Goal: Task Accomplishment & Management: Manage account settings

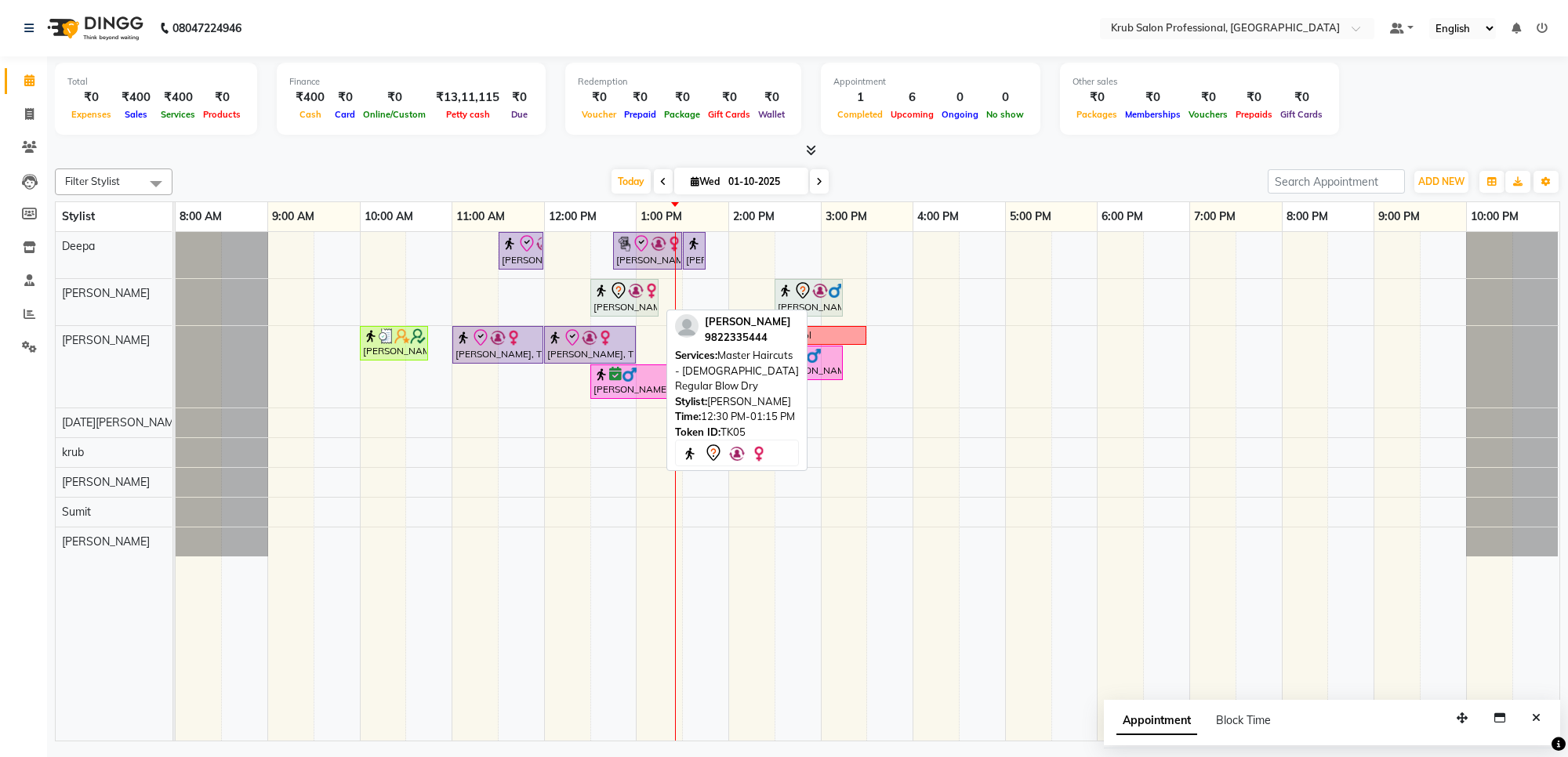
click at [624, 298] on icon at bounding box center [619, 290] width 19 height 19
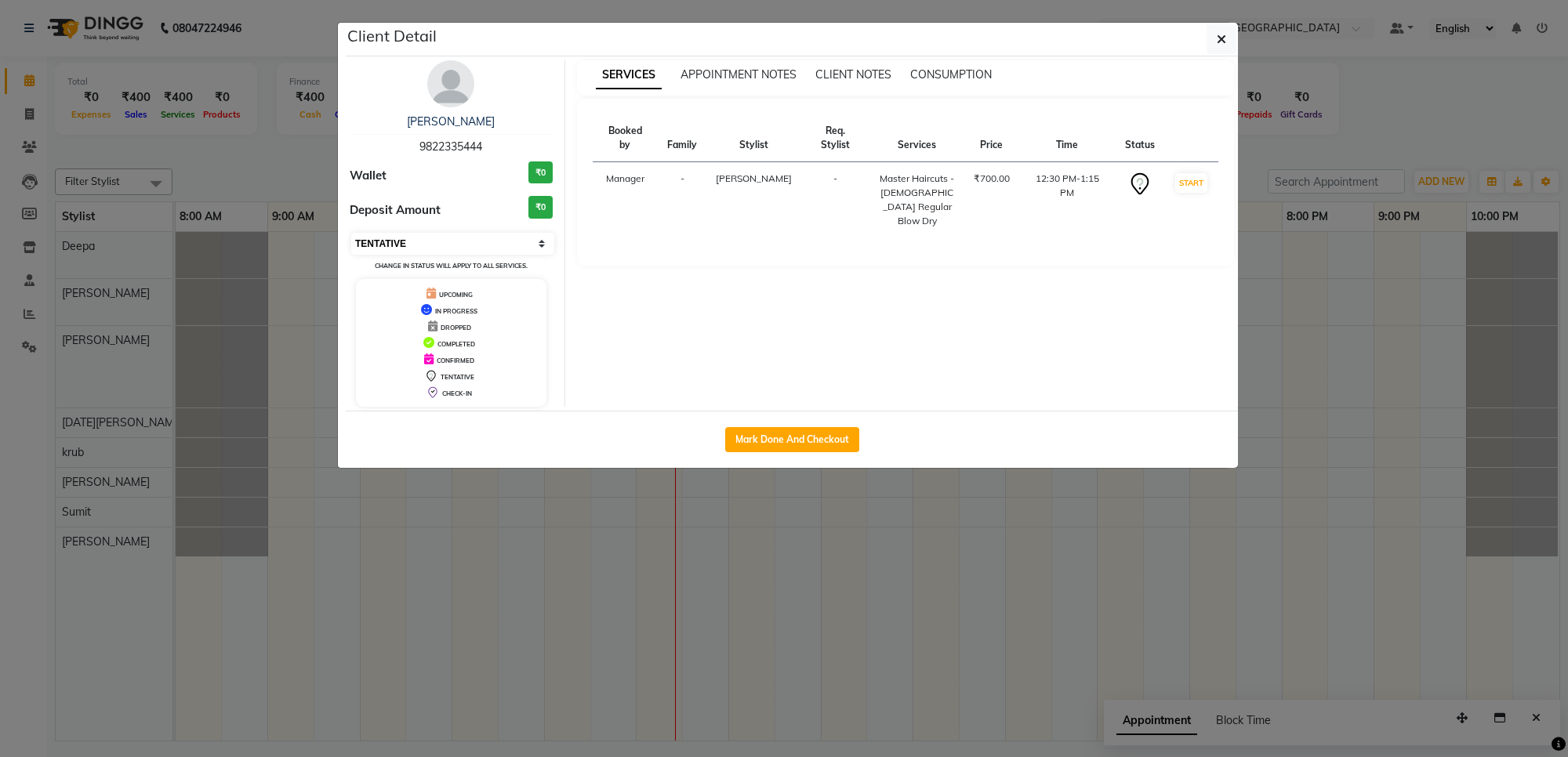
click at [539, 243] on select "Select IN SERVICE CONFIRMED TENTATIVE CHECK IN MARK DONE DROPPED UPCOMING" at bounding box center [452, 244] width 203 height 22
select select "6"
click at [351, 233] on select "Select IN SERVICE CONFIRMED TENTATIVE CHECK IN MARK DONE DROPPED UPCOMING" at bounding box center [452, 244] width 203 height 22
click at [759, 440] on button "Mark Done And Checkout" at bounding box center [793, 440] width 134 height 25
select select "service"
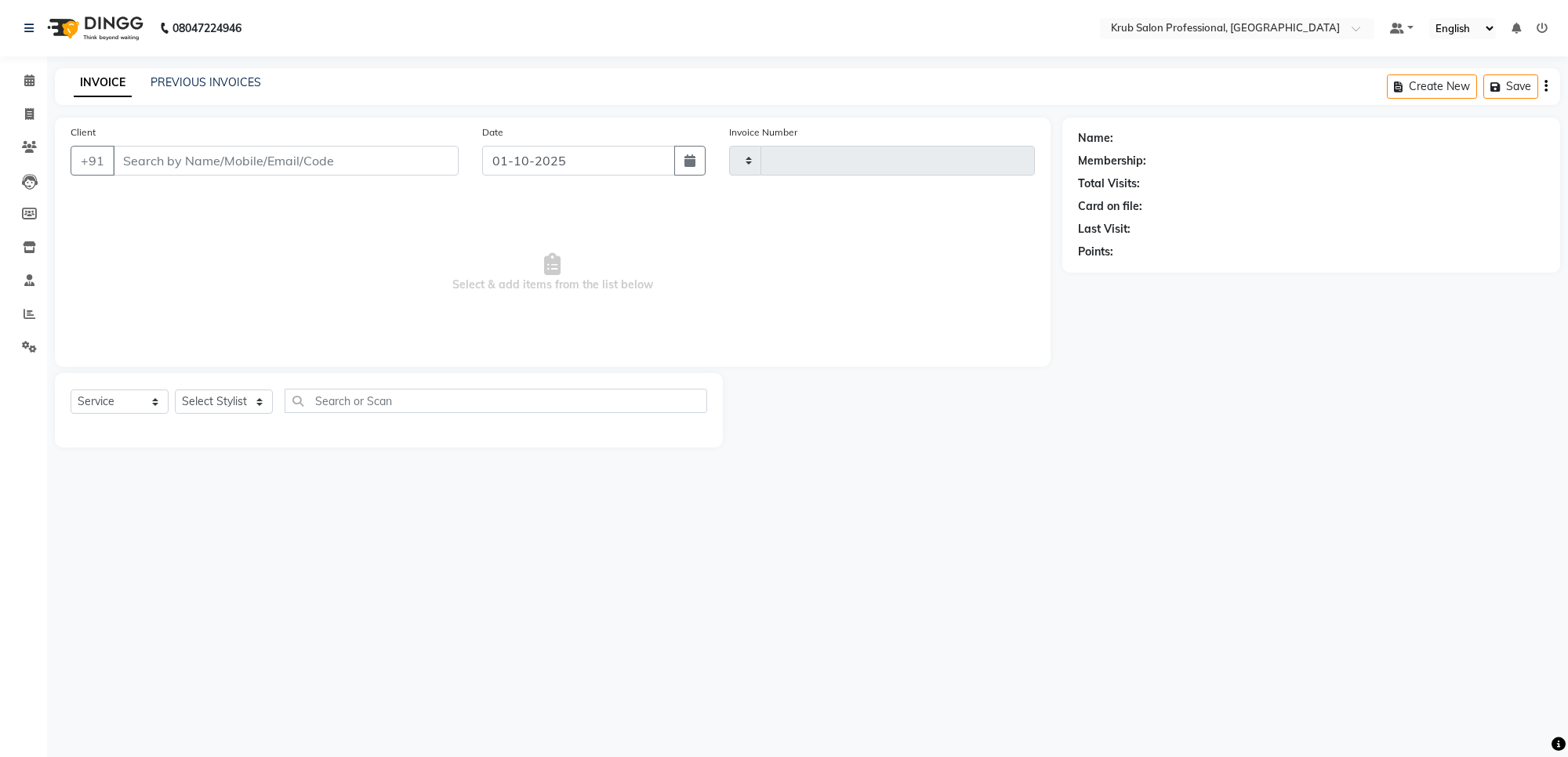
type input "1422"
select select "7490"
type input "9822335444"
select select "66021"
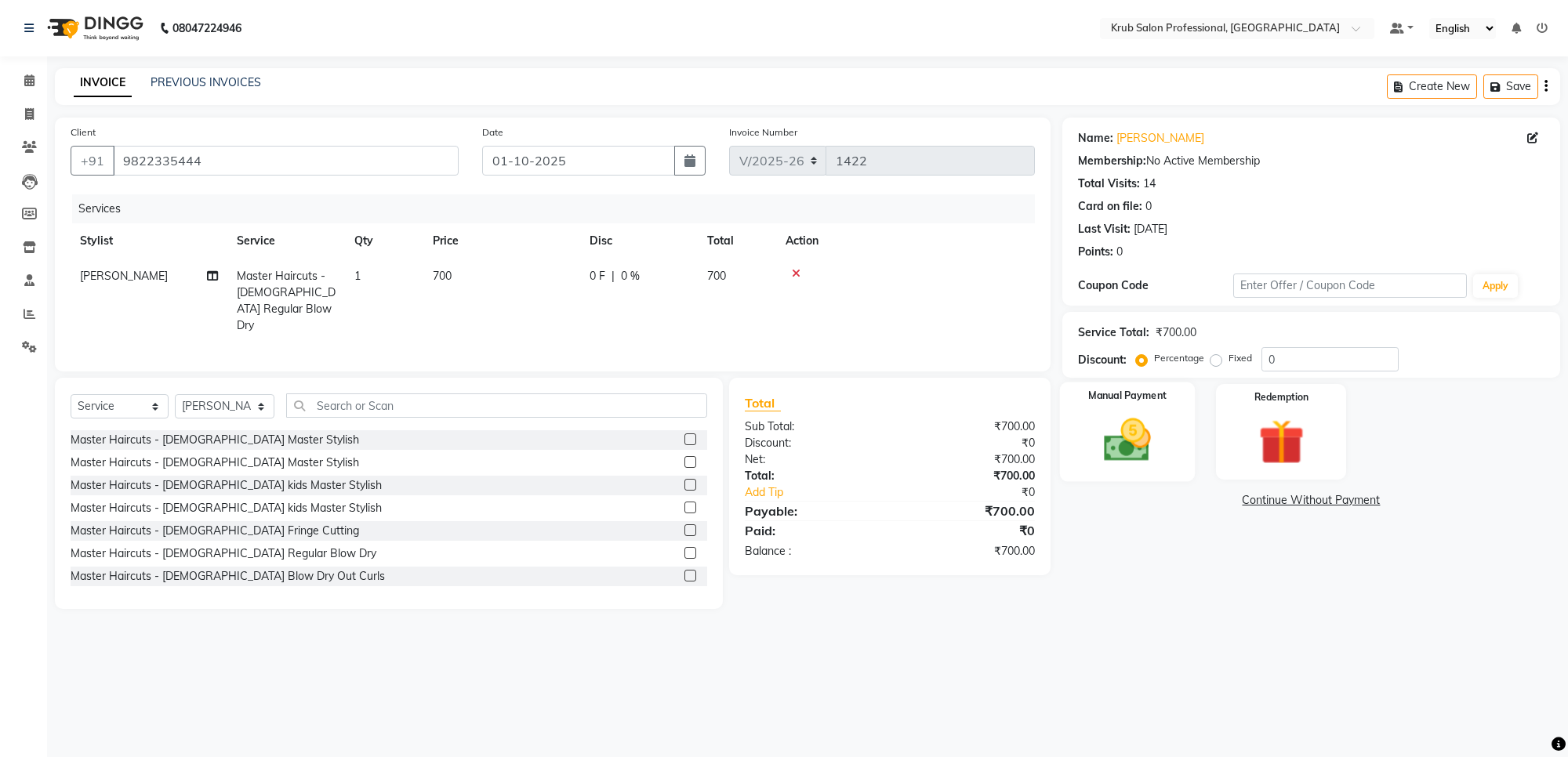
click at [1153, 408] on div "Manual Payment" at bounding box center [1128, 433] width 136 height 99
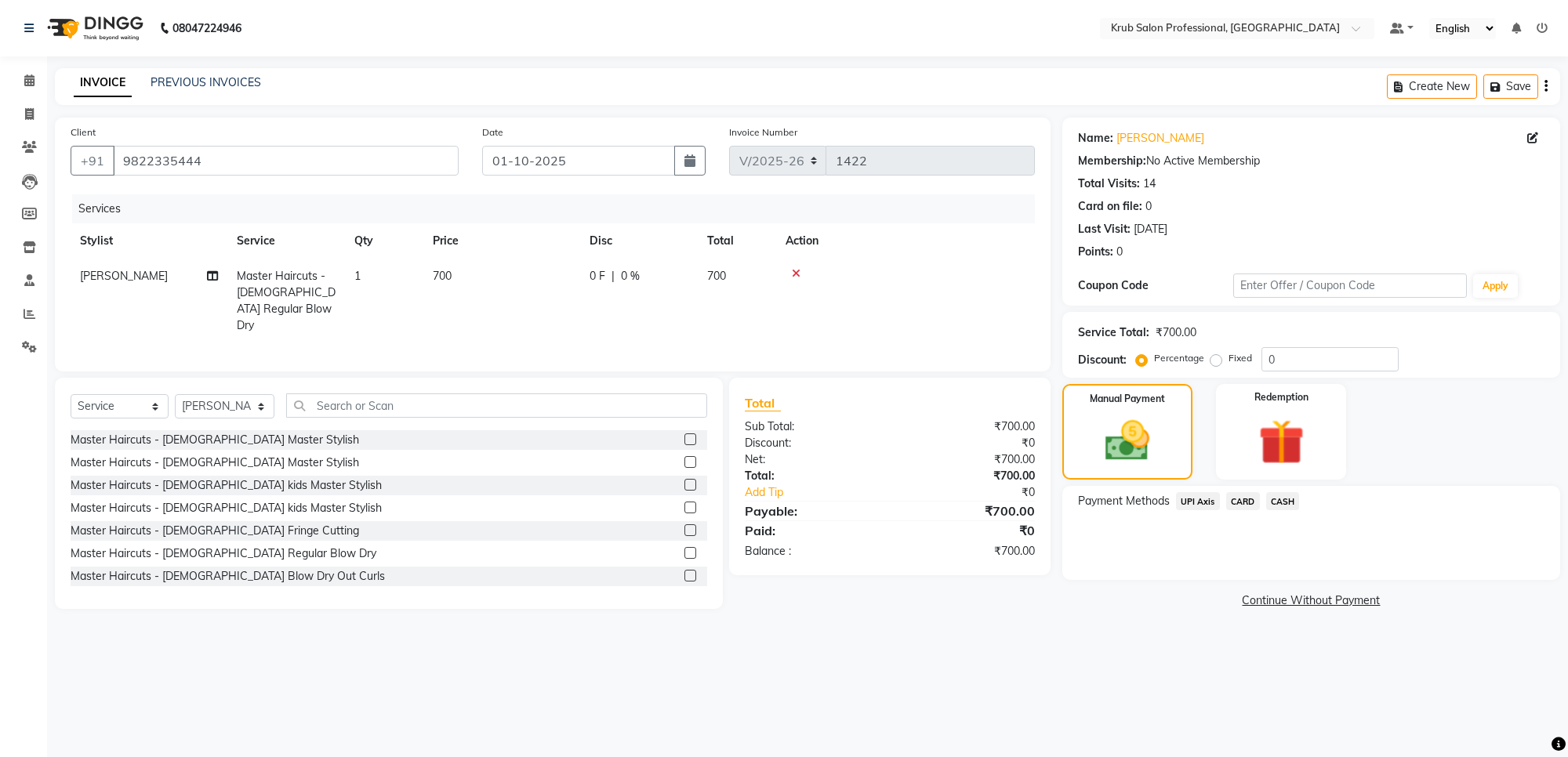
click at [1285, 497] on span "CASH" at bounding box center [1283, 501] width 34 height 18
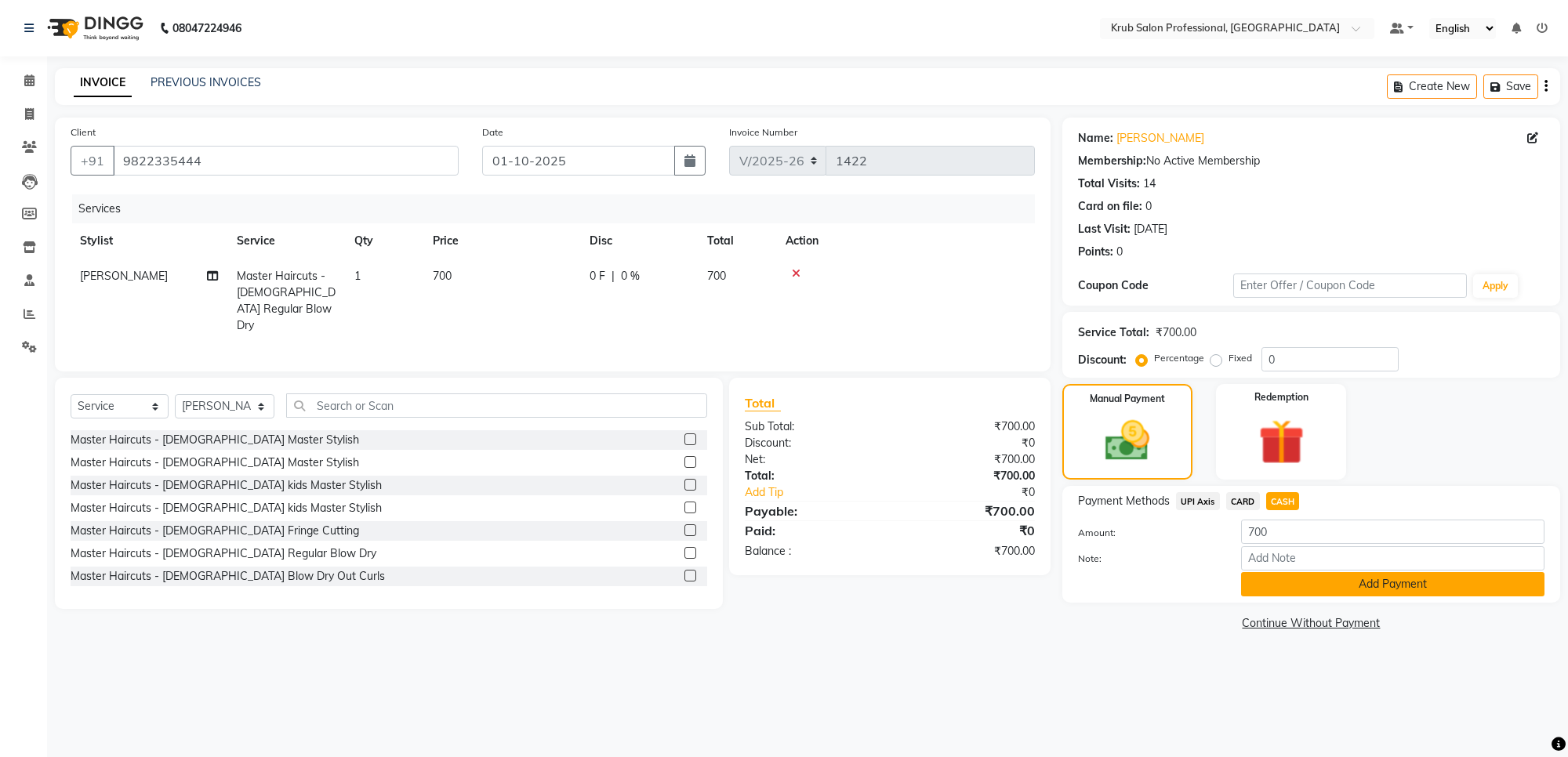
click at [1319, 584] on button "Add Payment" at bounding box center [1393, 584] width 303 height 24
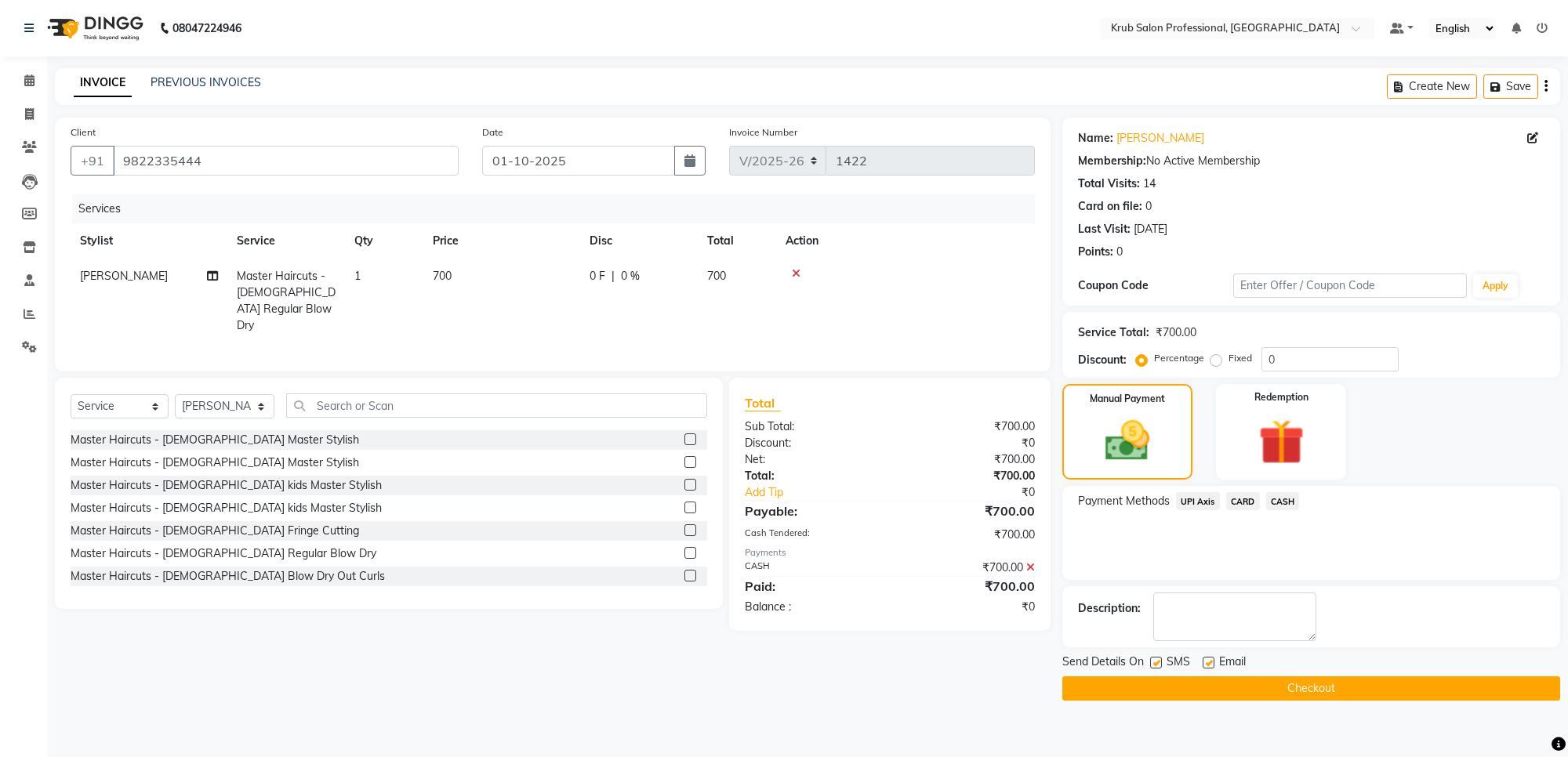
click at [1244, 679] on button "Checkout" at bounding box center [1311, 688] width 498 height 24
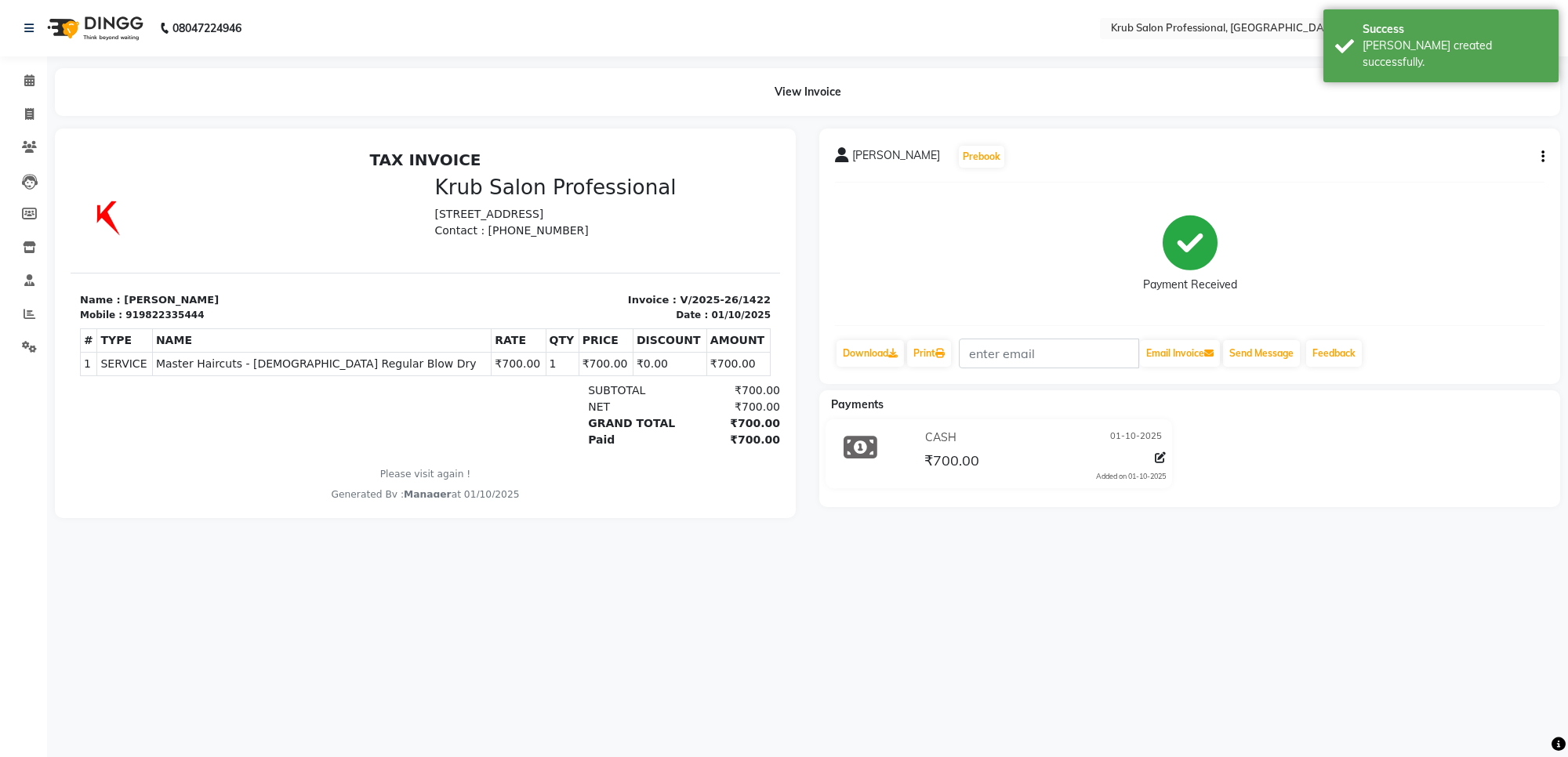
select select "7490"
select select "service"
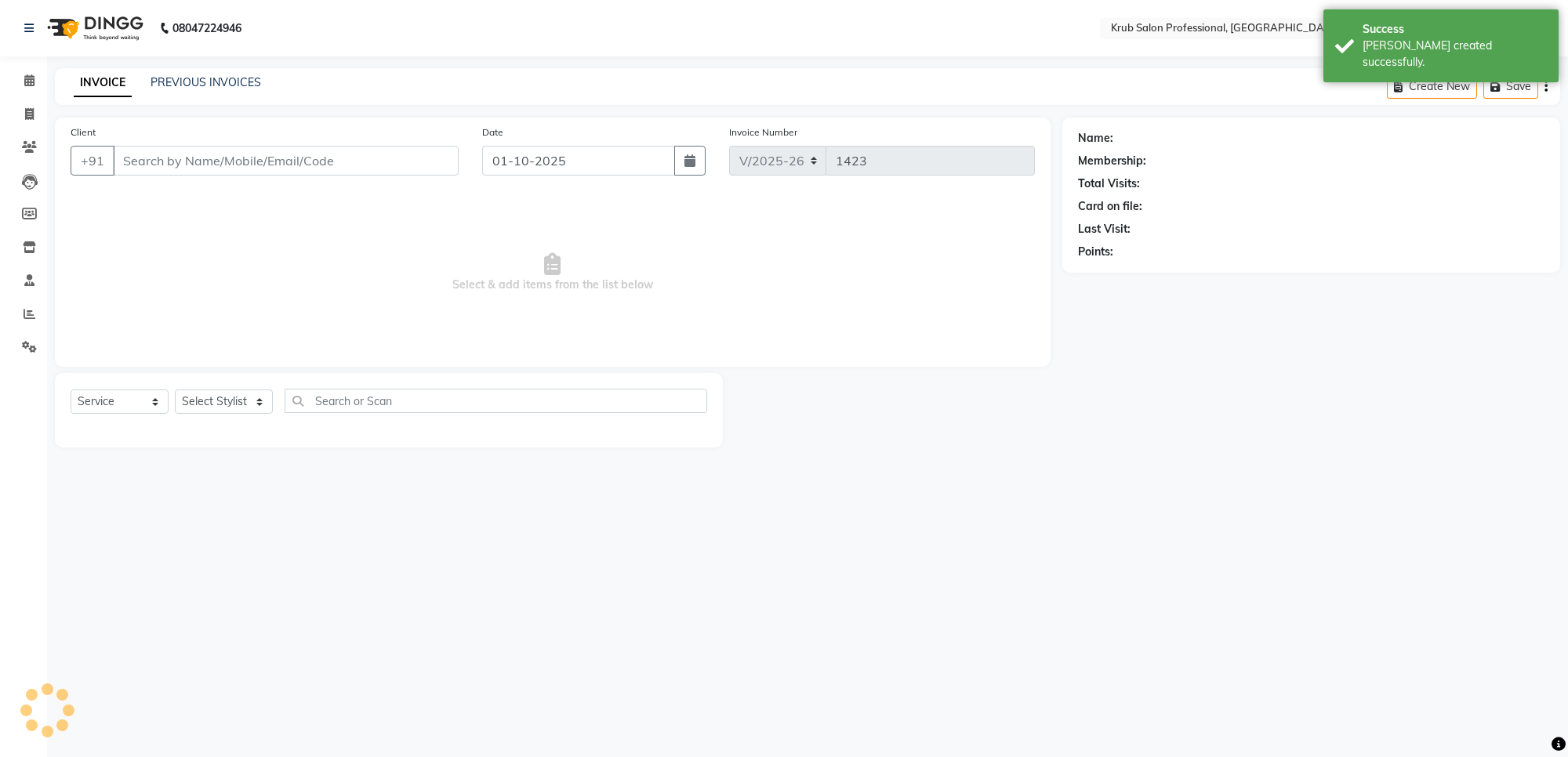
type input "9822335444"
select select "66021"
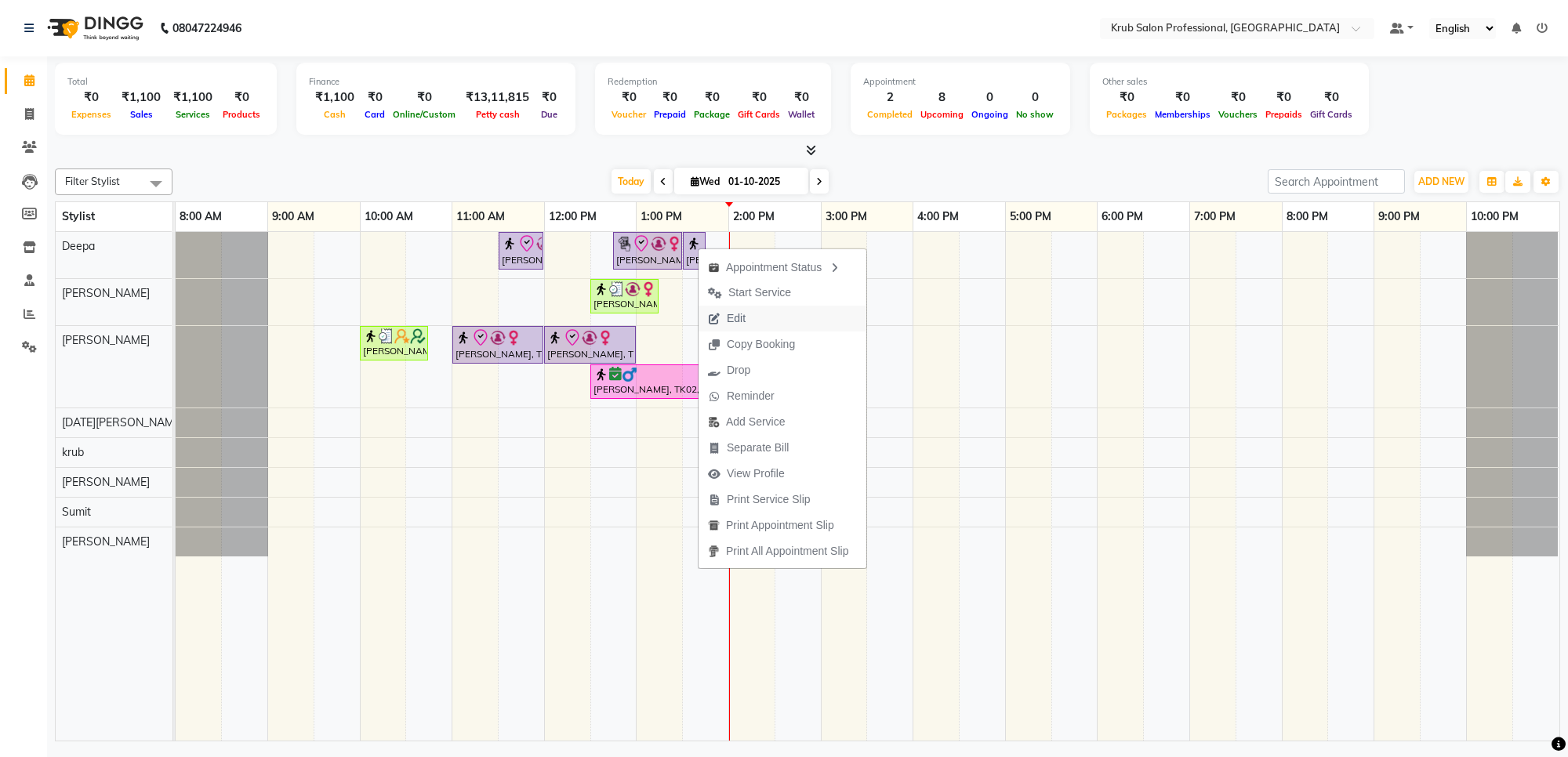
click at [727, 317] on span "Edit" at bounding box center [737, 318] width 19 height 17
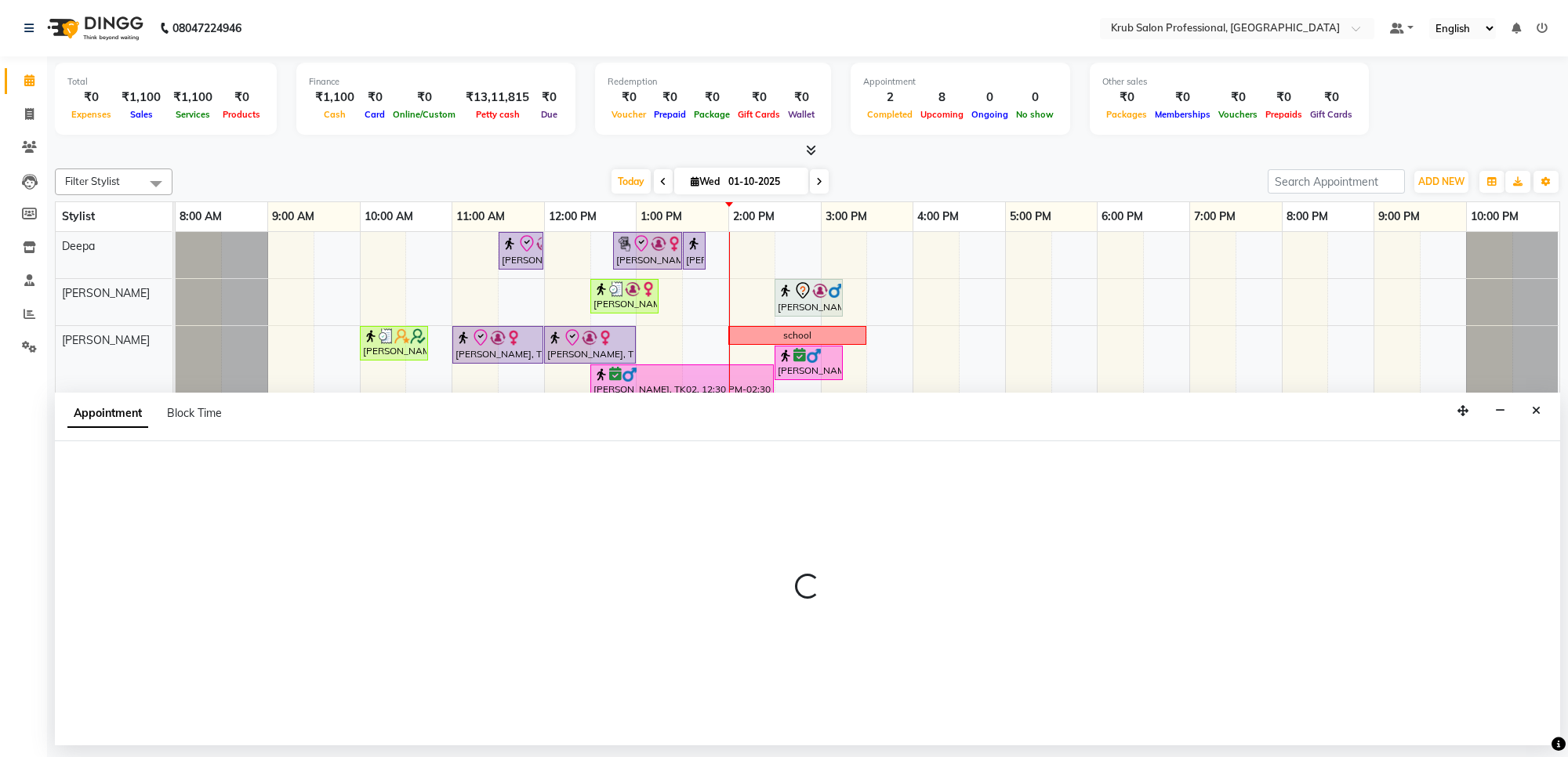
select select "check-in"
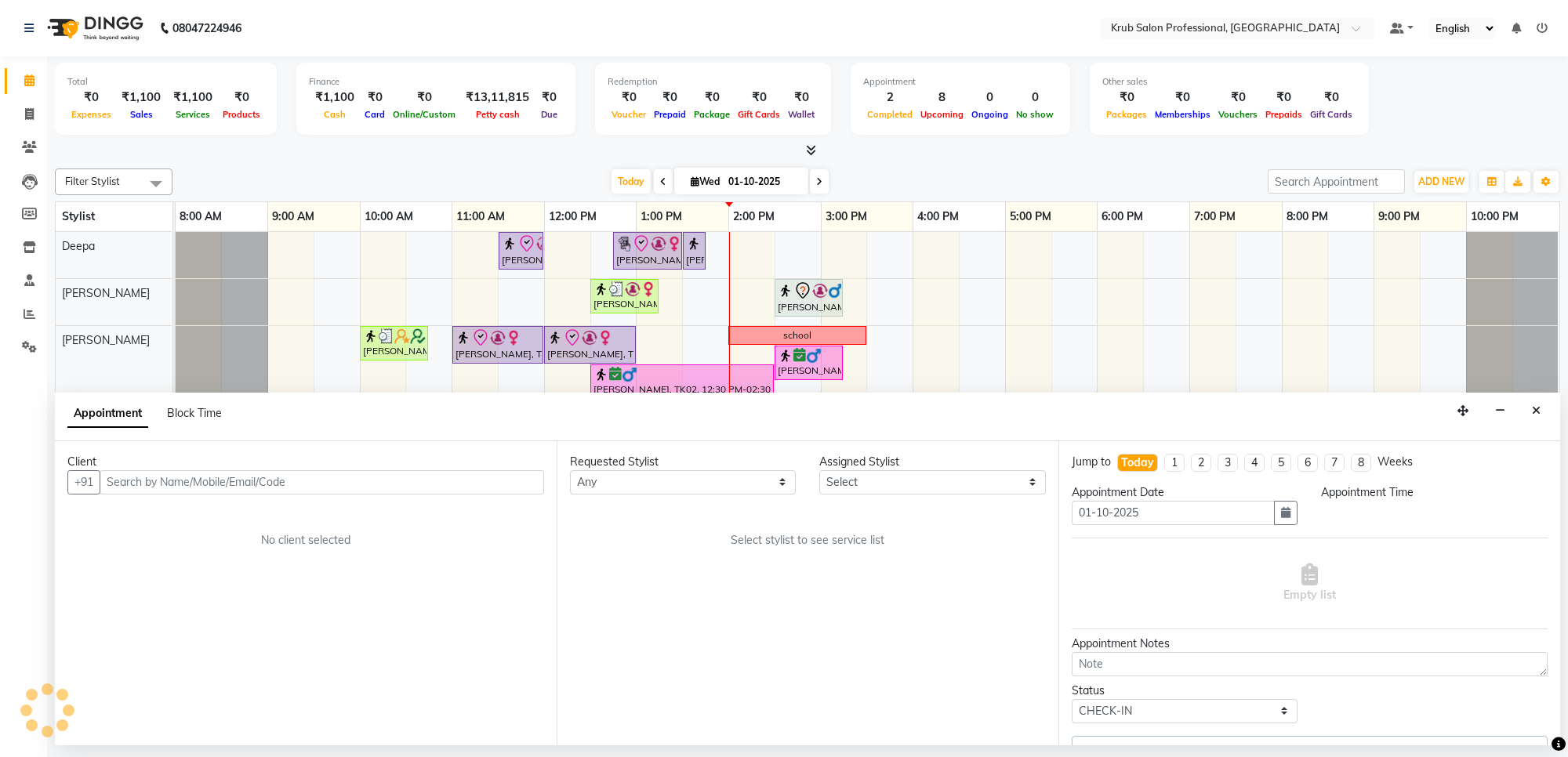
select select "66022"
select select "660"
select select "3755"
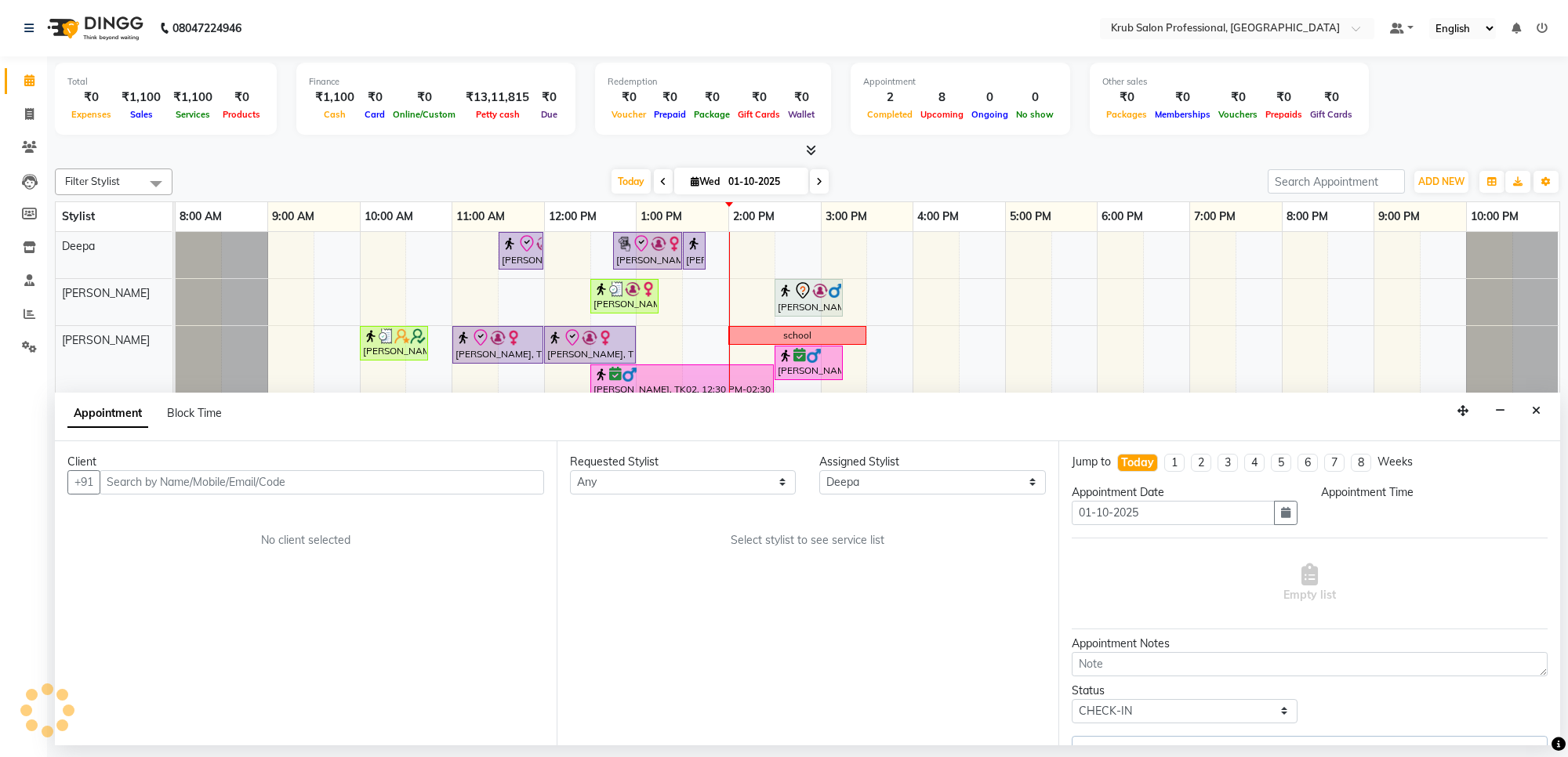
select select "3755"
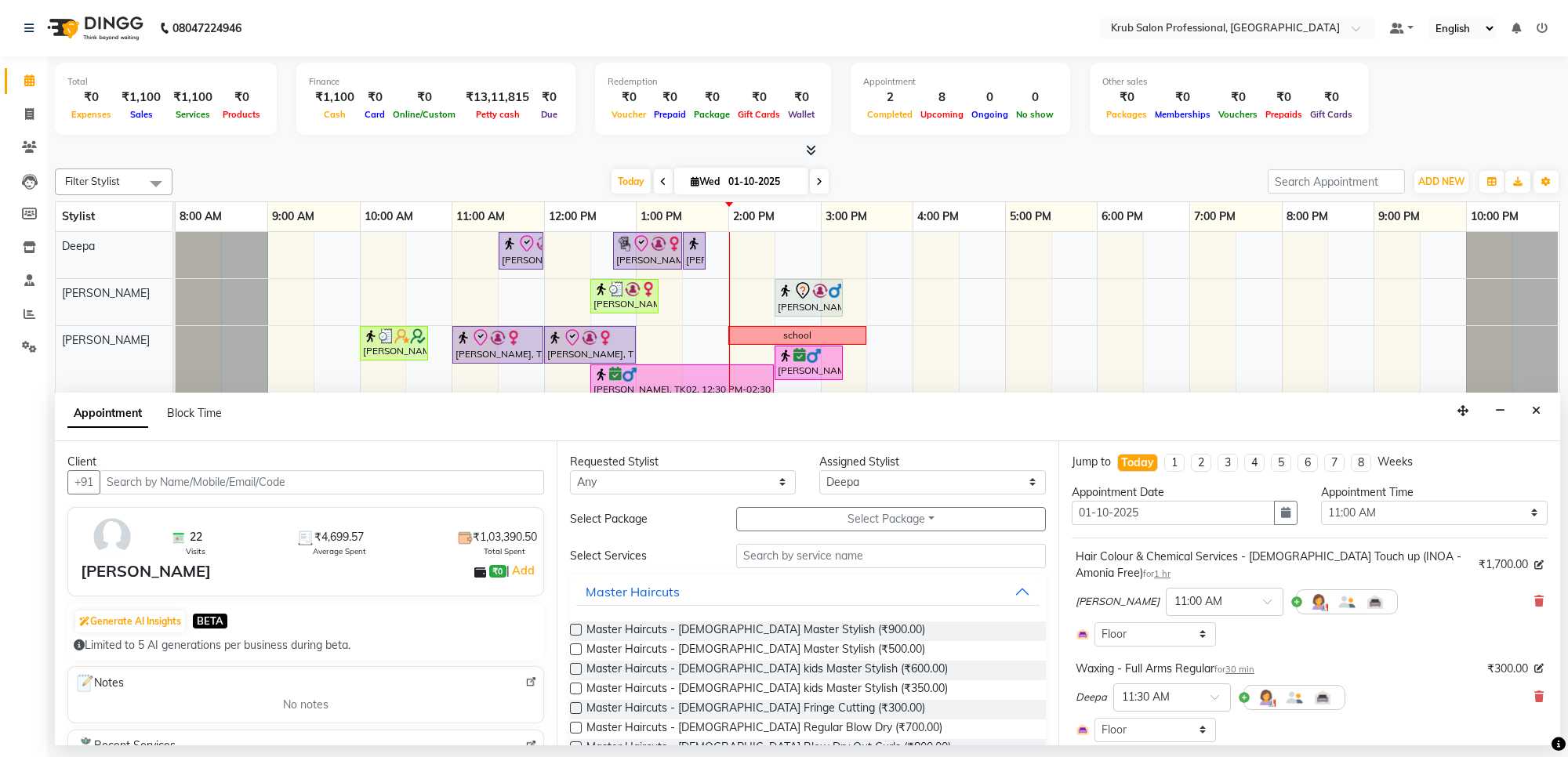
drag, startPoint x: 1542, startPoint y: 549, endPoint x: 1555, endPoint y: 568, distance: 23.0
click at [1555, 570] on div "Jump to [DATE] 1 2 3 4 5 6 7 8 Weeks Appointment Date [DATE] Appointment Time S…" at bounding box center [1310, 593] width 502 height 304
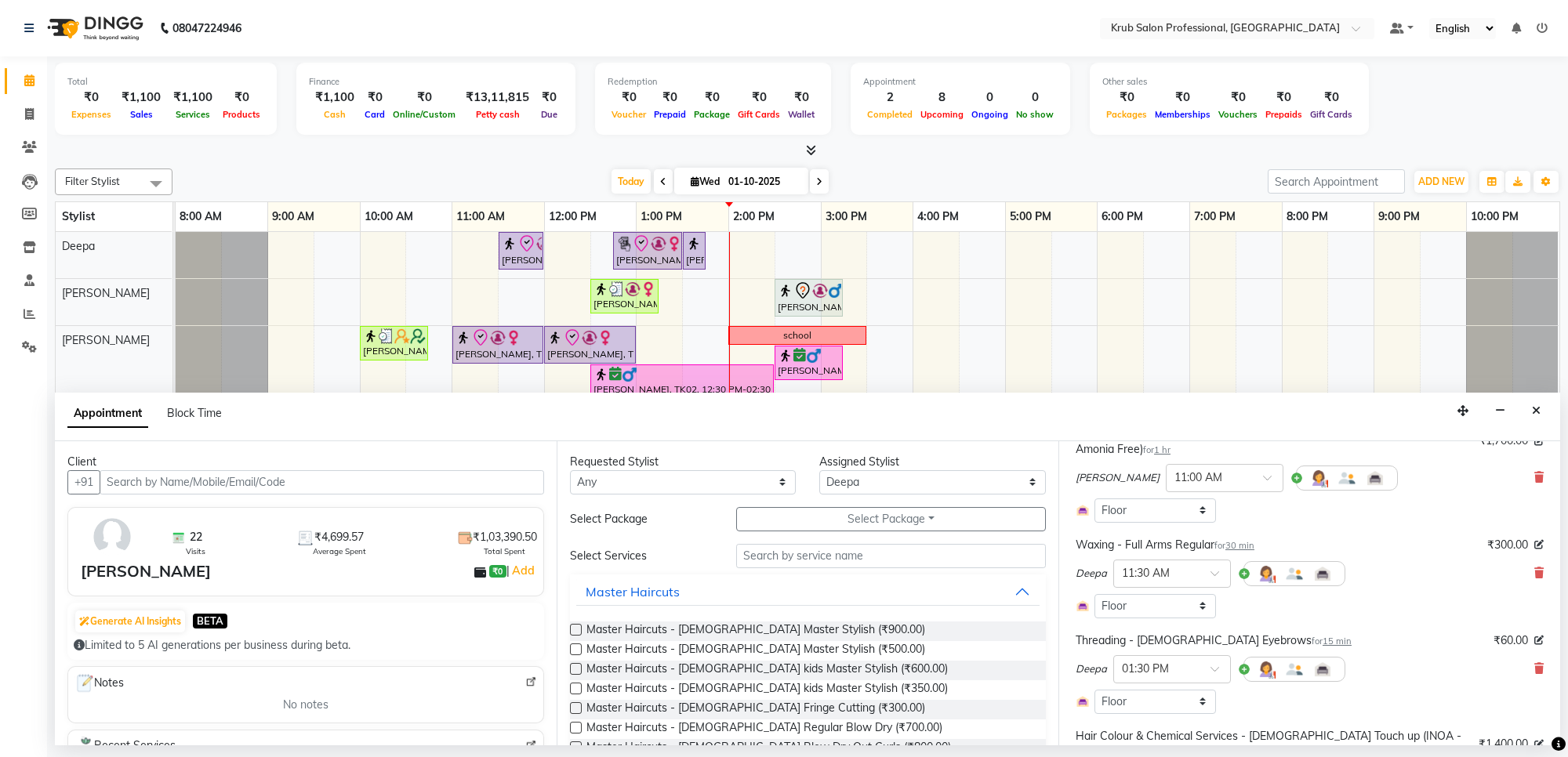
scroll to position [133, 0]
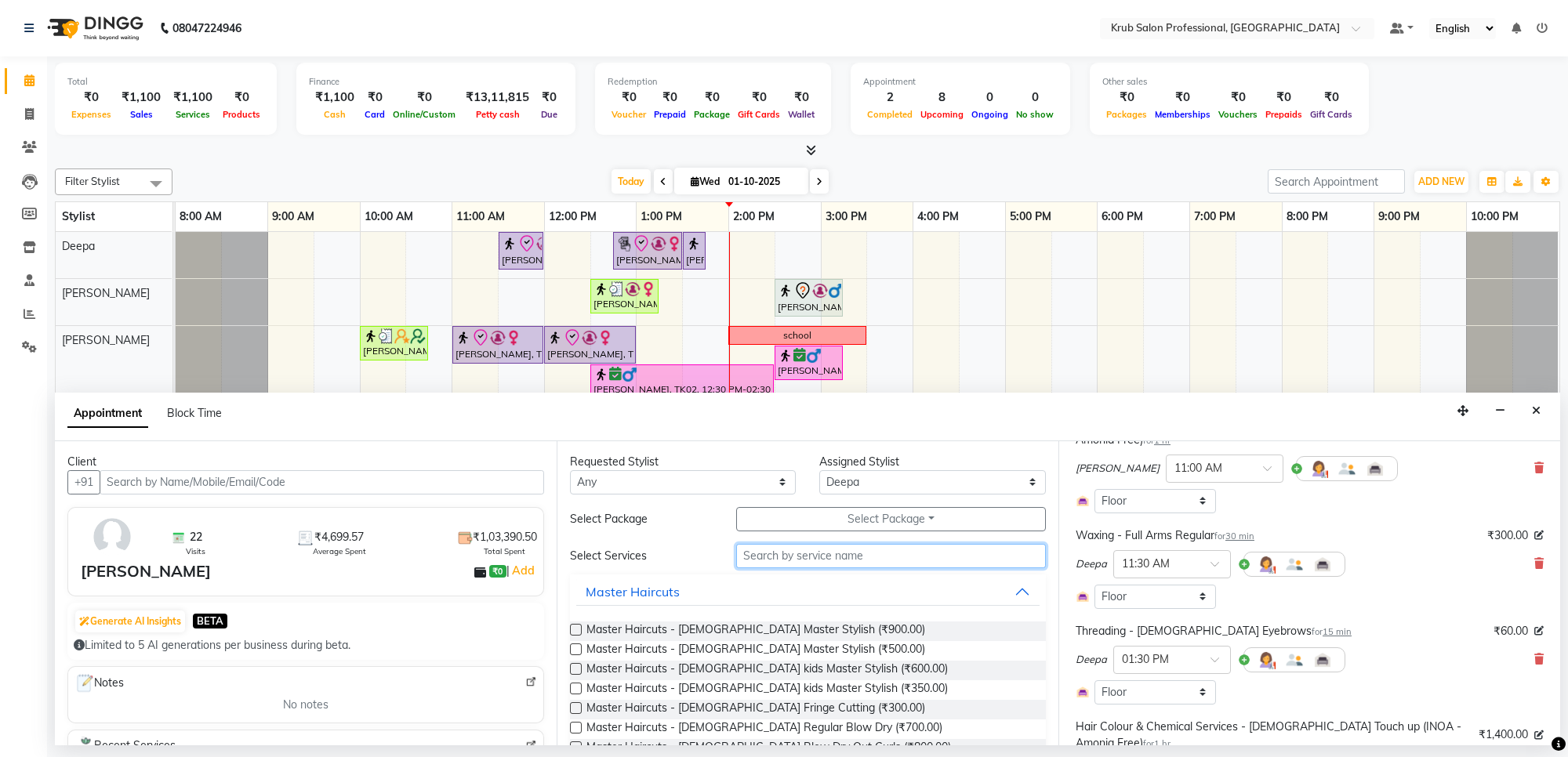
click at [777, 562] on input "text" at bounding box center [891, 556] width 309 height 24
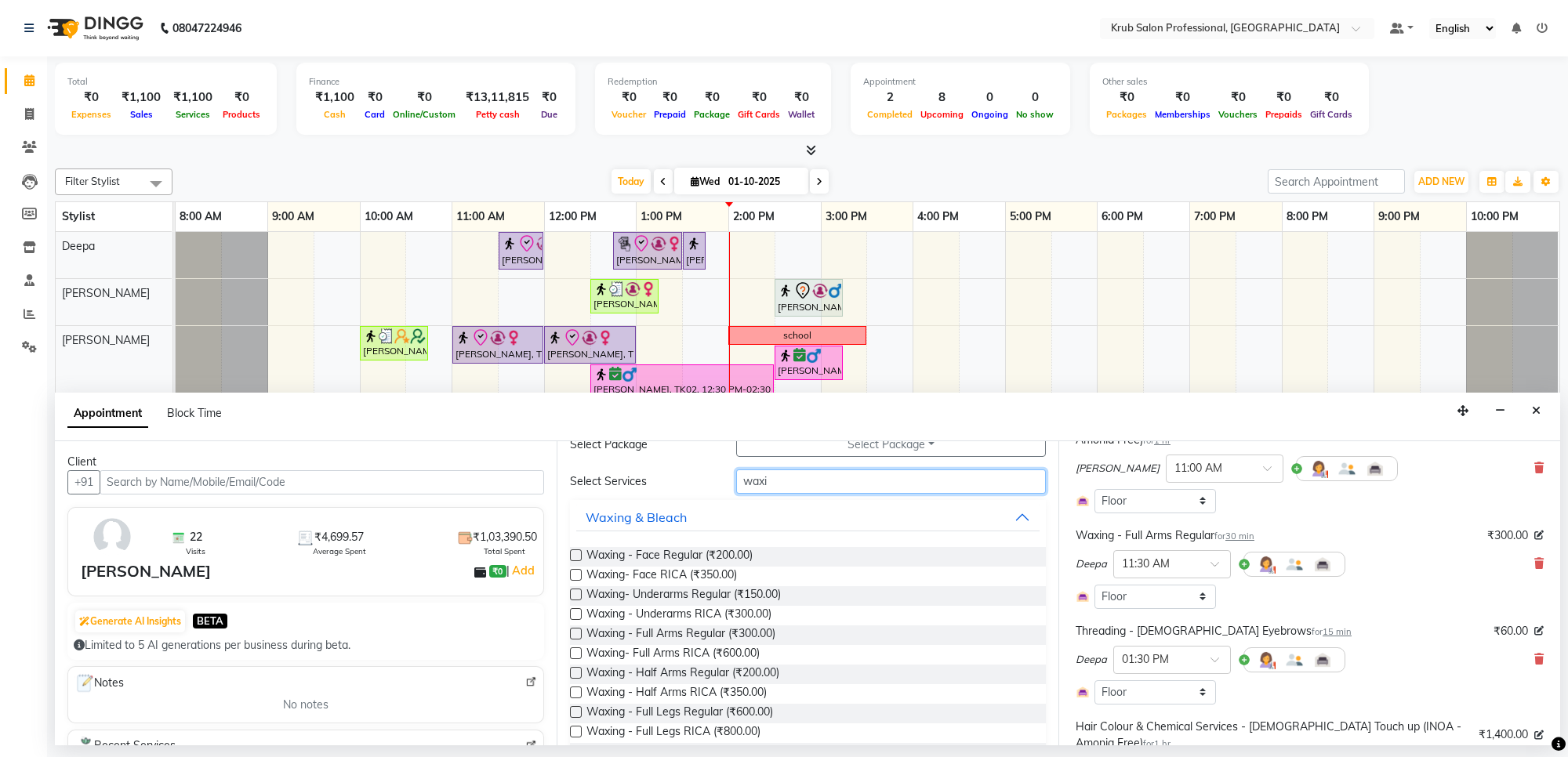
scroll to position [106, 0]
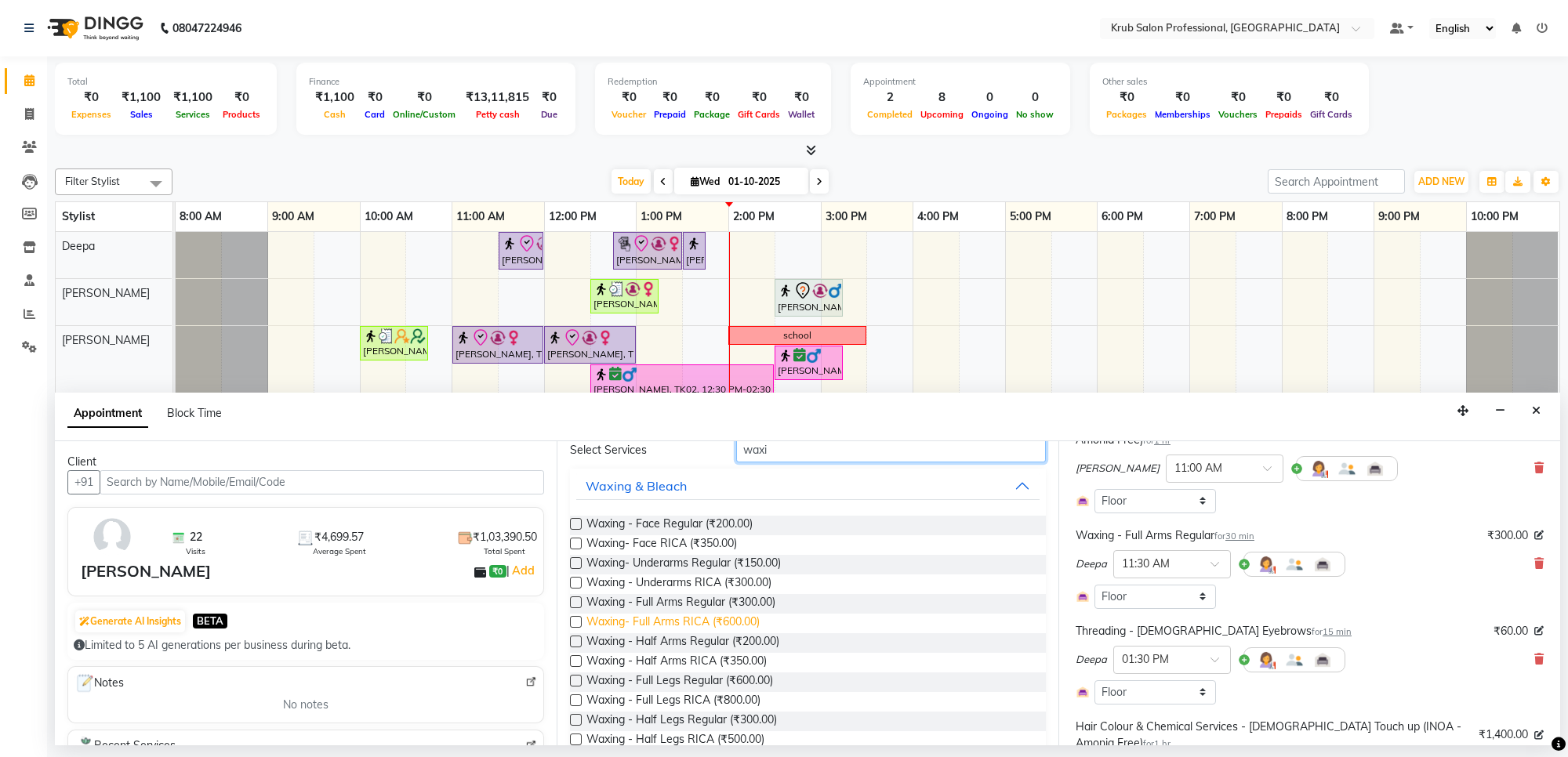
type input "waxi"
click at [741, 621] on span "Waxing- Full Arms RICA (₹600.00)" at bounding box center [673, 624] width 173 height 20
checkbox input "false"
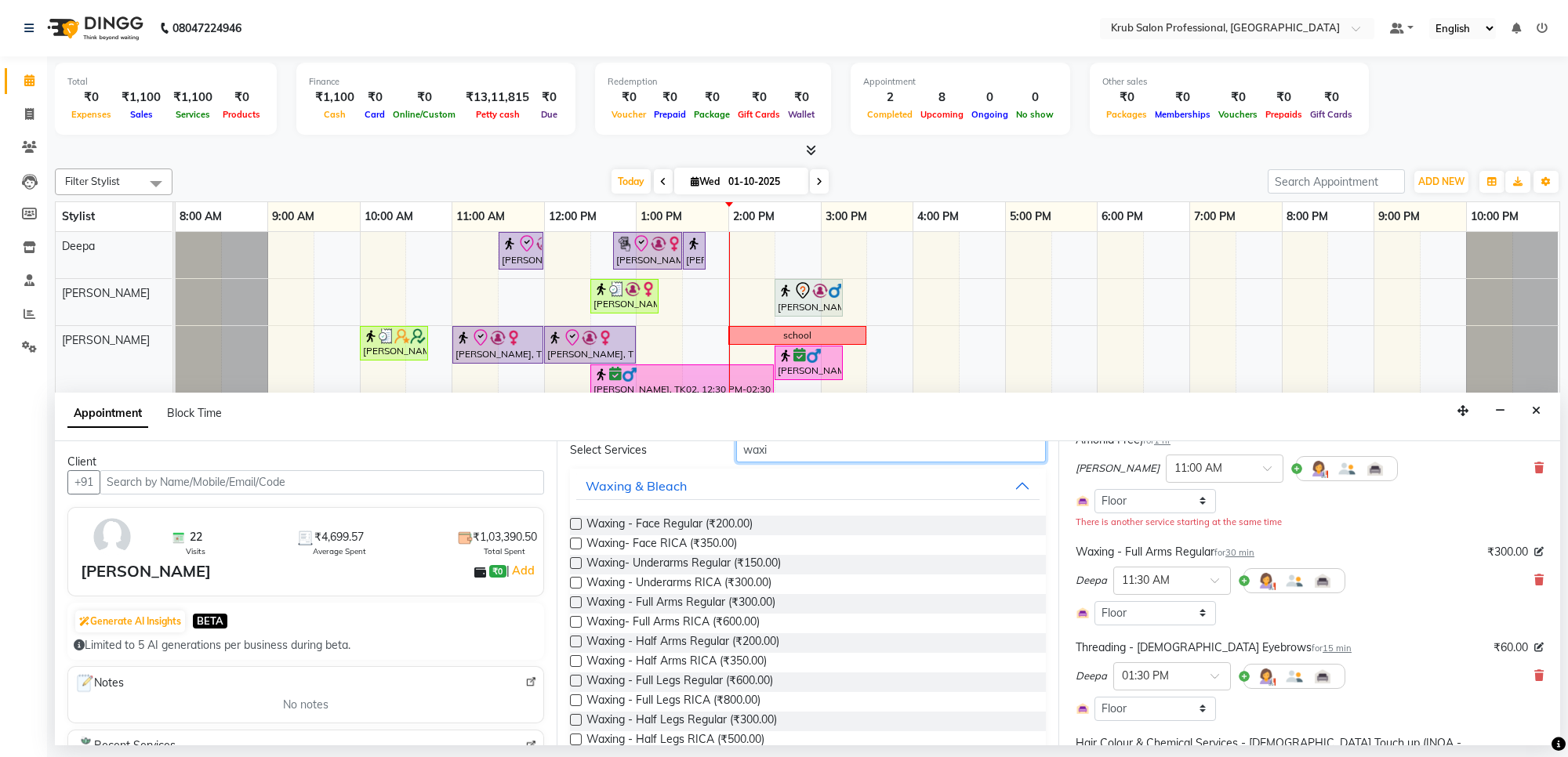
click at [790, 452] on input "waxi" at bounding box center [891, 450] width 309 height 24
click at [696, 538] on span "Waxing- Face RICA (₹350.00)" at bounding box center [662, 545] width 151 height 20
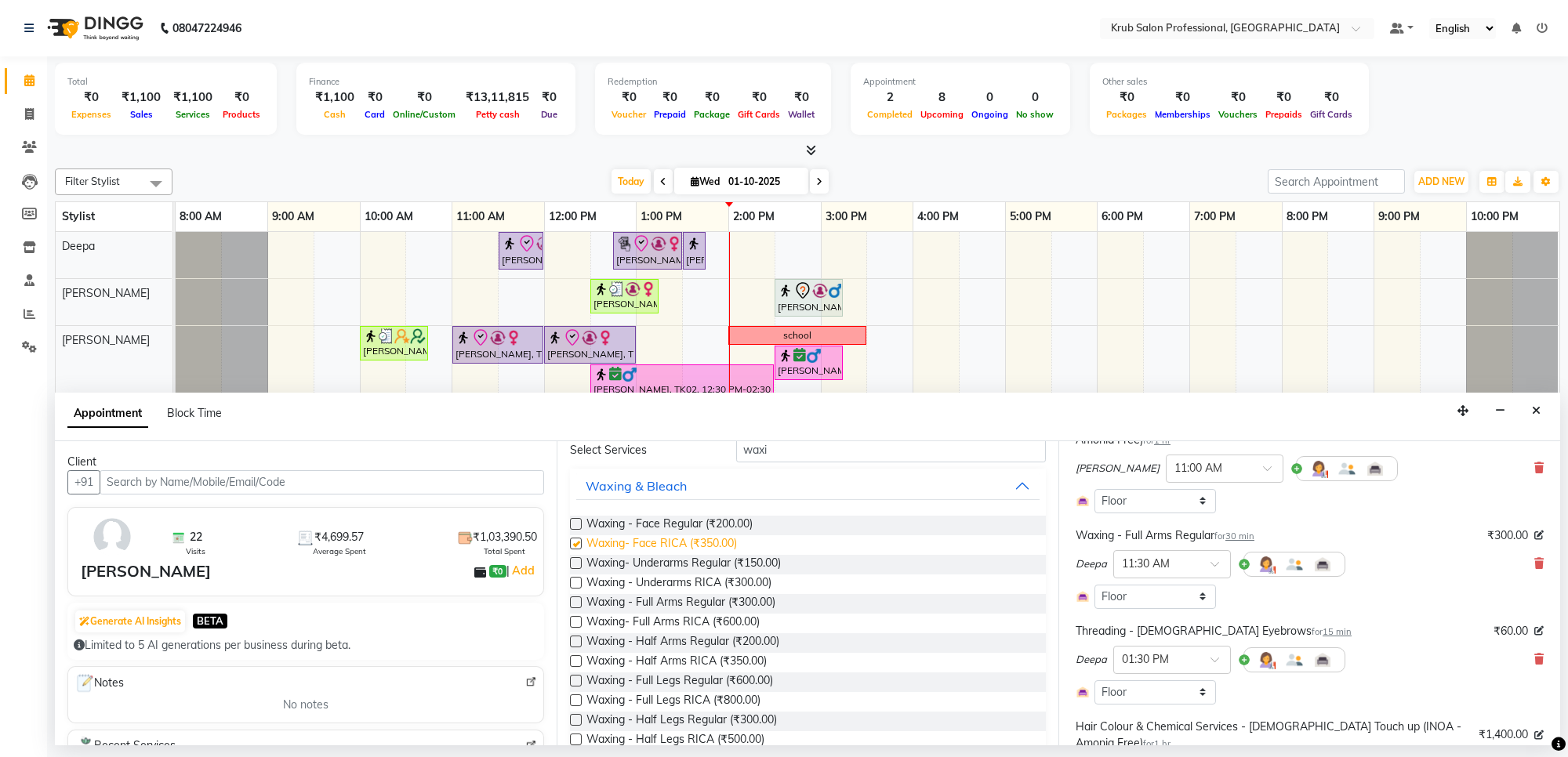
checkbox input "false"
click at [1534, 562] on icon at bounding box center [1539, 564] width 9 height 11
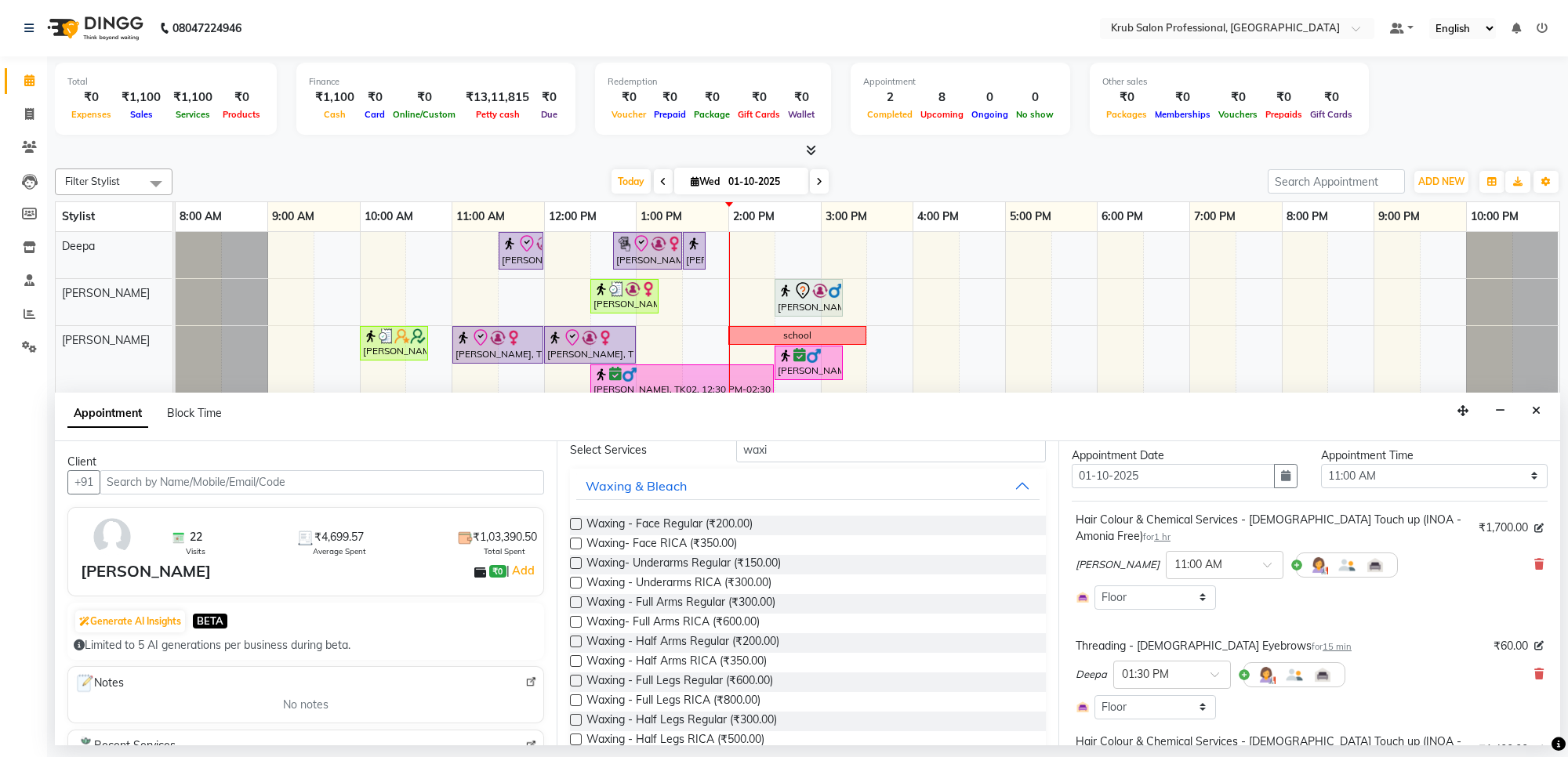
scroll to position [0, 0]
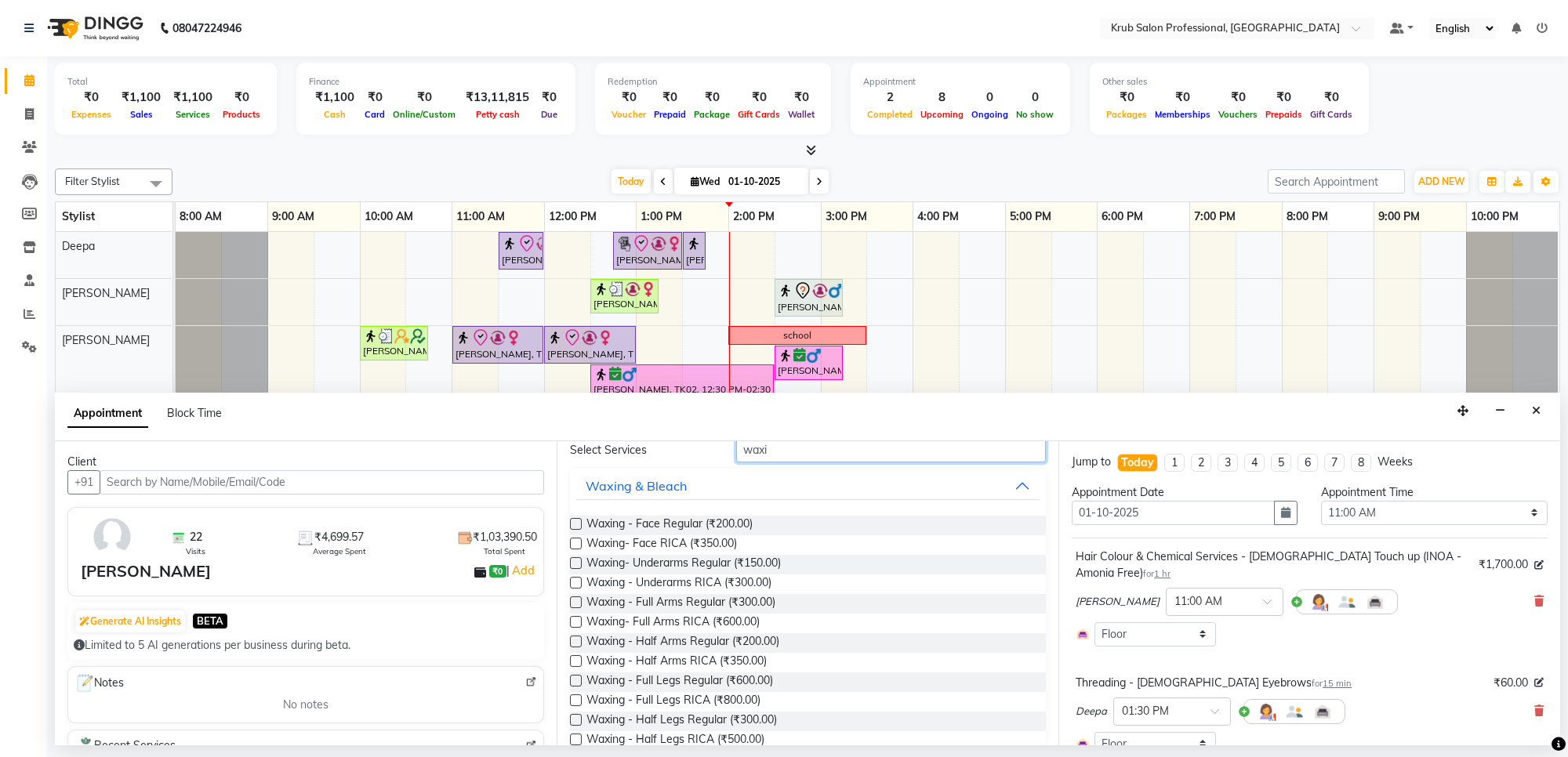
click at [782, 452] on input "waxi" at bounding box center [891, 450] width 309 height 24
type input "w"
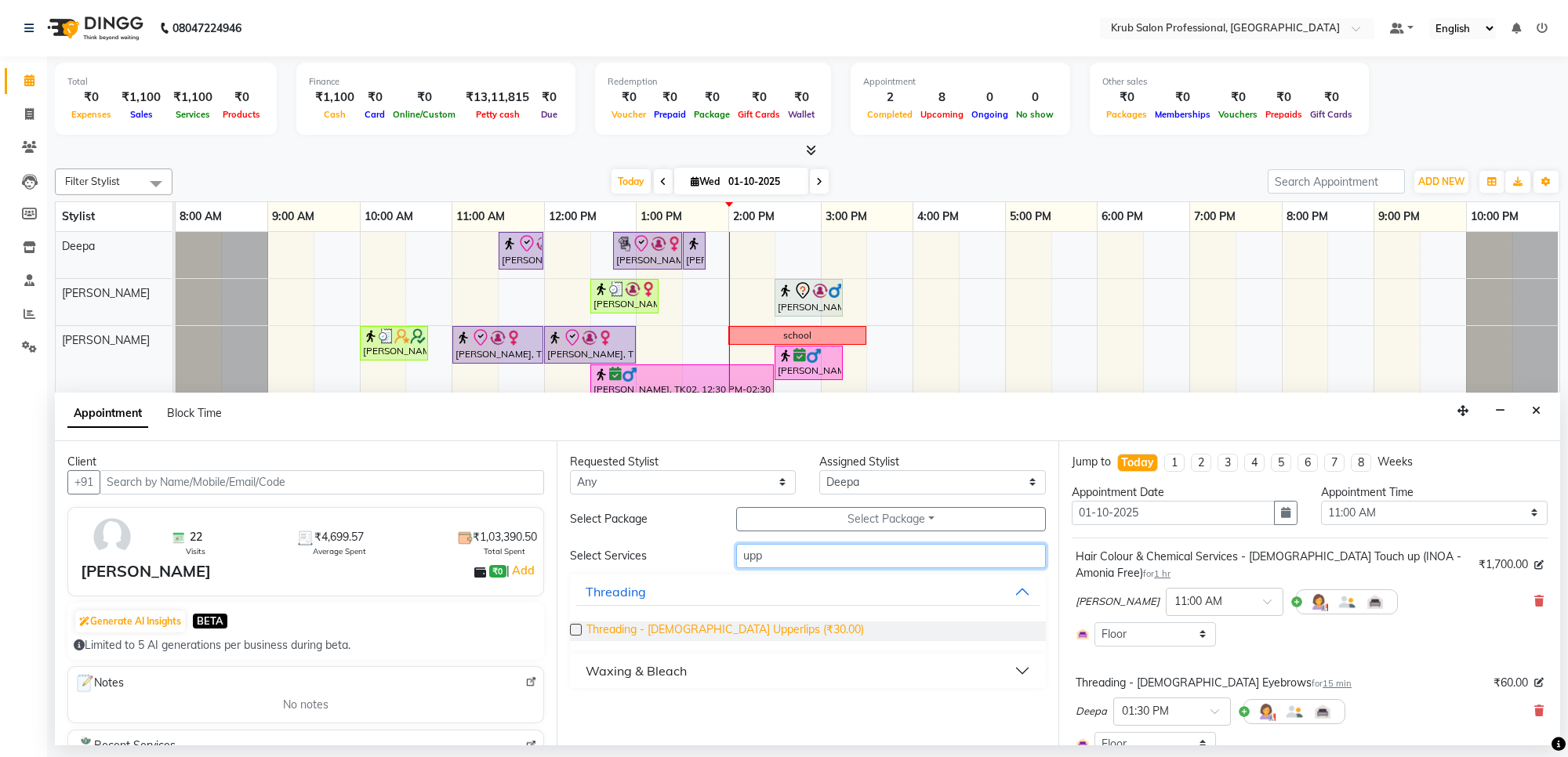
type input "upp"
click at [768, 631] on span "Threading - [DEMOGRAPHIC_DATA] Upperlips (₹30.00)" at bounding box center [726, 631] width 278 height 20
checkbox input "false"
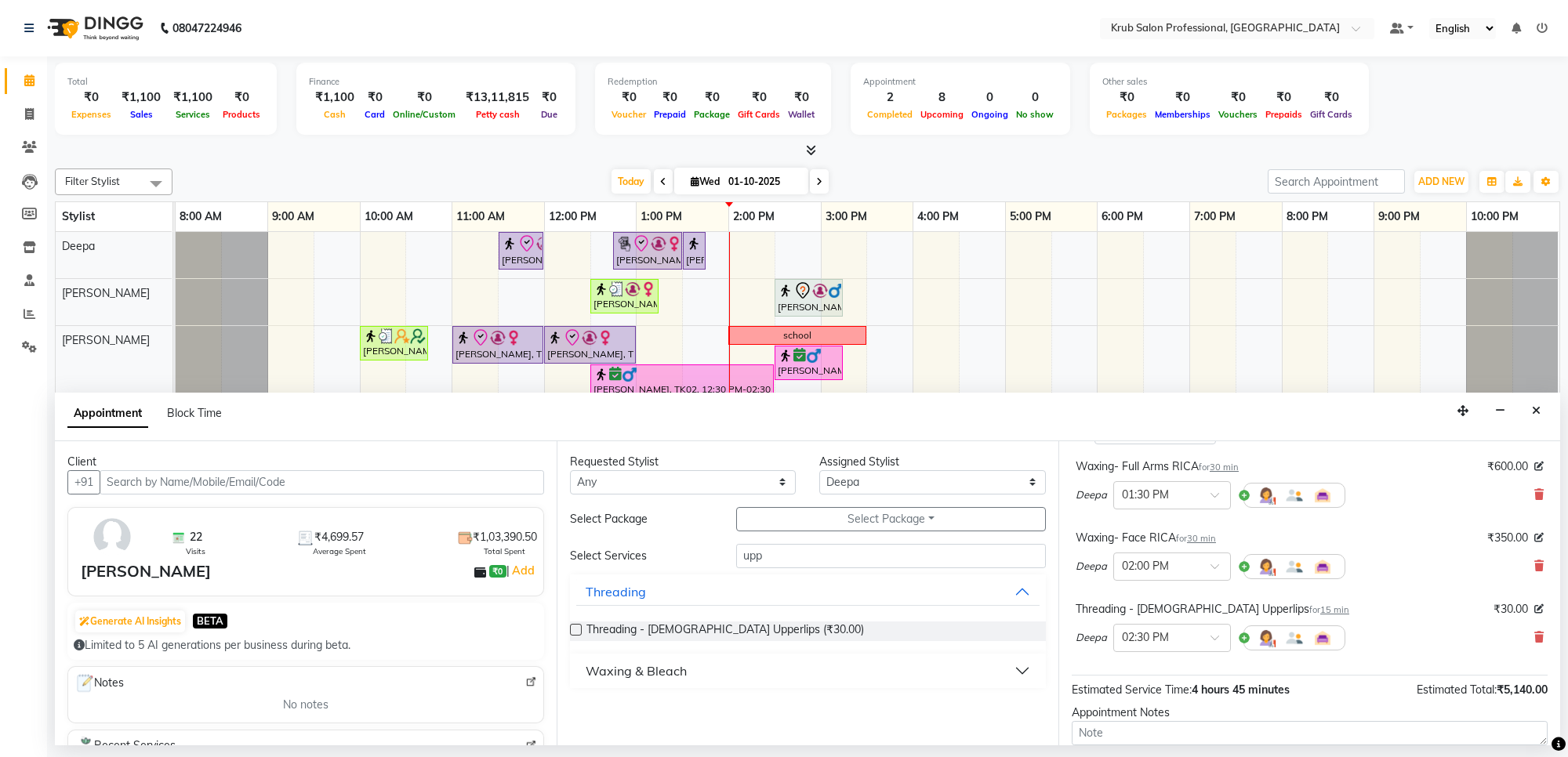
scroll to position [620, 0]
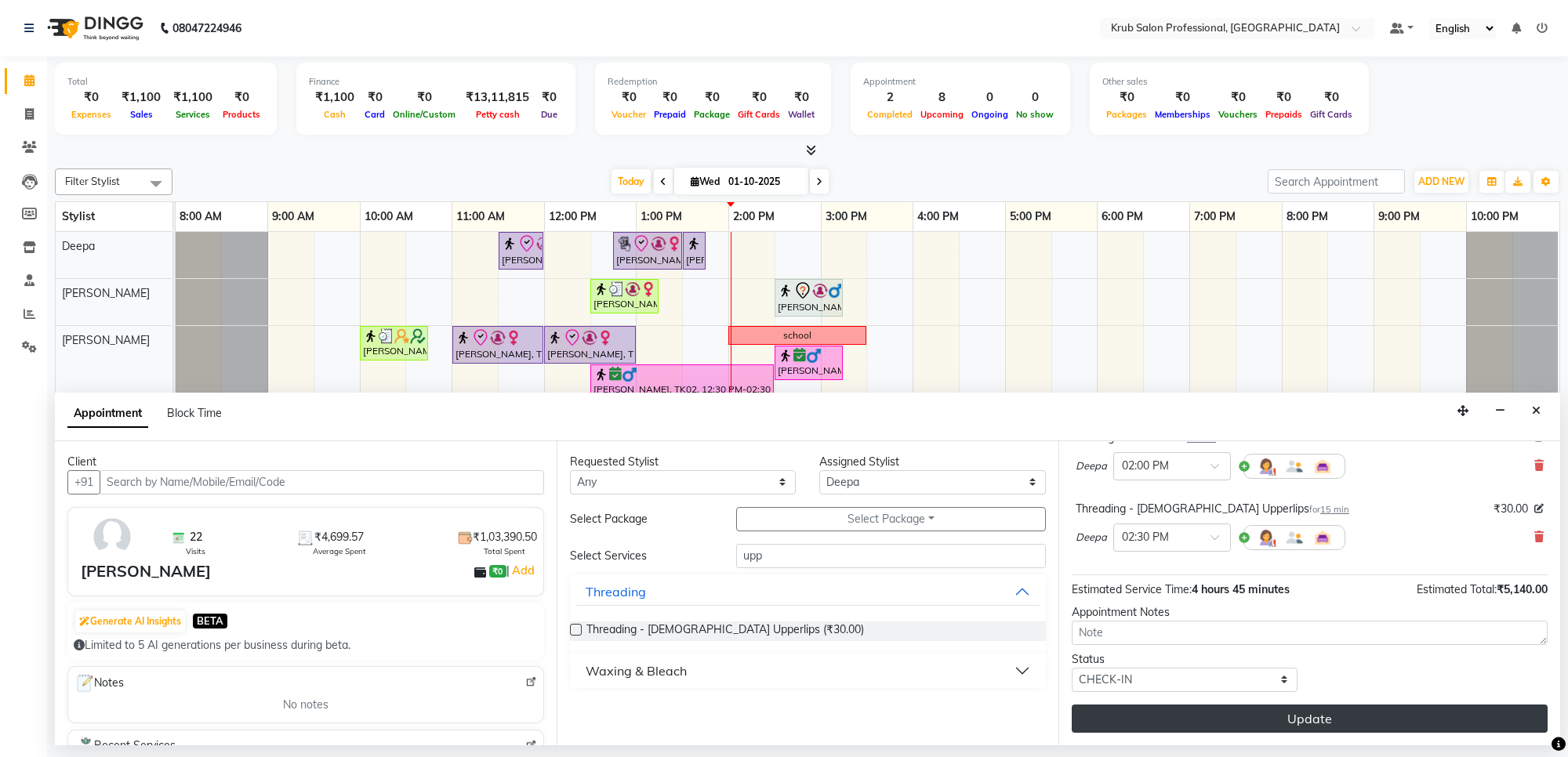
click at [1177, 708] on button "Update" at bounding box center [1309, 719] width 476 height 28
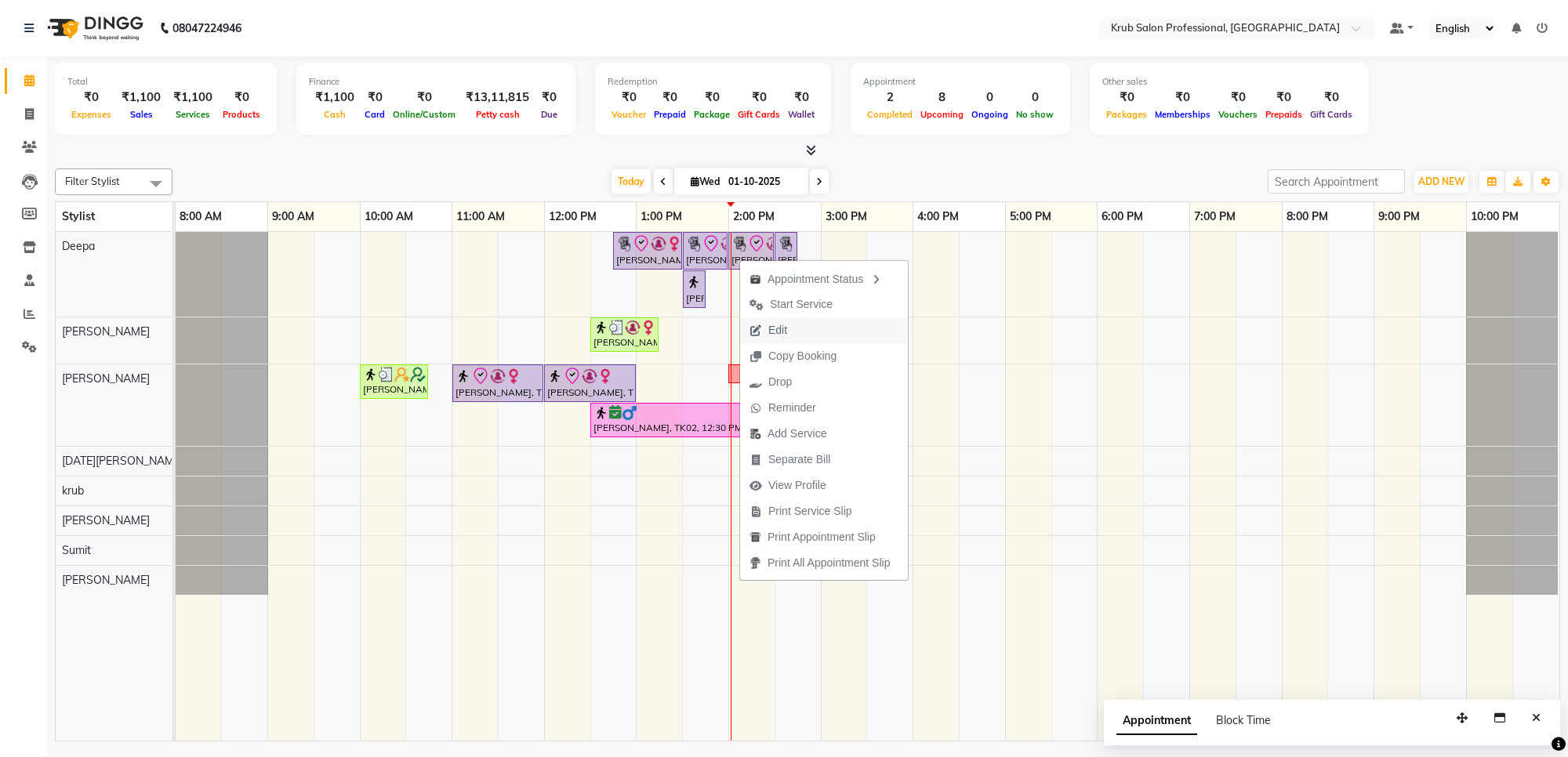
click at [808, 327] on button "Edit" at bounding box center [823, 330] width 168 height 26
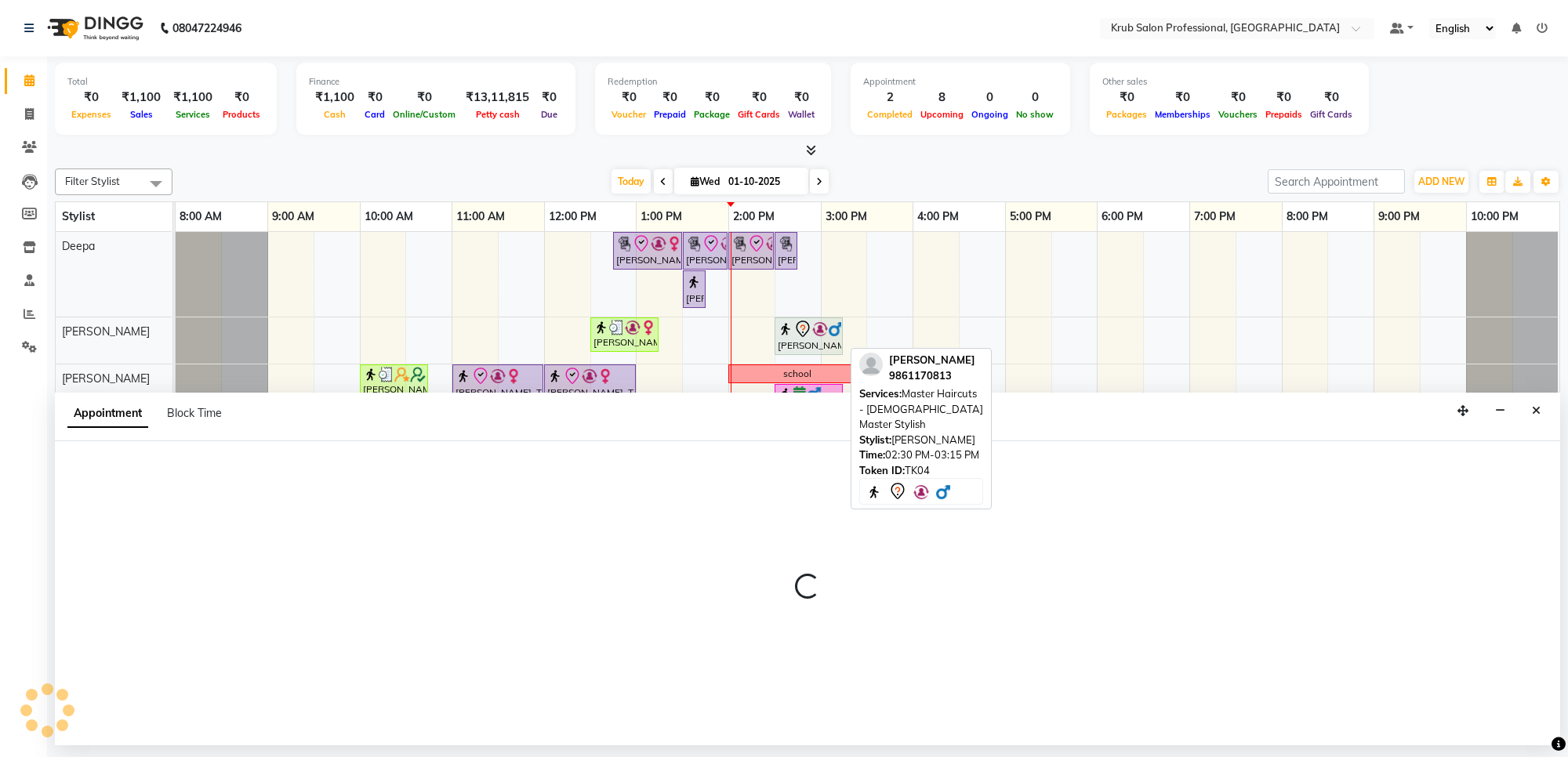
select select "check-in"
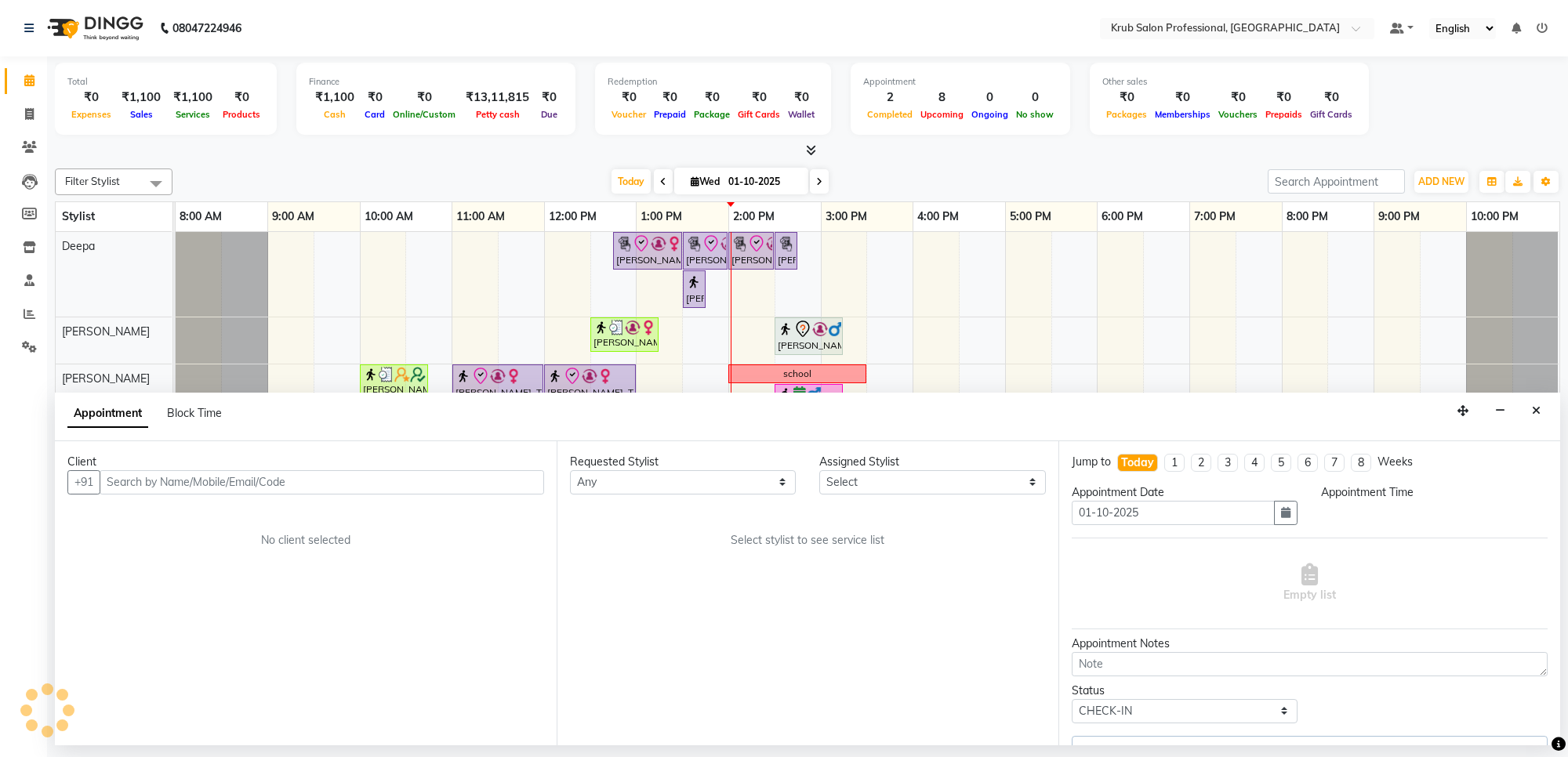
select select "66022"
select select "660"
select select "3755"
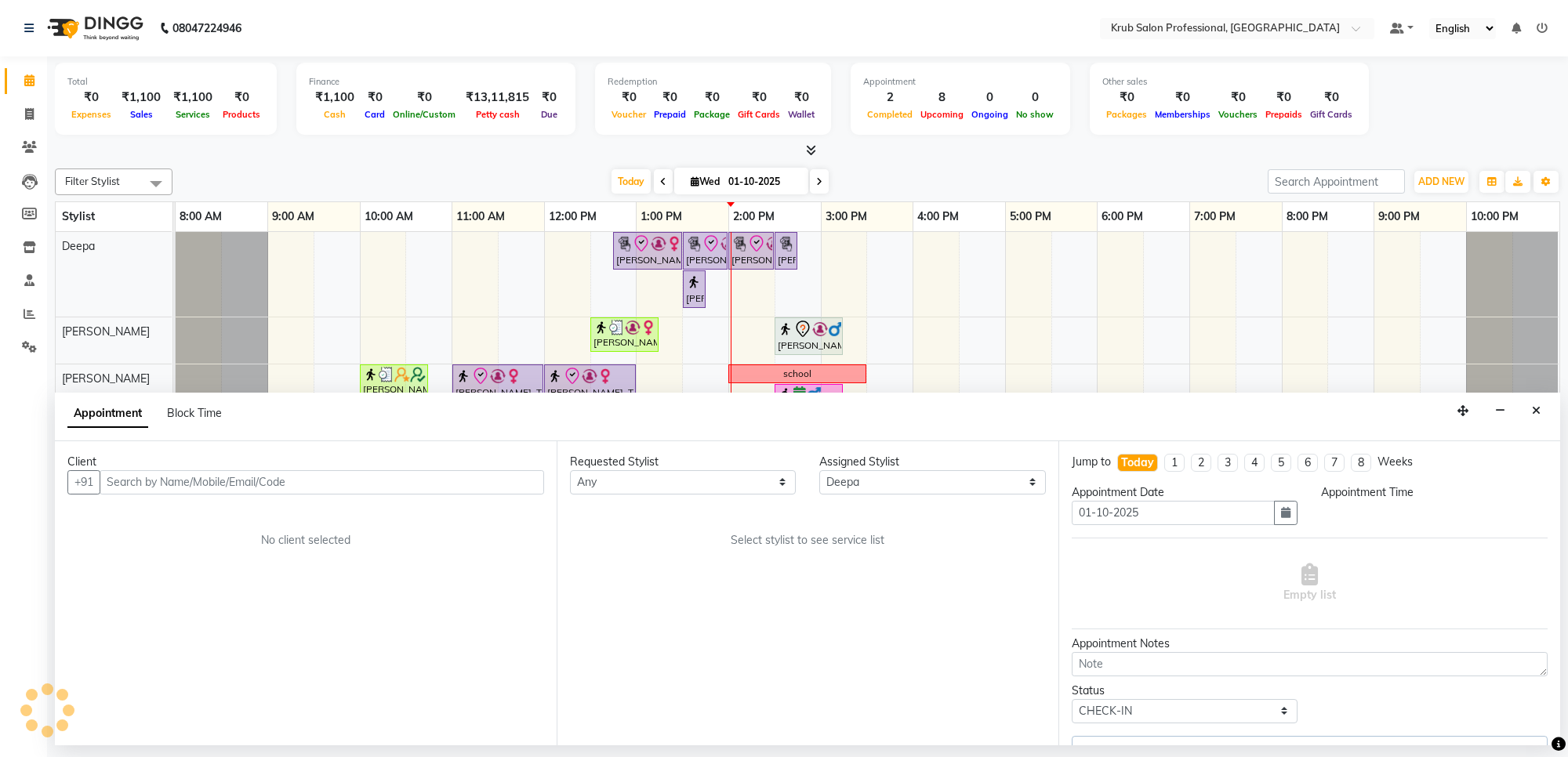
select select "3755"
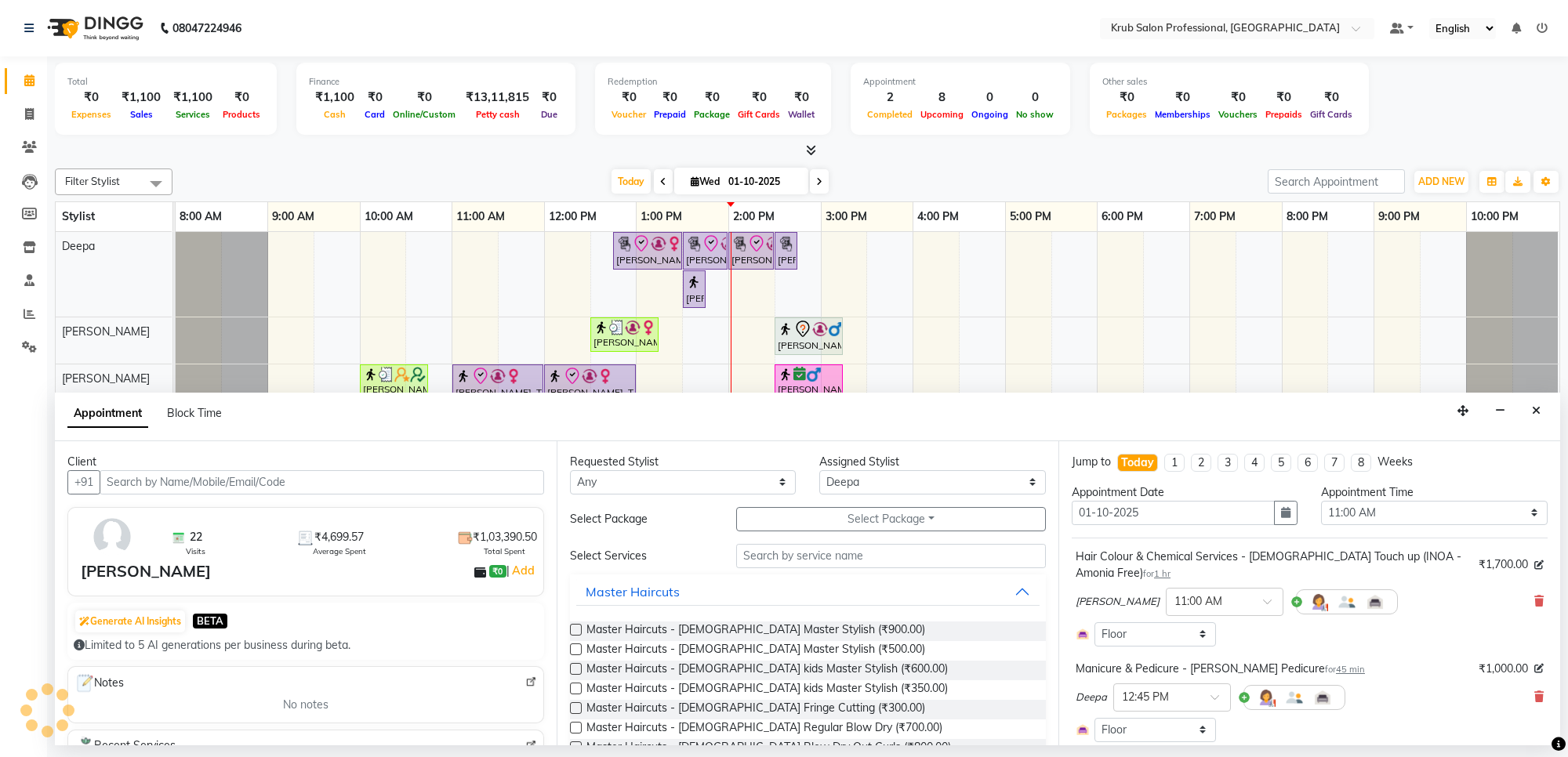
select select "3755"
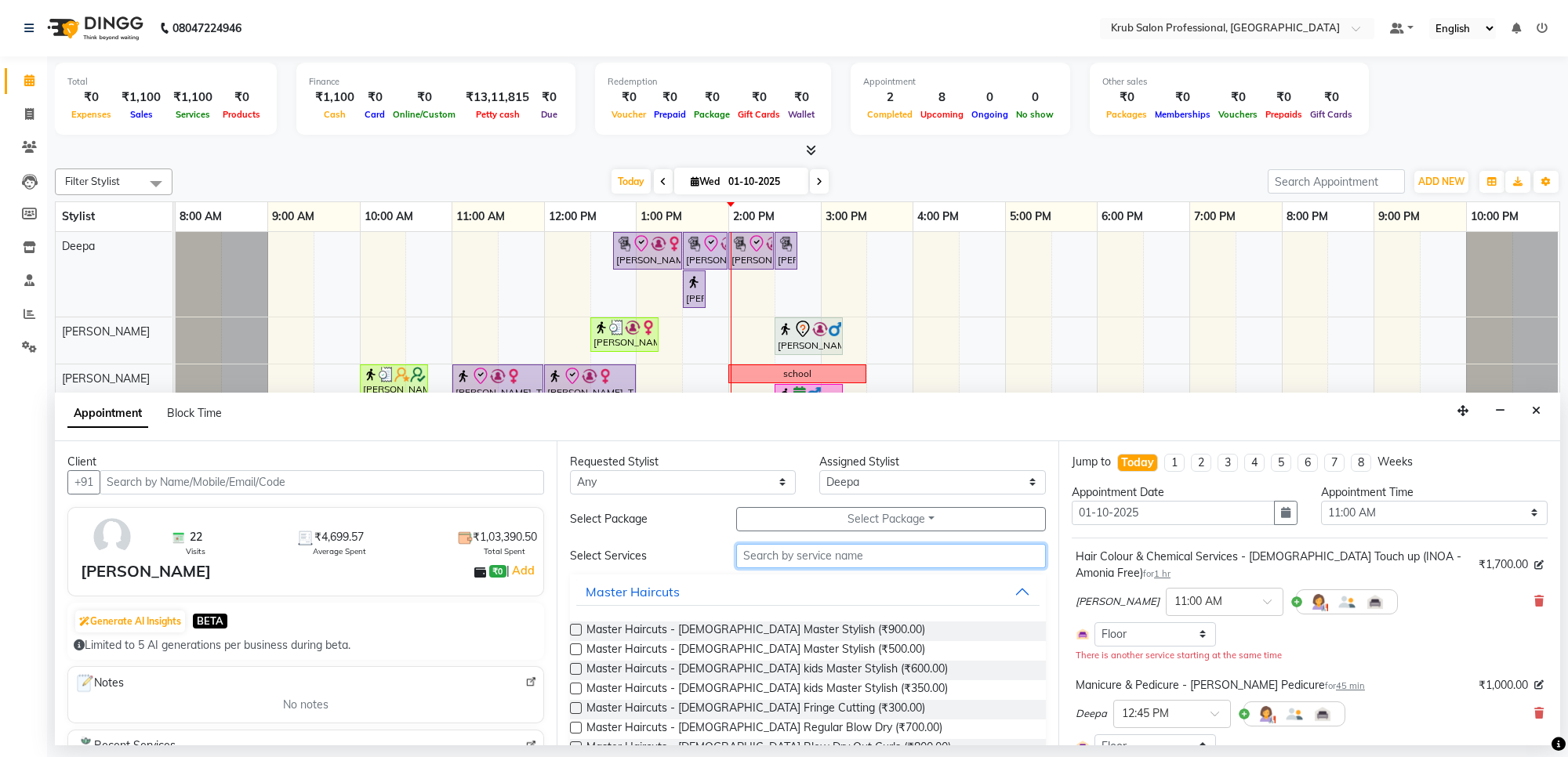
click at [767, 557] on input "text" at bounding box center [891, 556] width 309 height 24
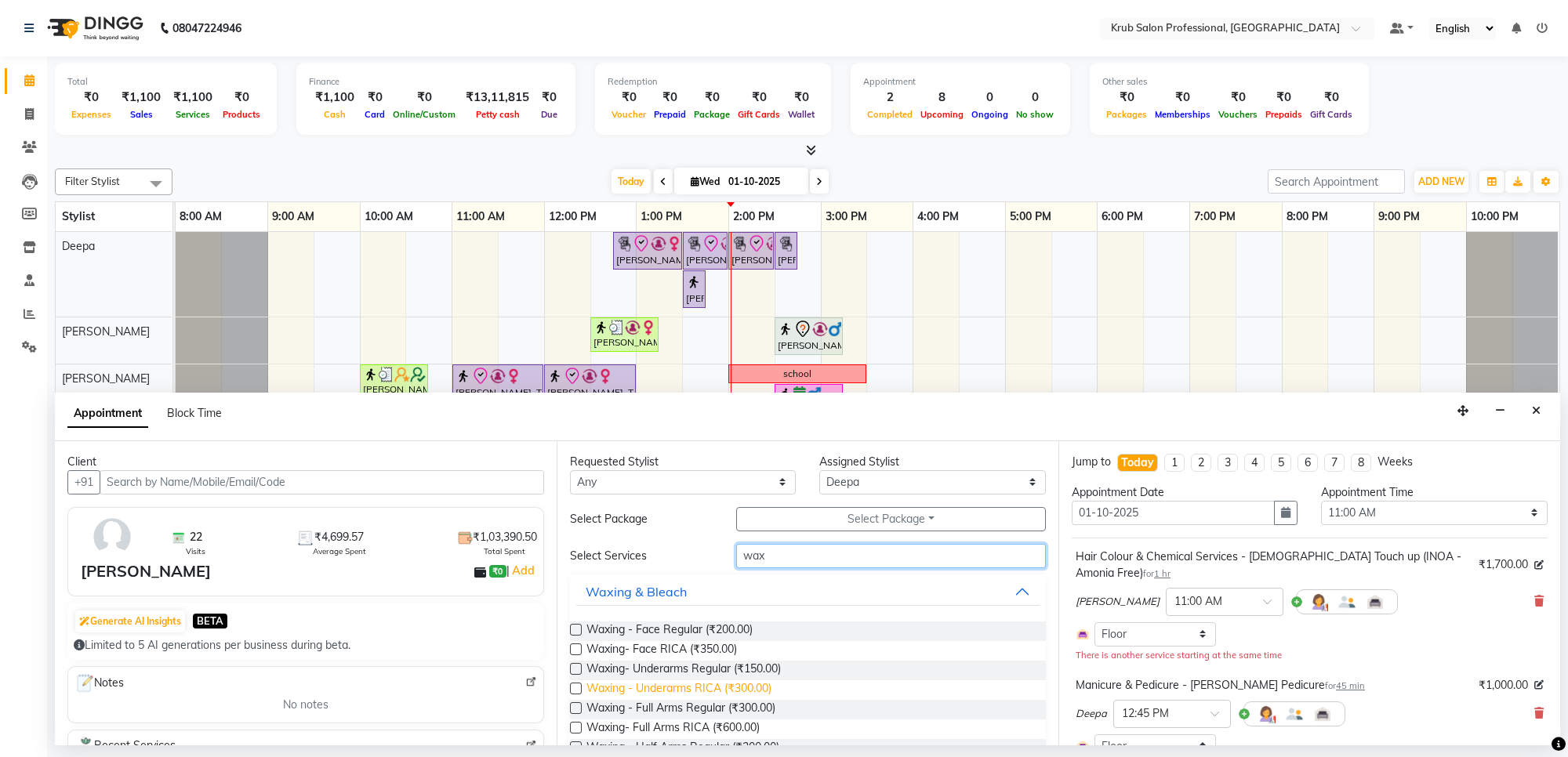
type input "wax"
click at [702, 682] on span "Waxing - Underarms RICA (₹300.00)" at bounding box center [679, 690] width 185 height 20
checkbox input "false"
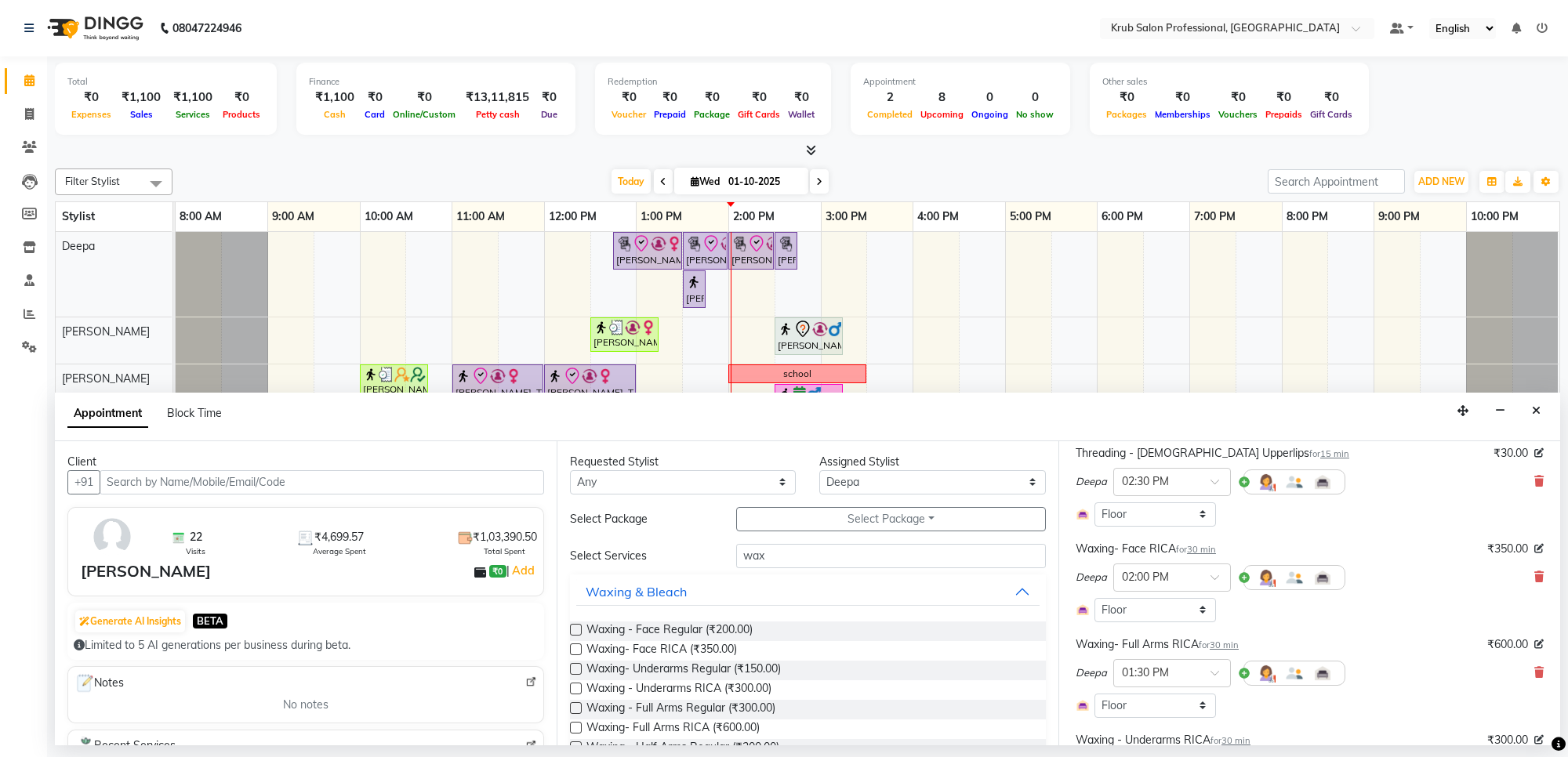
scroll to position [500, 0]
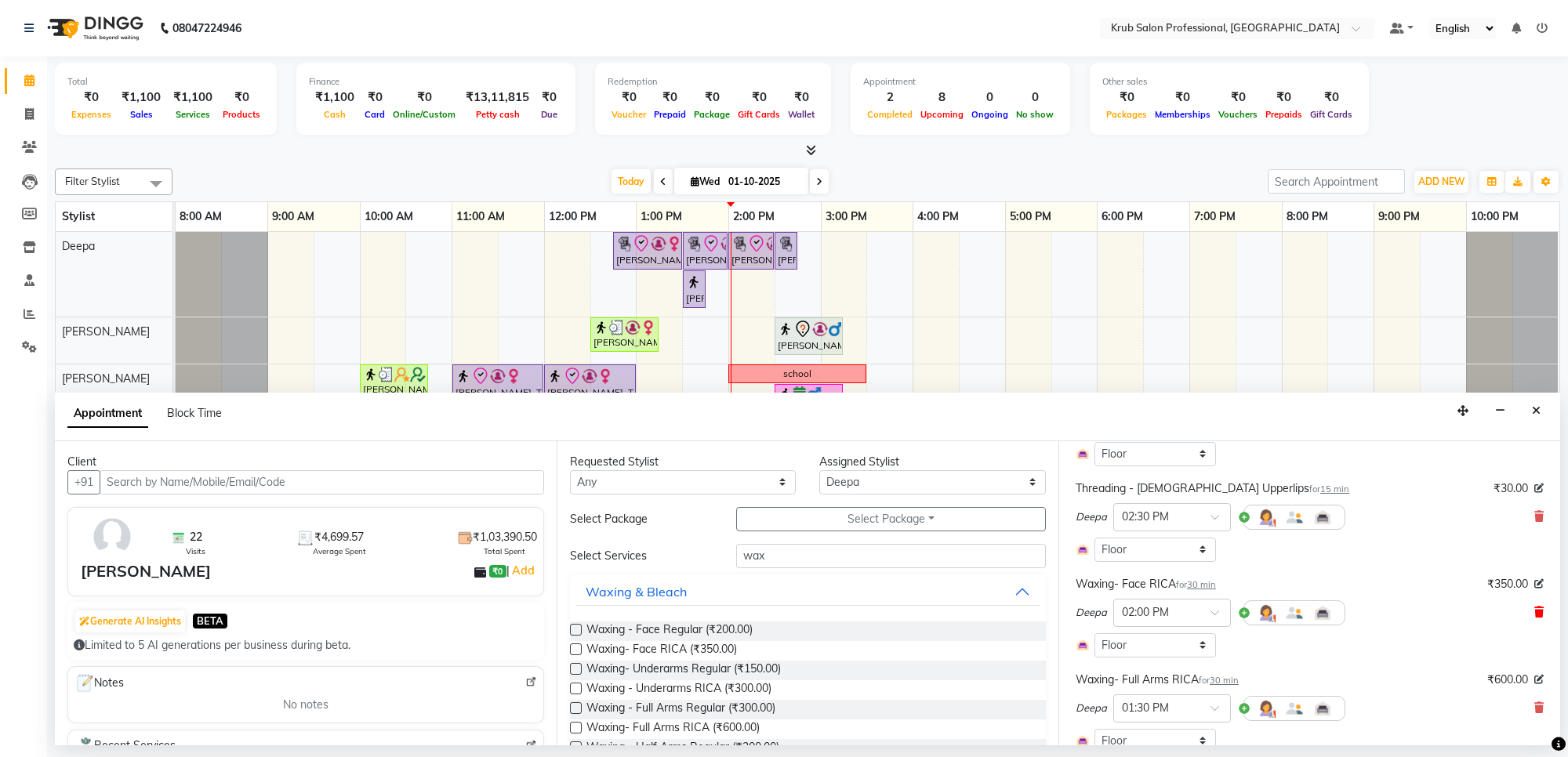
click at [1534, 607] on icon at bounding box center [1539, 613] width 9 height 11
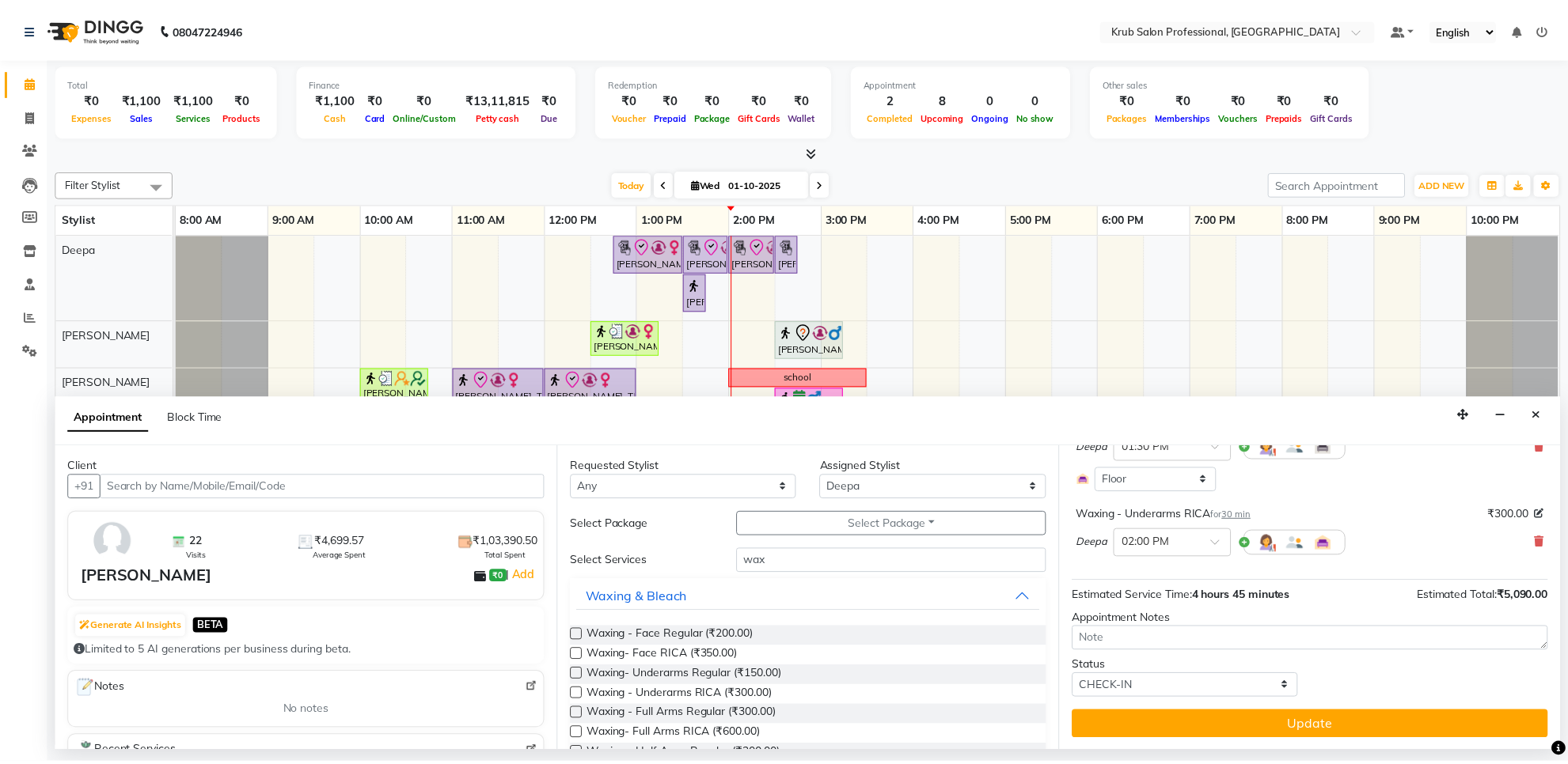
scroll to position [692, 0]
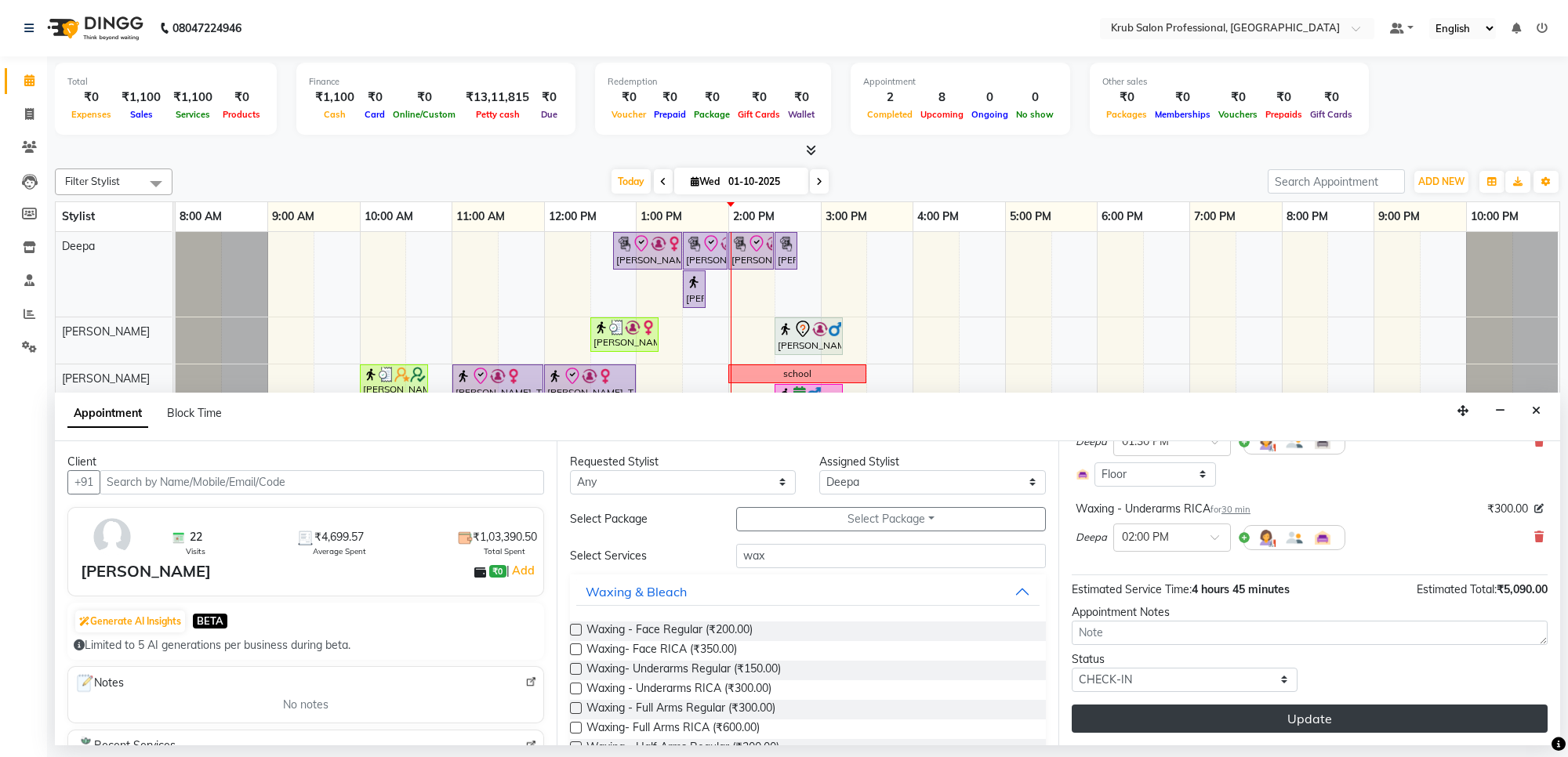
click at [1195, 714] on button "Update" at bounding box center [1309, 719] width 476 height 28
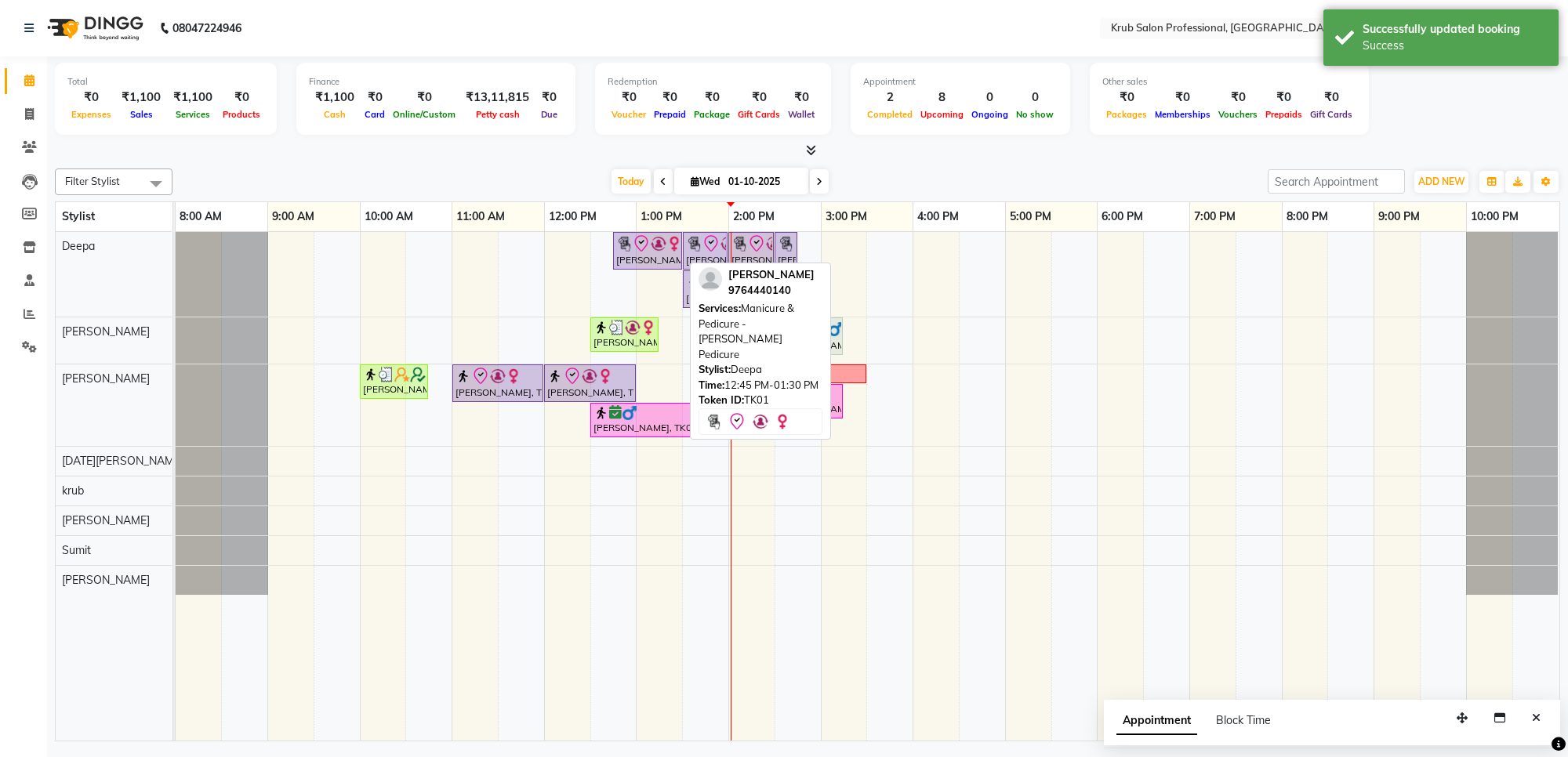
click at [628, 255] on div "[PERSON_NAME], TK01, 12:45 PM-01:30 PM, Manicure & Pedicure - [PERSON_NAME] Ped…" at bounding box center [647, 251] width 66 height 33
select select "8"
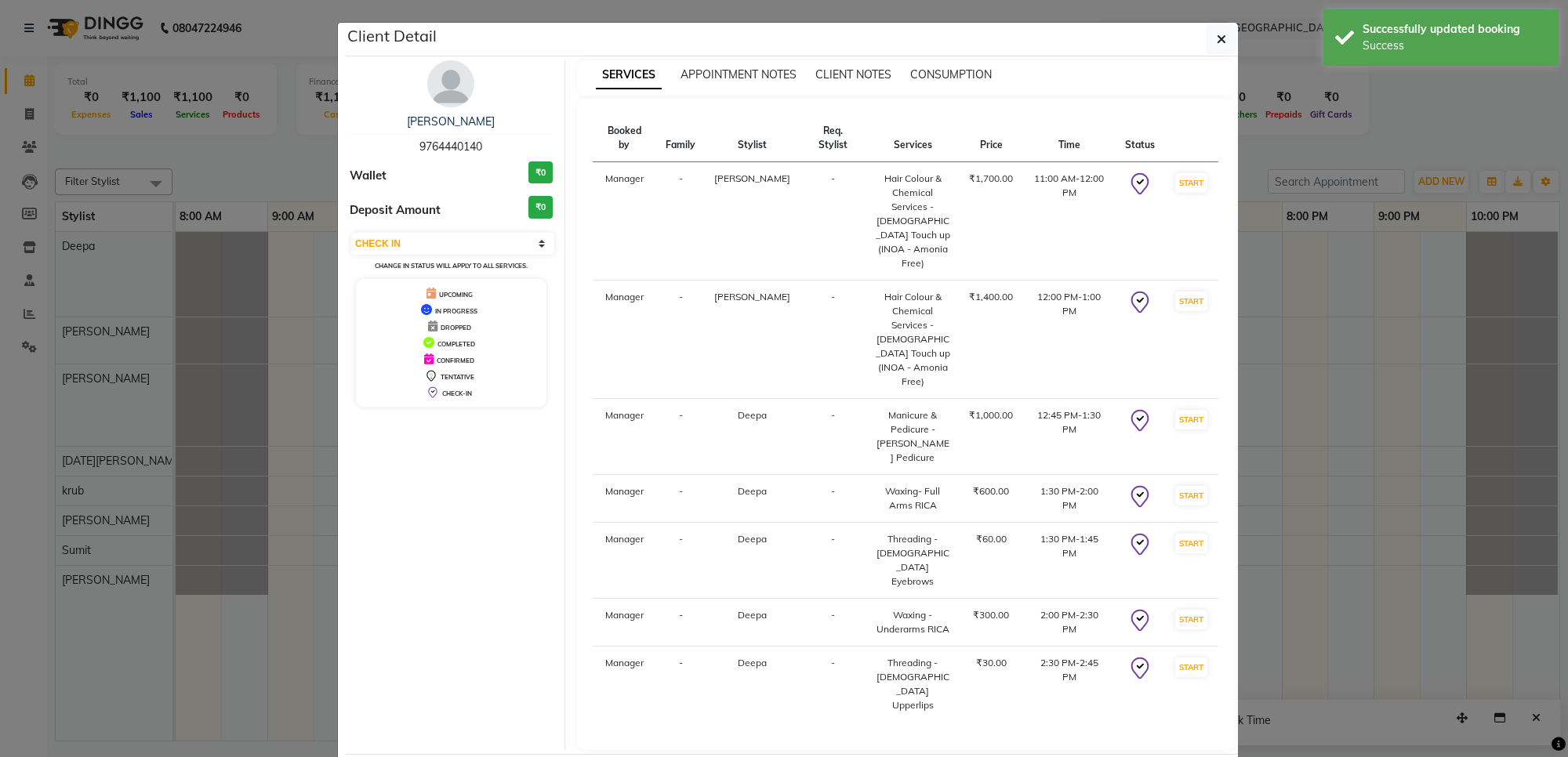
select select "service"
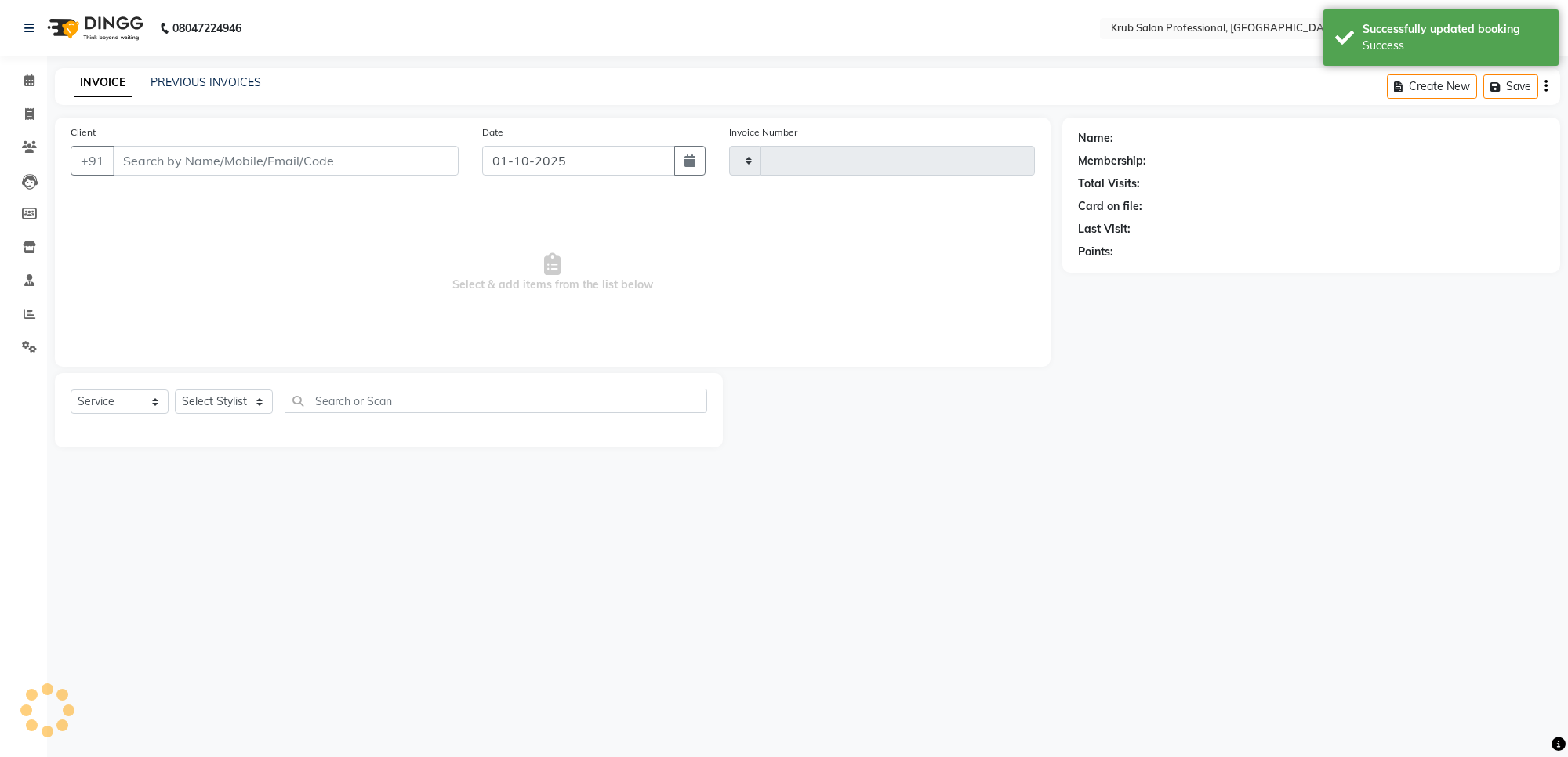
type input "1423"
select select "7490"
type input "9764440140"
select select "66022"
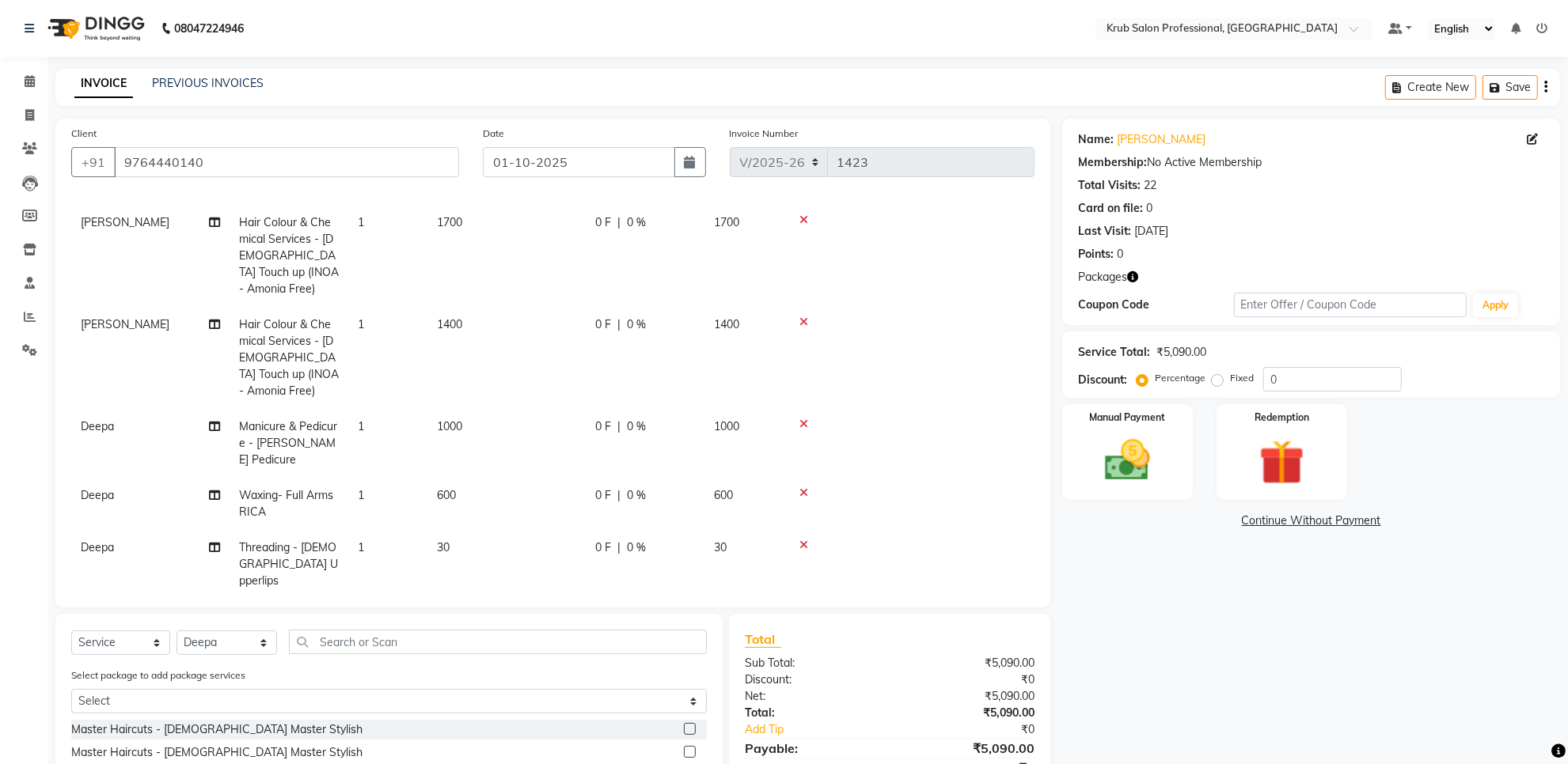
scroll to position [128, 0]
click at [501, 596] on td "300" at bounding box center [506, 622] width 159 height 53
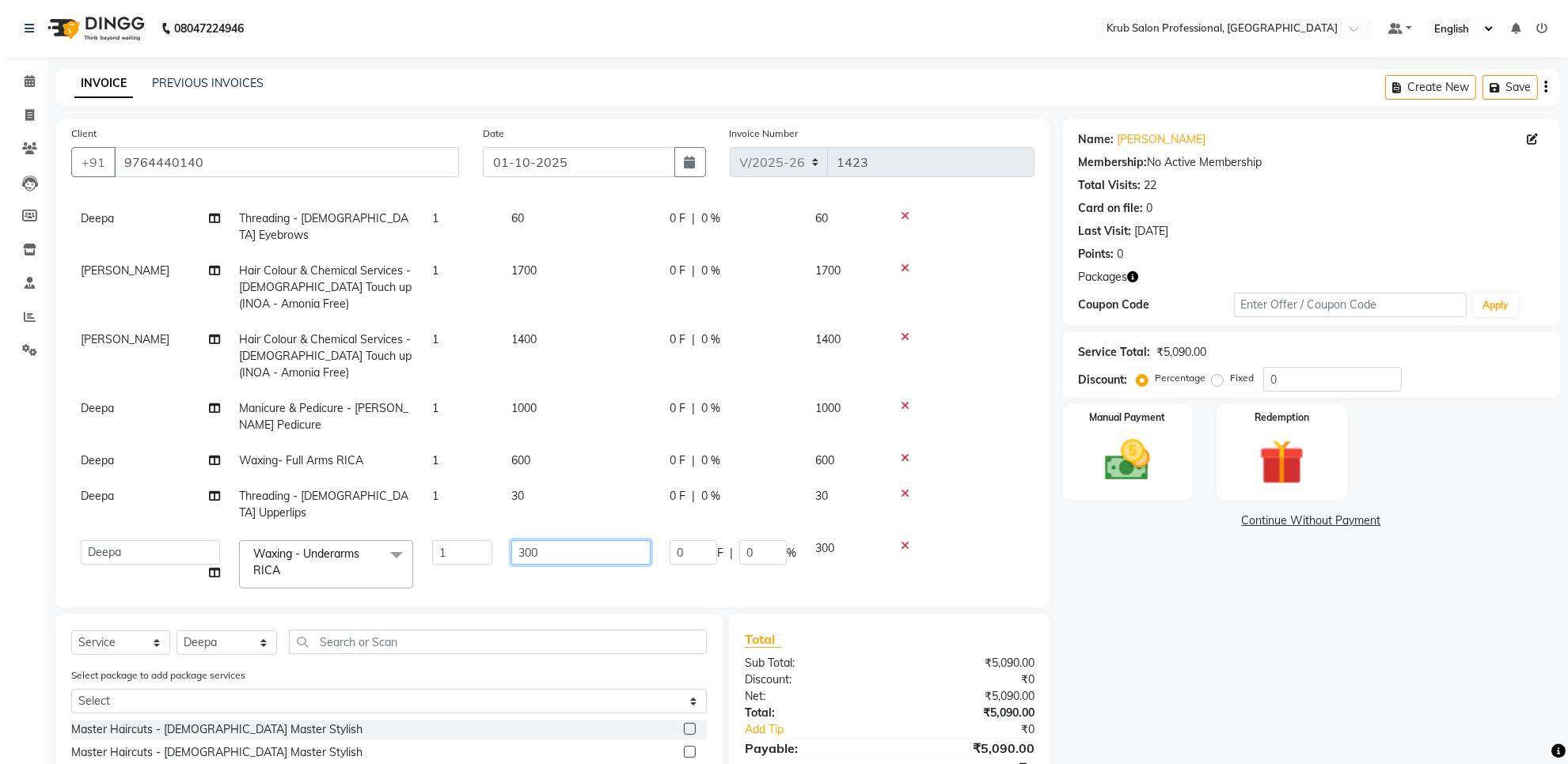
click at [552, 540] on input "300" at bounding box center [580, 552] width 140 height 25
type input "3"
type input "350"
click at [1338, 691] on div "Name: [PERSON_NAME] Membership: No Active Membership Total Visits: 22 Card on f…" at bounding box center [1318, 509] width 510 height 782
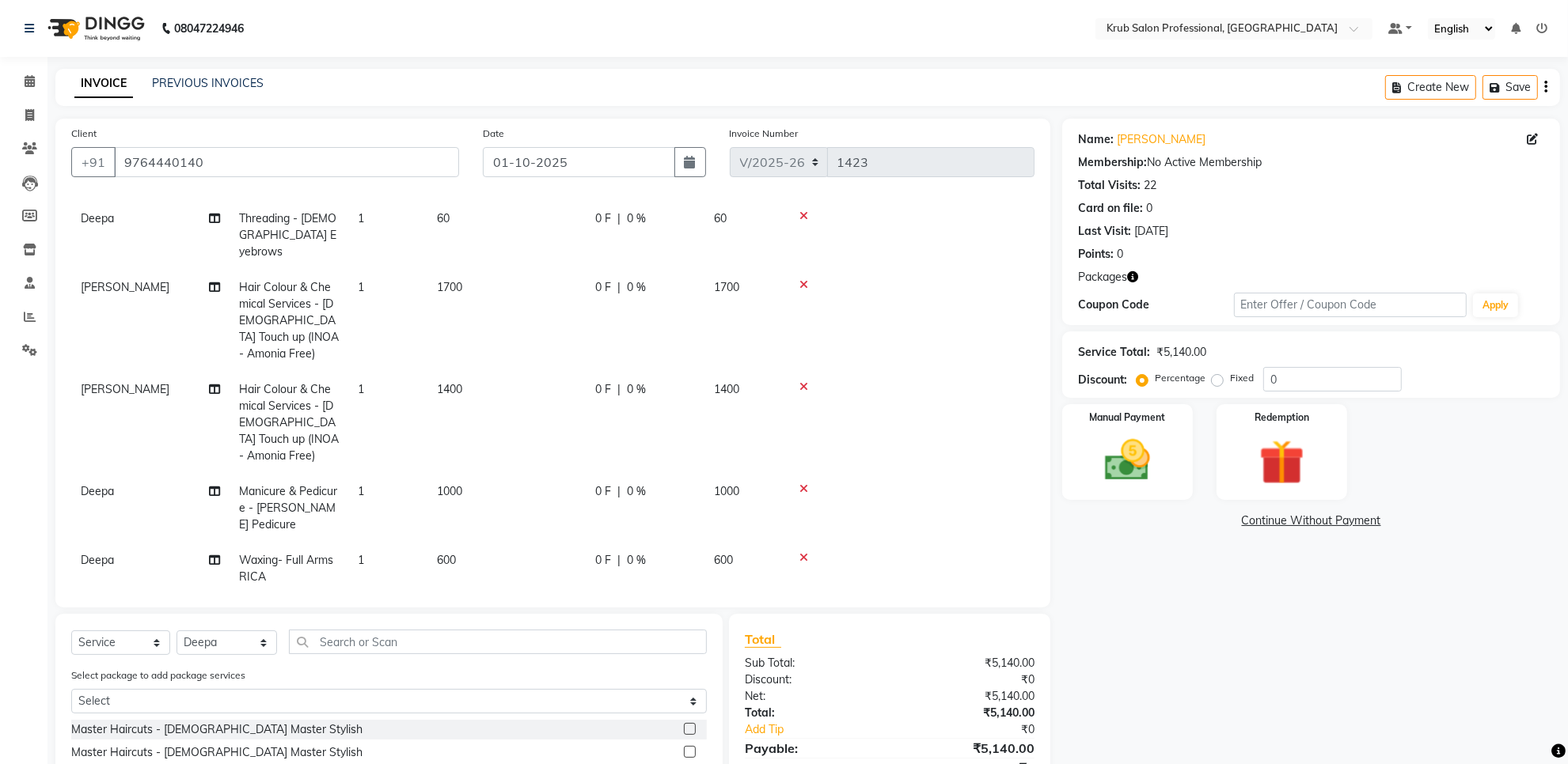
click at [694, 280] on div "0 F | 0 %" at bounding box center [645, 288] width 100 height 17
select select "66028"
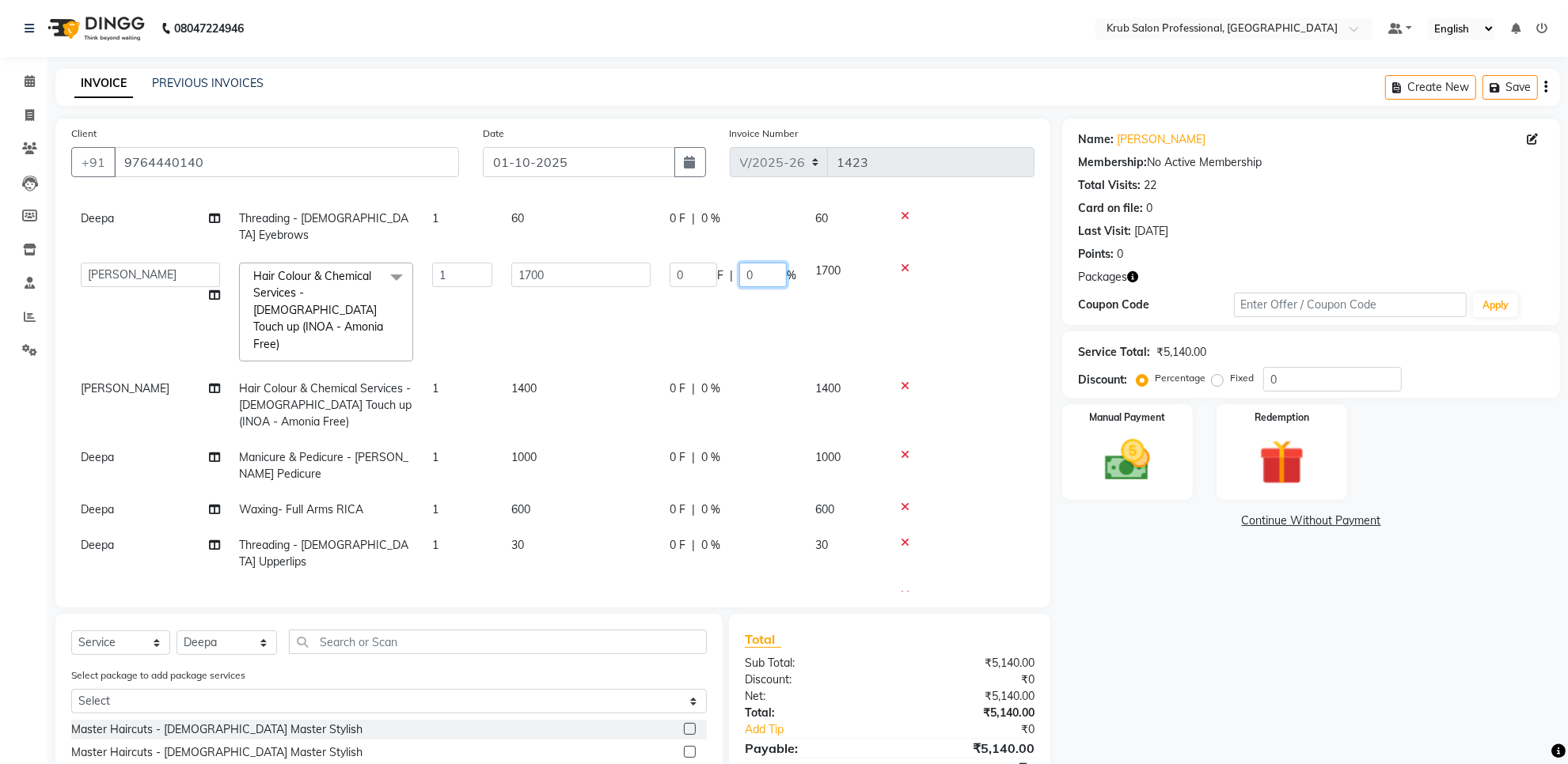
click at [769, 263] on input "0" at bounding box center [763, 275] width 48 height 25
type input "20"
click at [762, 371] on tr "[PERSON_NAME] Hair Colour & Chemical Services - [DEMOGRAPHIC_DATA] Touch up (IN…" at bounding box center [552, 406] width 964 height 69
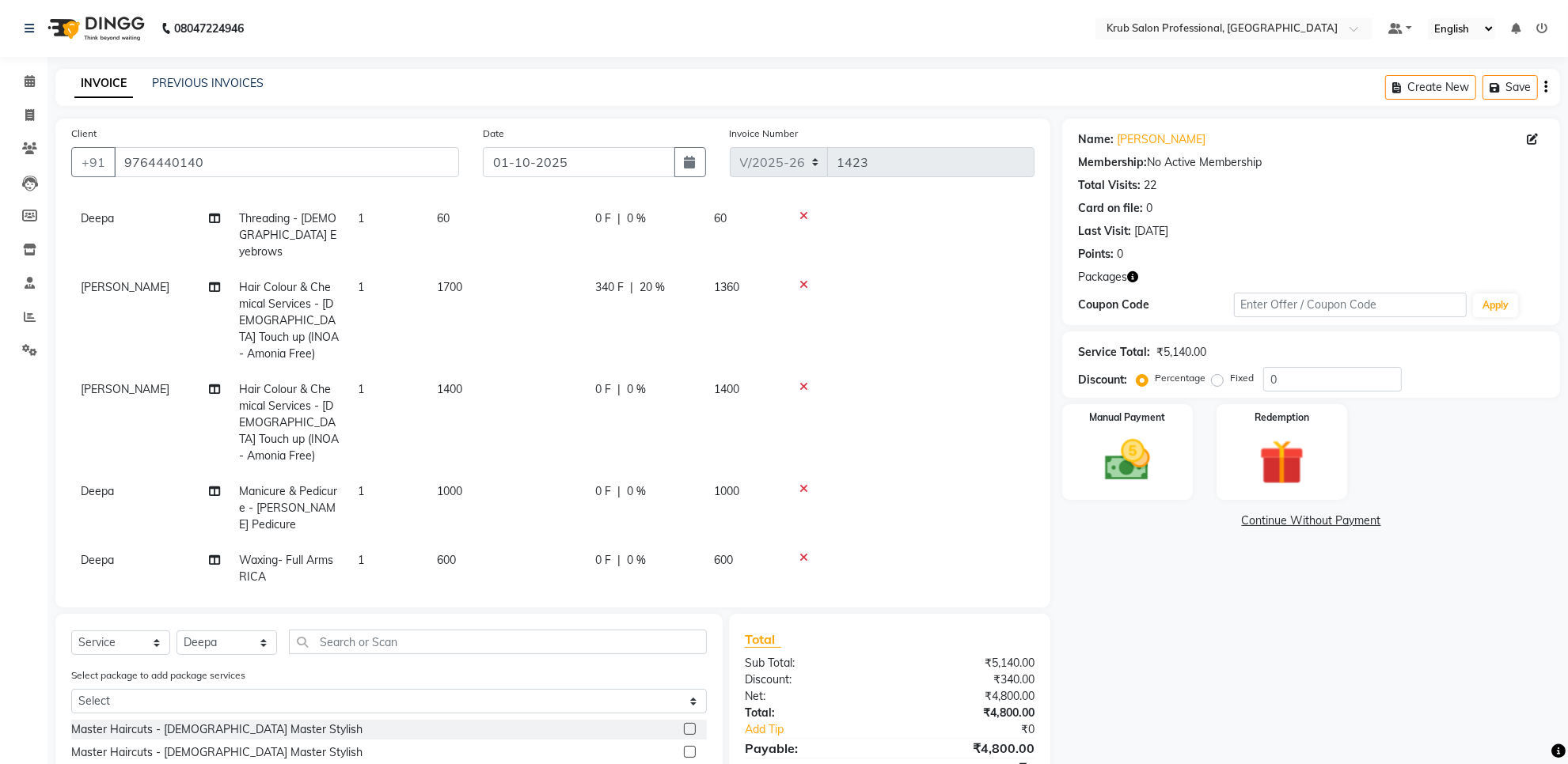
click at [670, 382] on div "0 F | 0 %" at bounding box center [645, 390] width 100 height 17
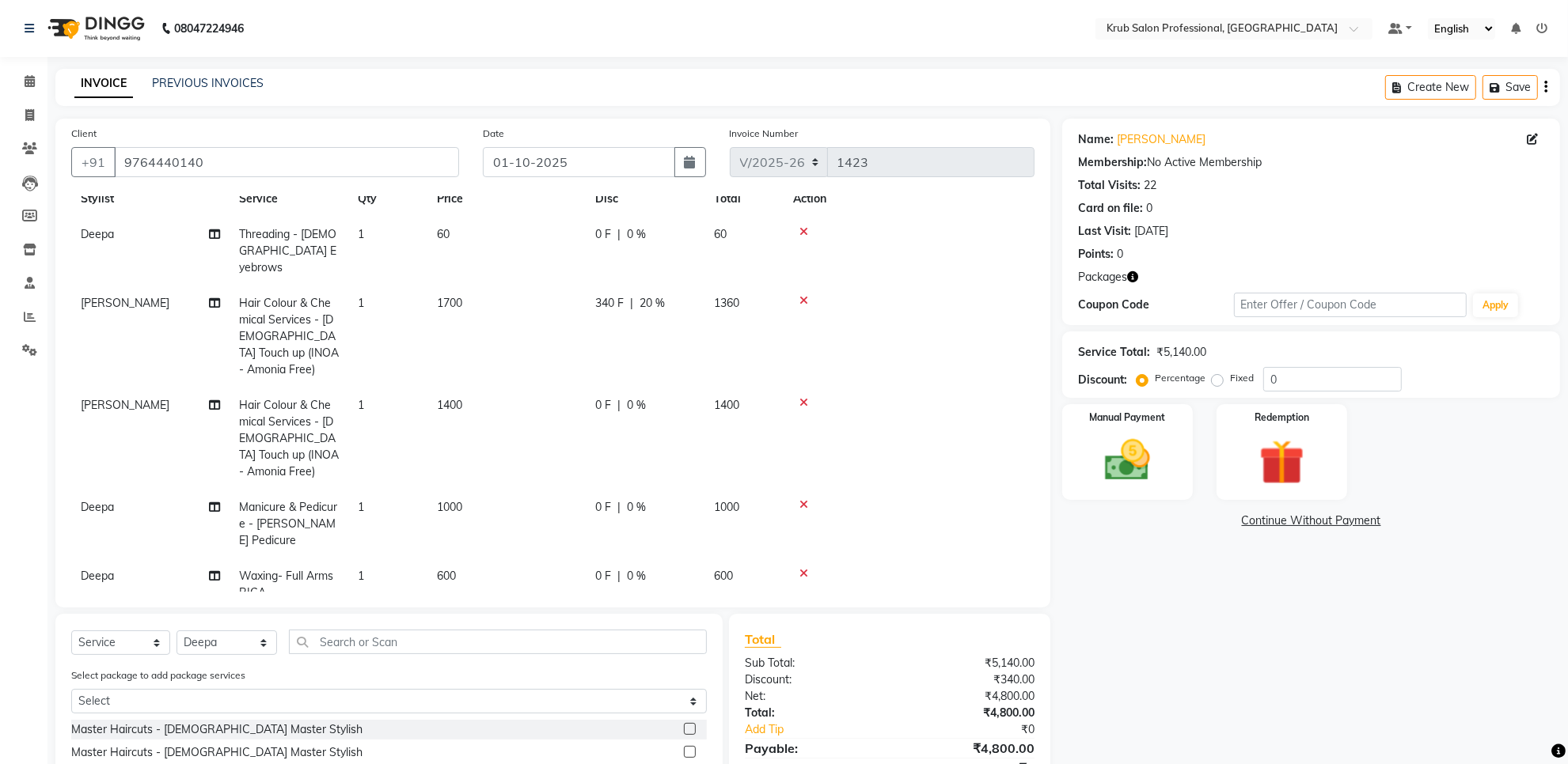
select select "66028"
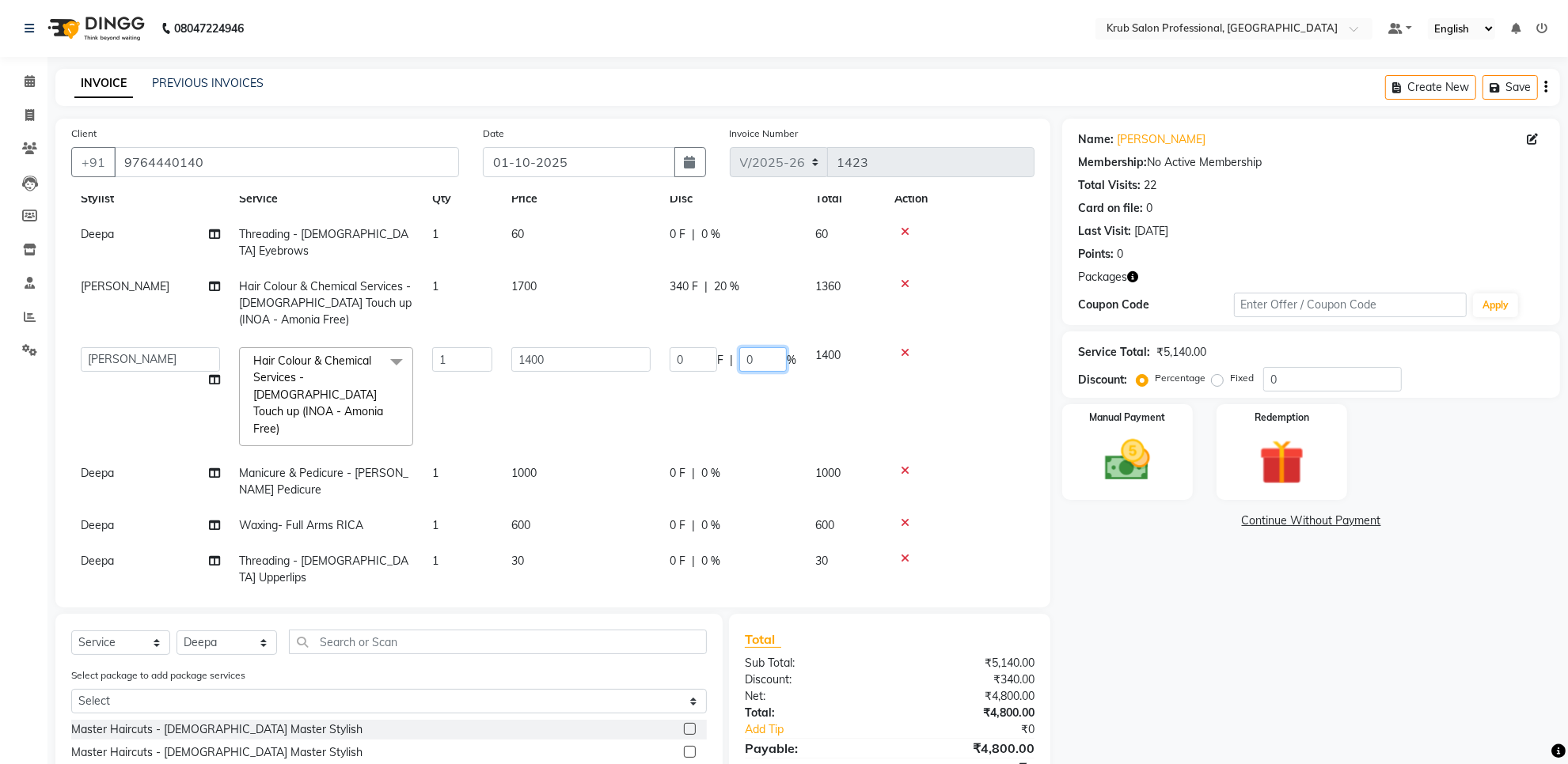
click at [764, 347] on input "0" at bounding box center [763, 359] width 48 height 25
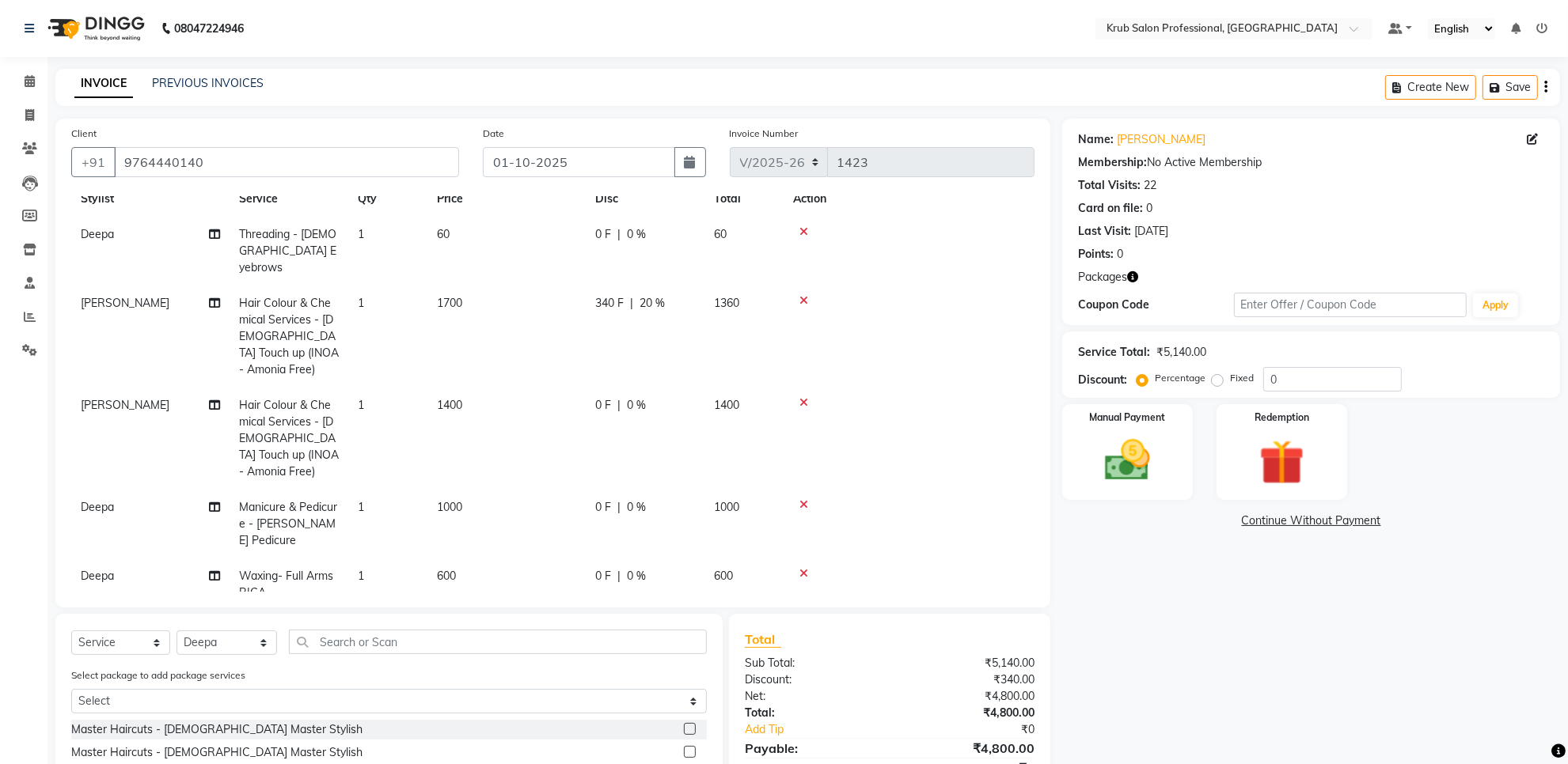
click at [762, 267] on tbody "Deepa Threading - [DEMOGRAPHIC_DATA] Eyebrows 1 60 0 F | 0 % 60 [PERSON_NAME] H…" at bounding box center [552, 474] width 964 height 515
click at [686, 295] on div "340 F | 20 %" at bounding box center [645, 303] width 100 height 17
select select "66028"
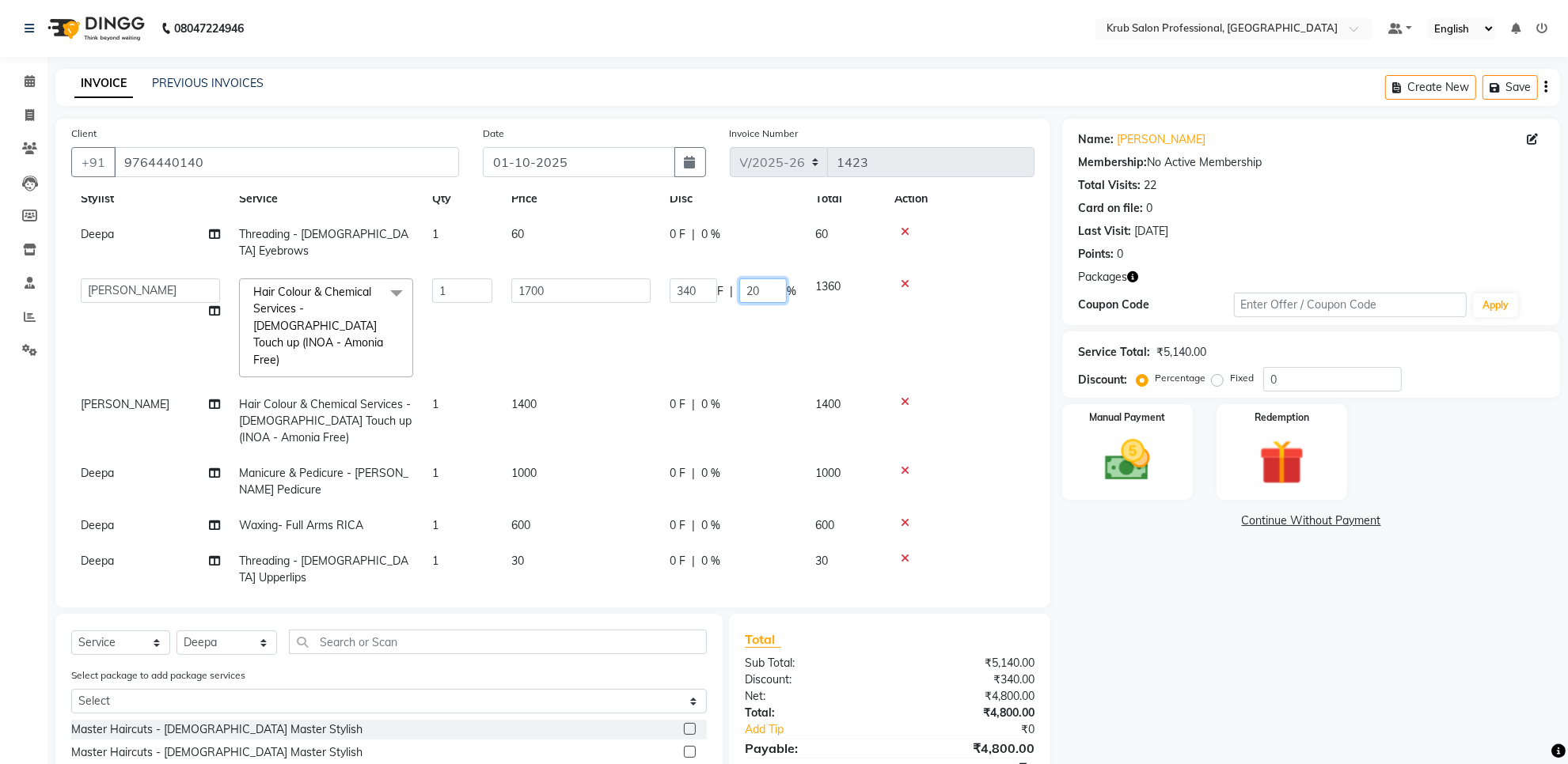
click at [765, 279] on input "20" at bounding box center [763, 291] width 48 height 25
type input "2"
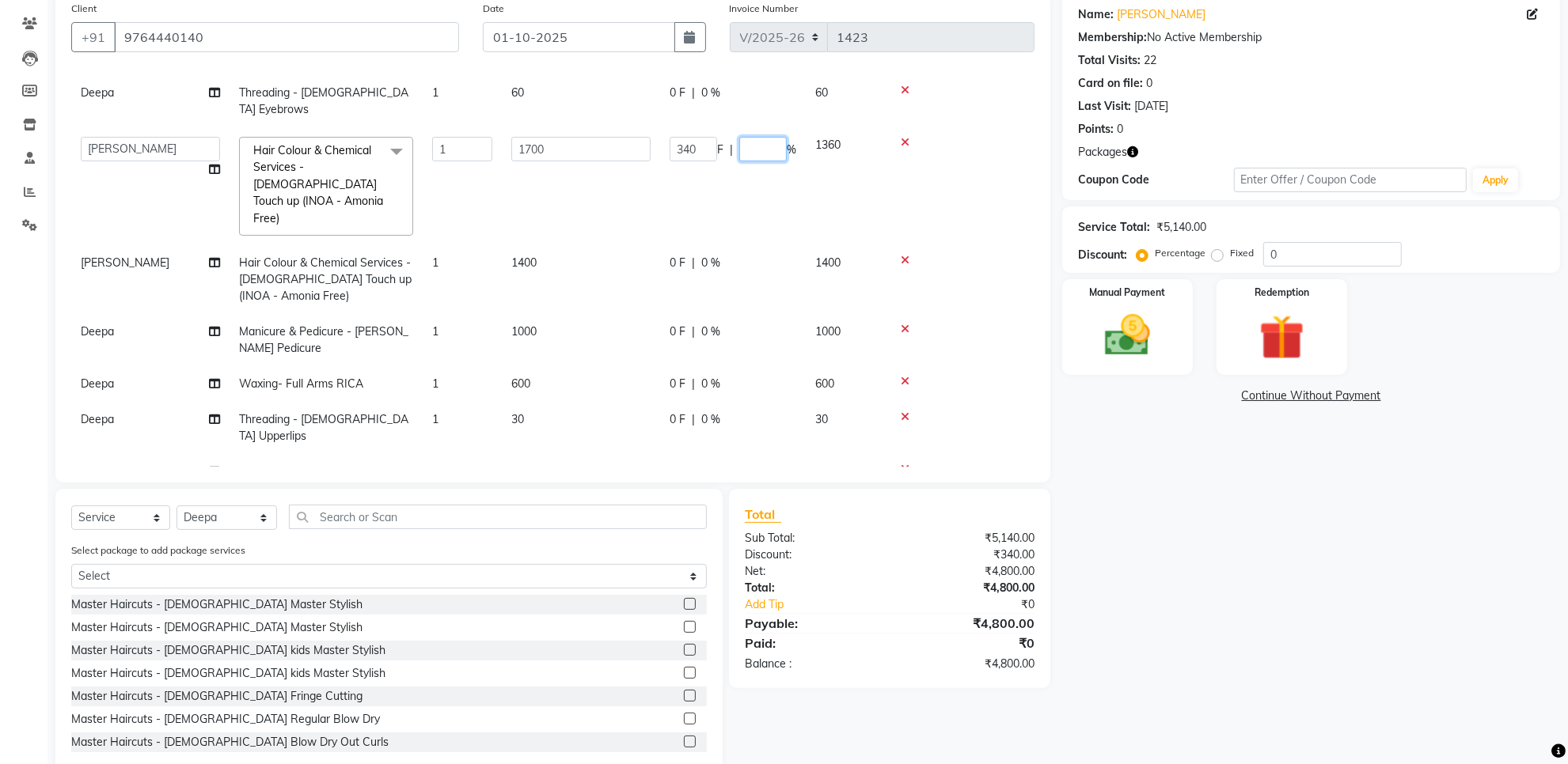
scroll to position [149, 0]
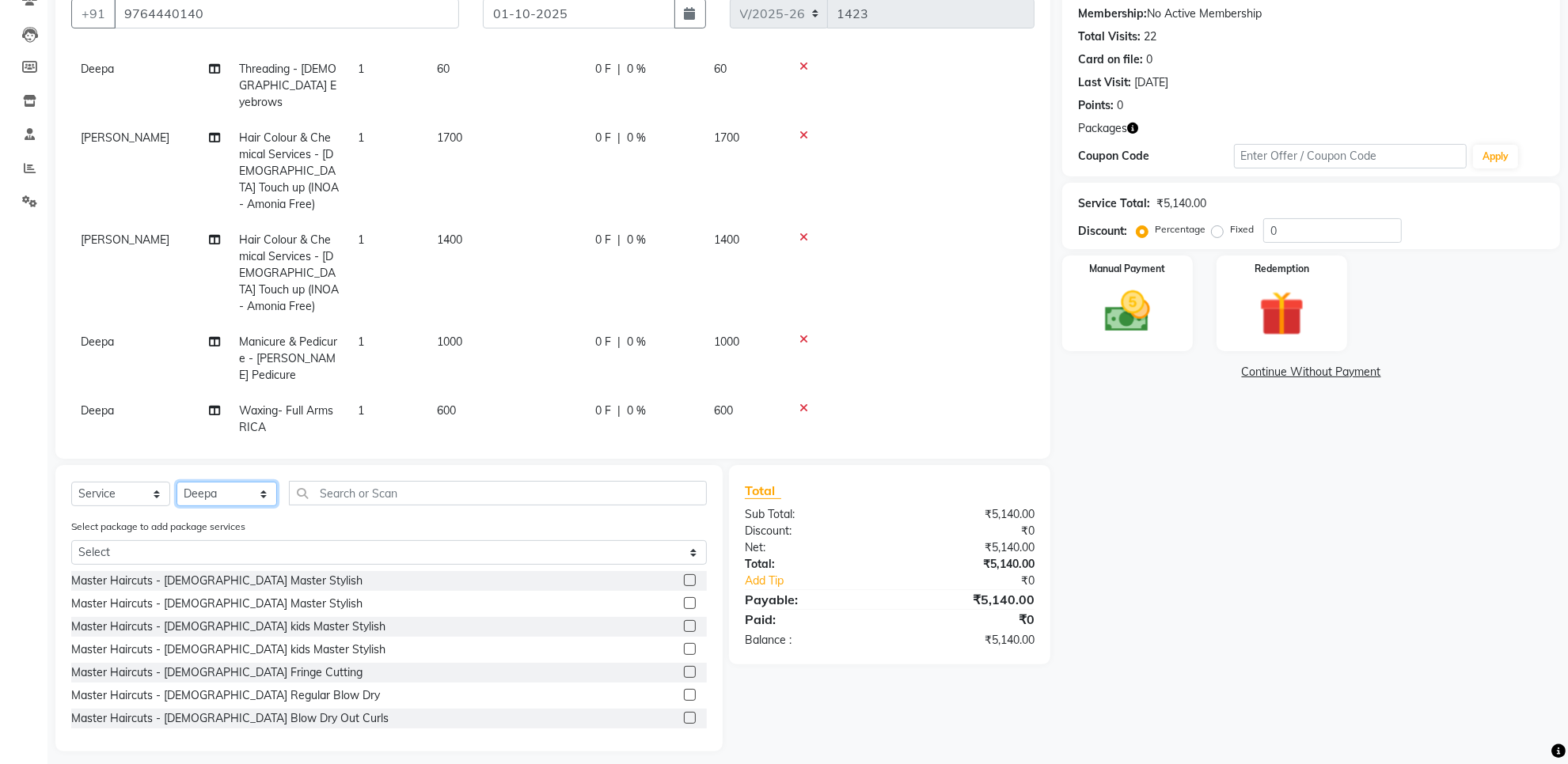
click at [211, 485] on select "Select Stylist Deepa [DATE][PERSON_NAME] krub Manager Owner [PERSON_NAME] [PERS…" at bounding box center [226, 494] width 100 height 25
select select "92158"
click at [176, 482] on select "Select Stylist Deepa [DATE][PERSON_NAME] krub Manager Owner [PERSON_NAME] [PERS…" at bounding box center [226, 494] width 100 height 25
click at [337, 493] on input "text" at bounding box center [497, 493] width 418 height 25
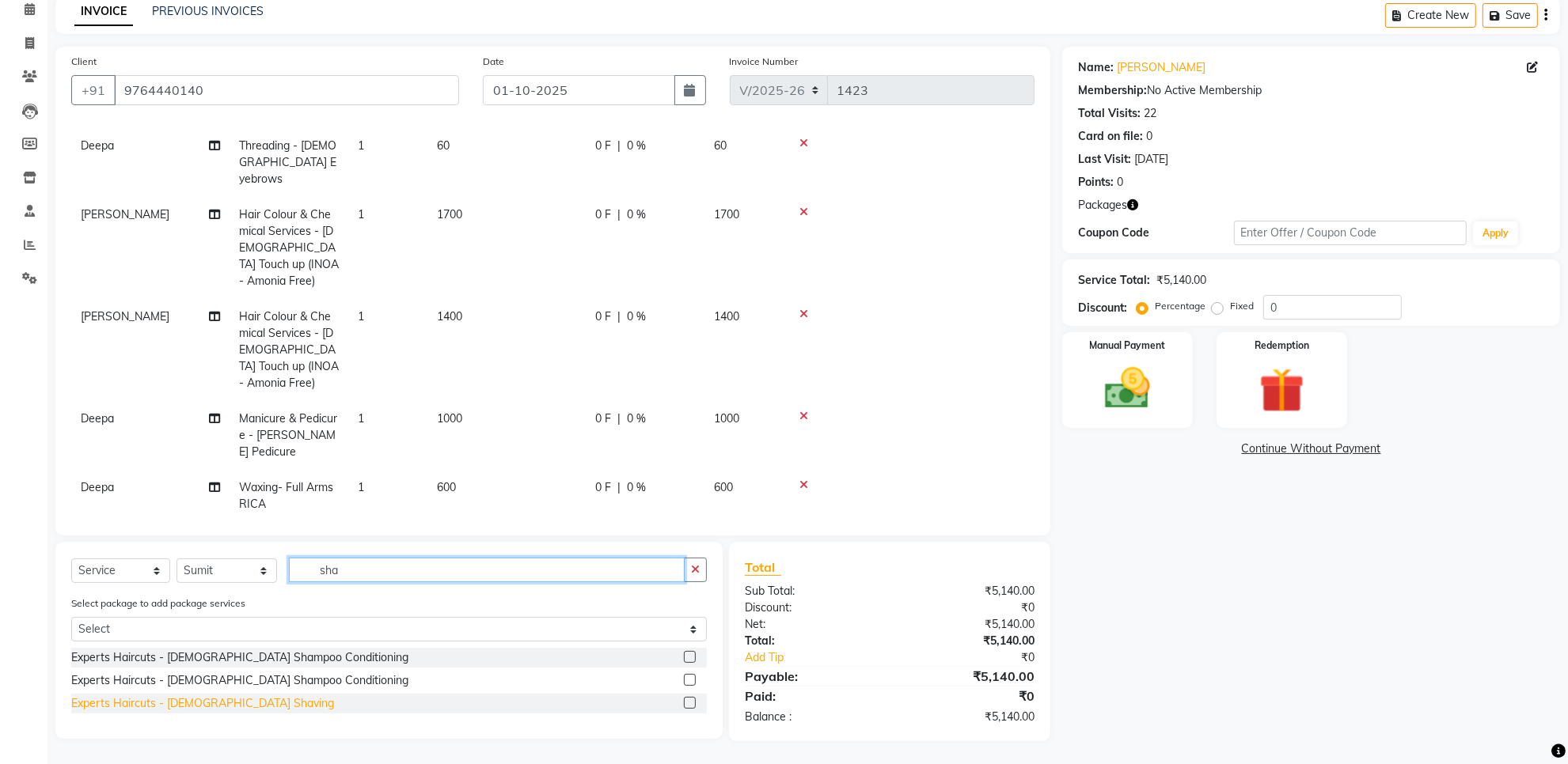
type input "sha"
click at [222, 702] on div "Experts Haircuts - [DEMOGRAPHIC_DATA] Shaving" at bounding box center [202, 703] width 263 height 17
checkbox input "false"
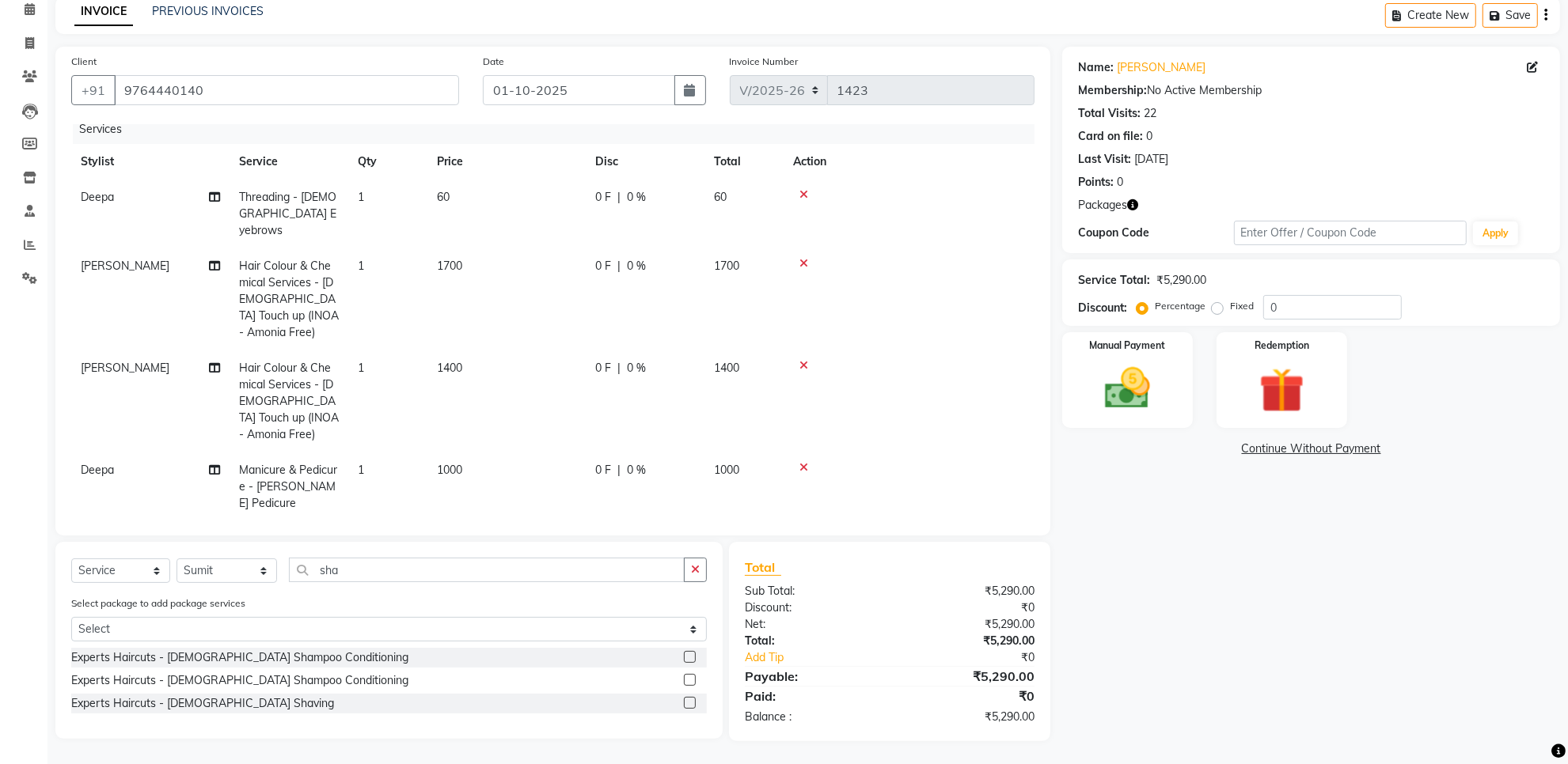
scroll to position [0, 0]
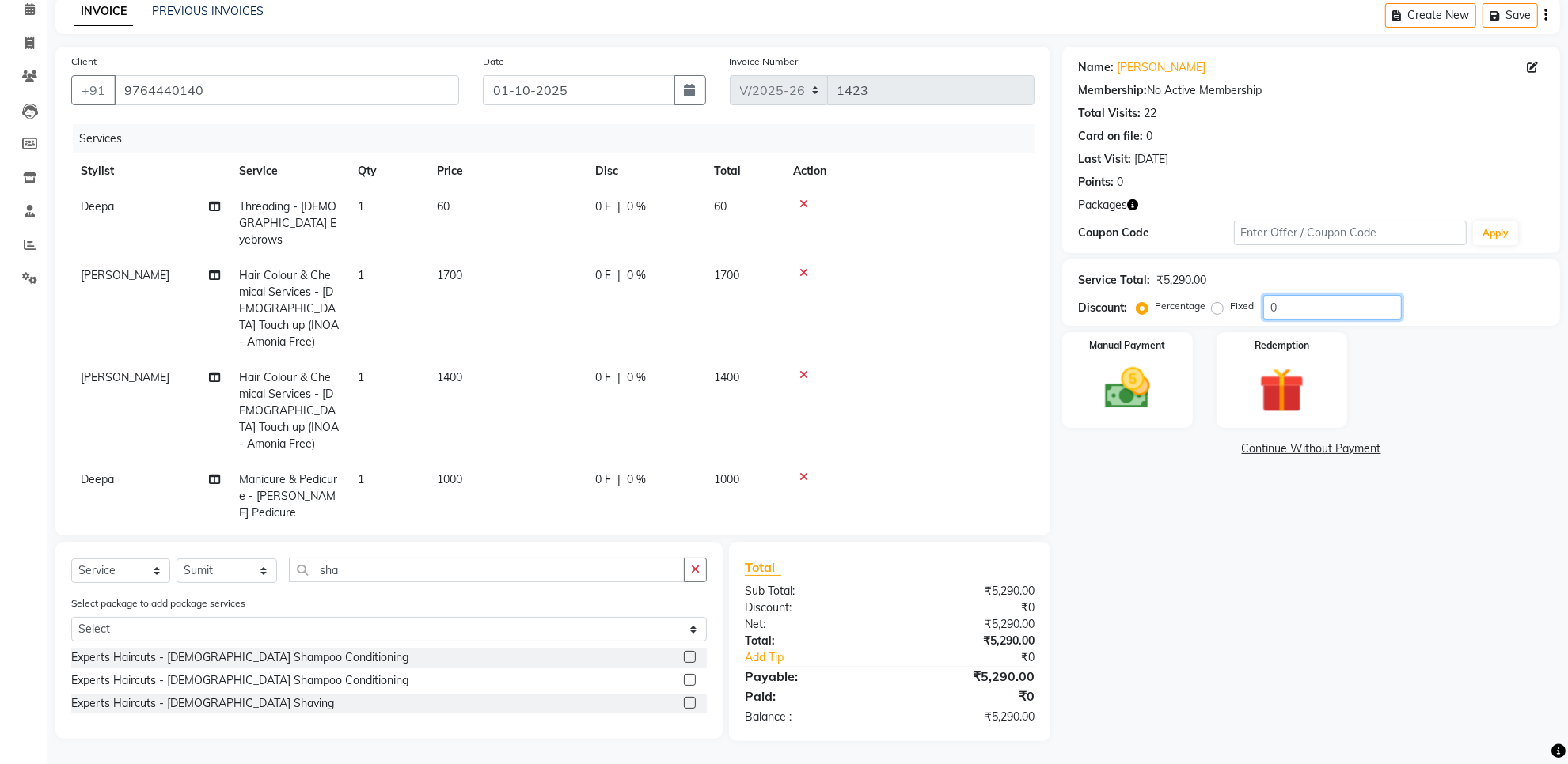
click at [1288, 303] on input "0" at bounding box center [1333, 307] width 139 height 25
type input "20"
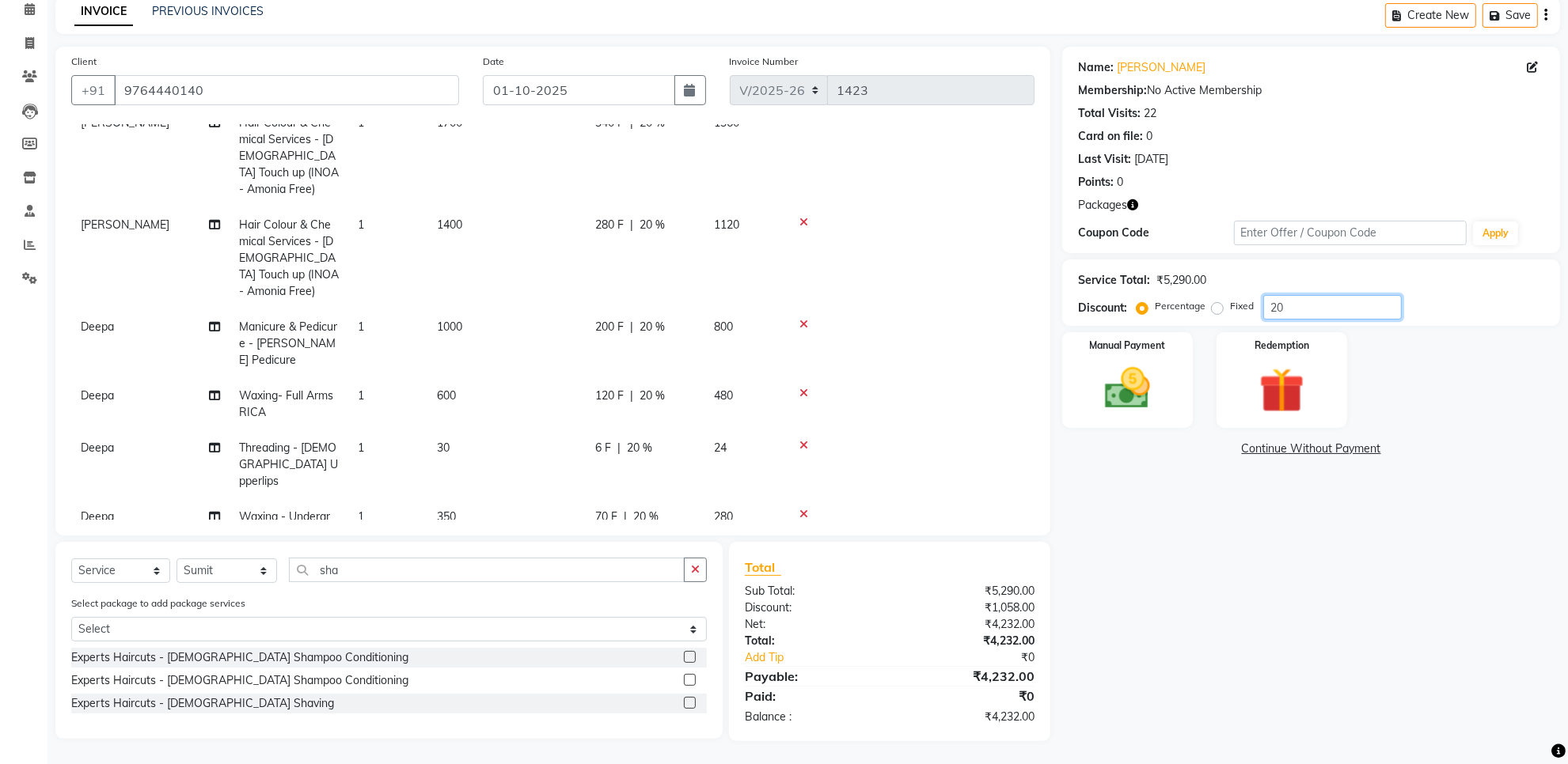
scroll to position [180, 0]
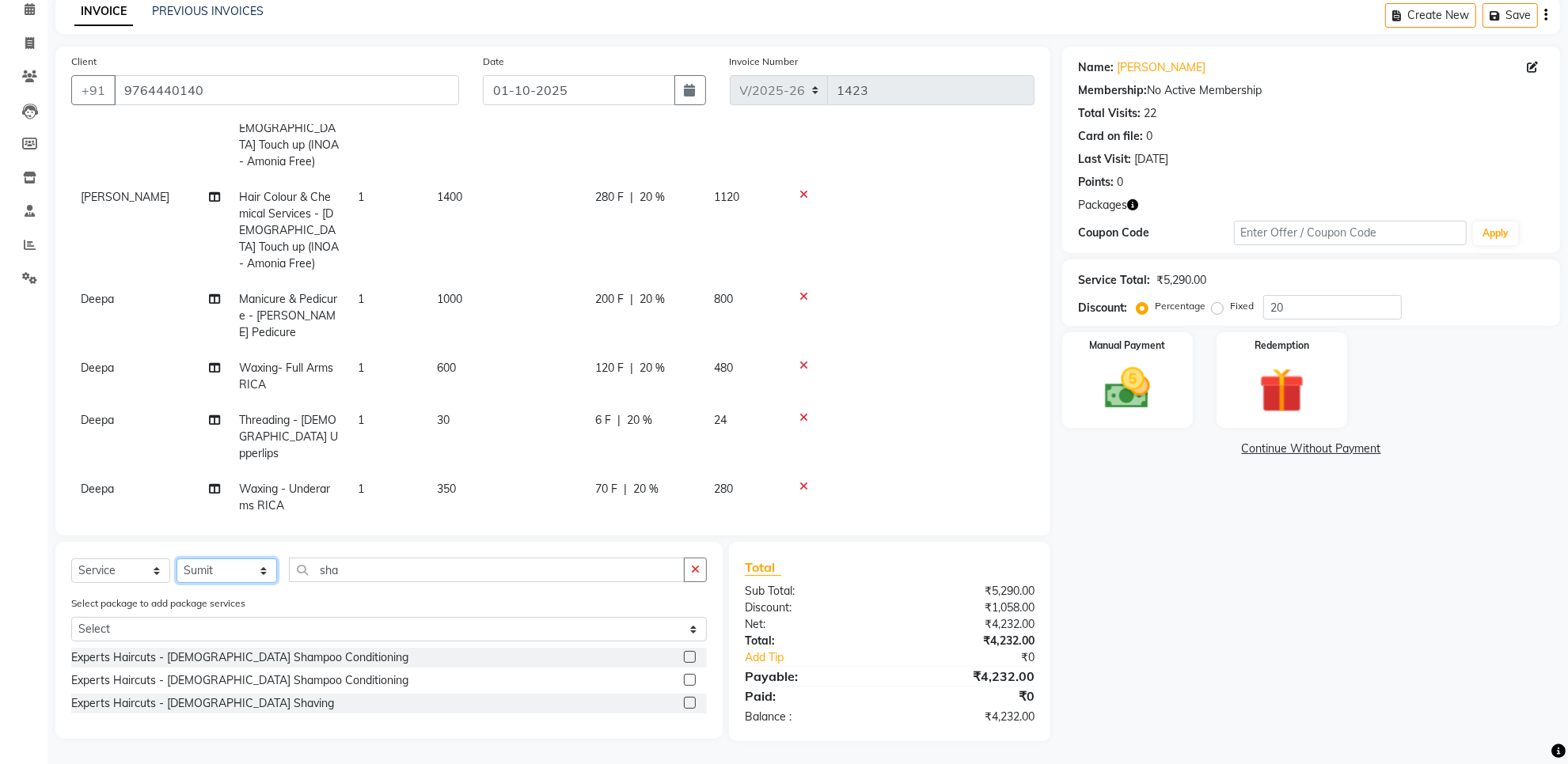
click at [231, 570] on select "Select Stylist Deepa [DATE][PERSON_NAME] krub Manager Owner [PERSON_NAME] [PERS…" at bounding box center [226, 570] width 100 height 25
select select "66028"
click at [176, 558] on select "Select Stylist Deepa [DATE][PERSON_NAME] krub Manager Owner [PERSON_NAME] [PERS…" at bounding box center [226, 570] width 100 height 25
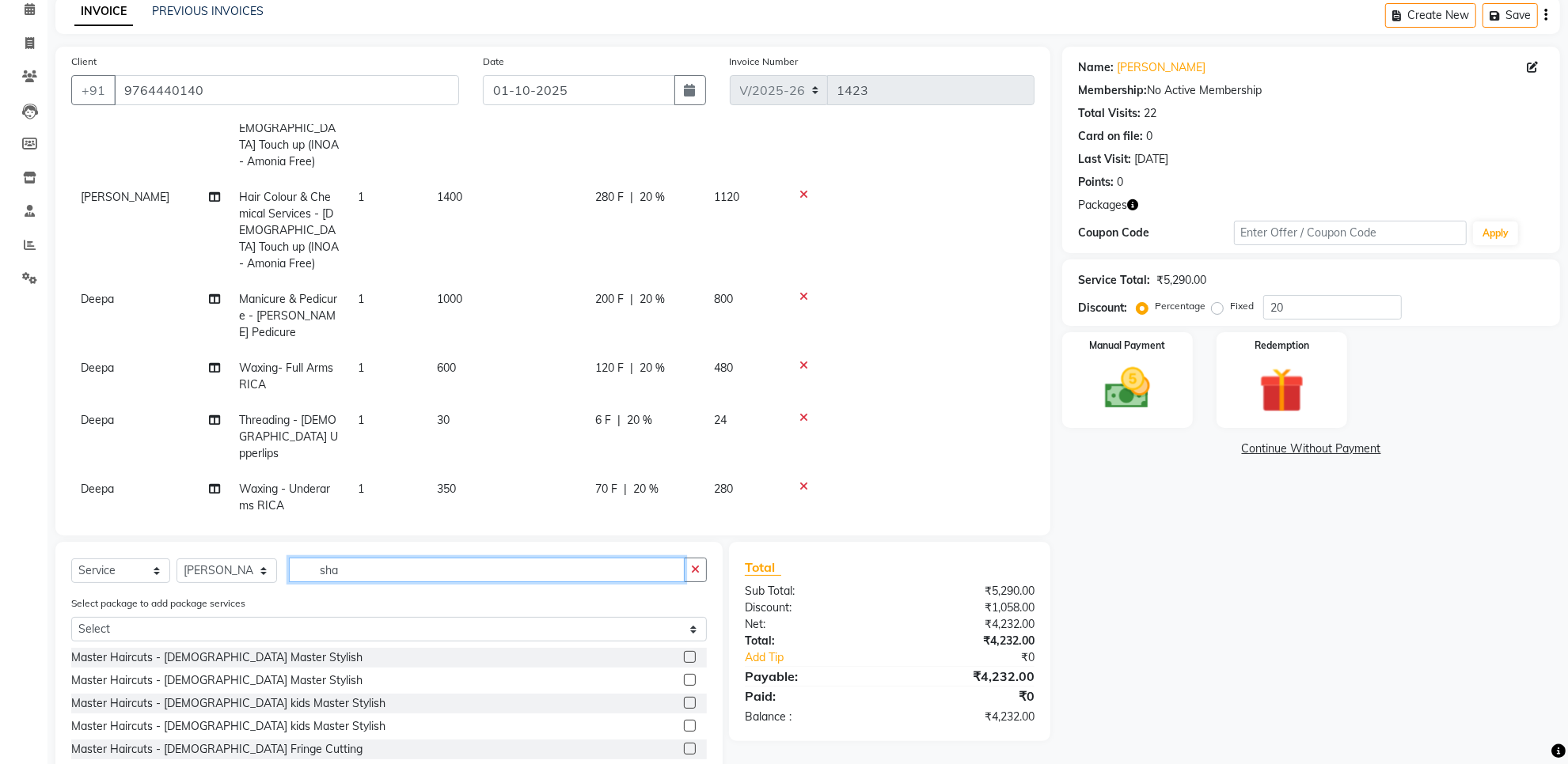
click at [339, 574] on input "sha" at bounding box center [486, 570] width 396 height 25
type input "s"
click at [210, 649] on div "Master Haircuts - [DEMOGRAPHIC_DATA] Master Stylish" at bounding box center [216, 657] width 291 height 17
checkbox input "false"
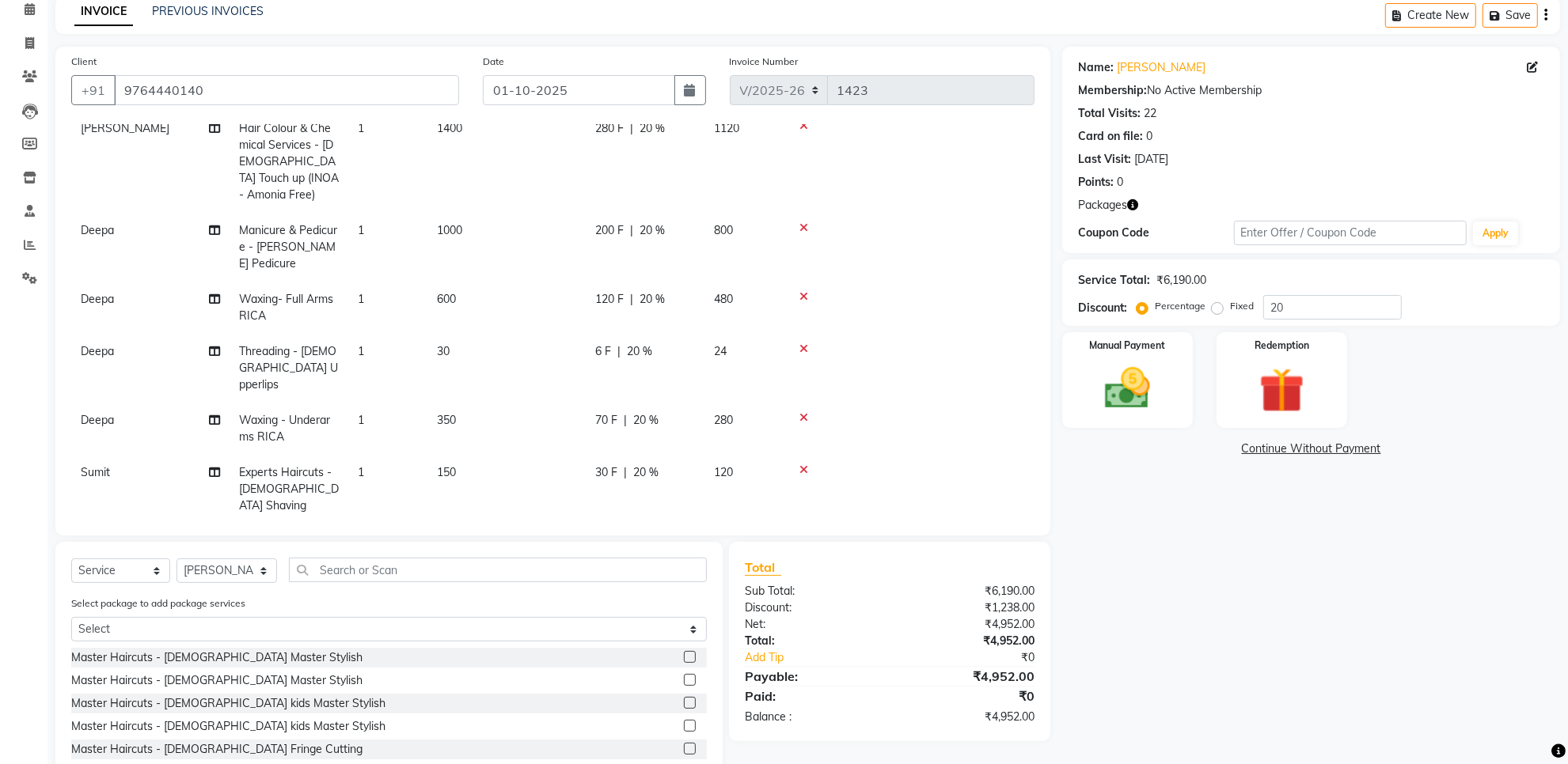
click at [800, 533] on icon at bounding box center [804, 539] width 9 height 11
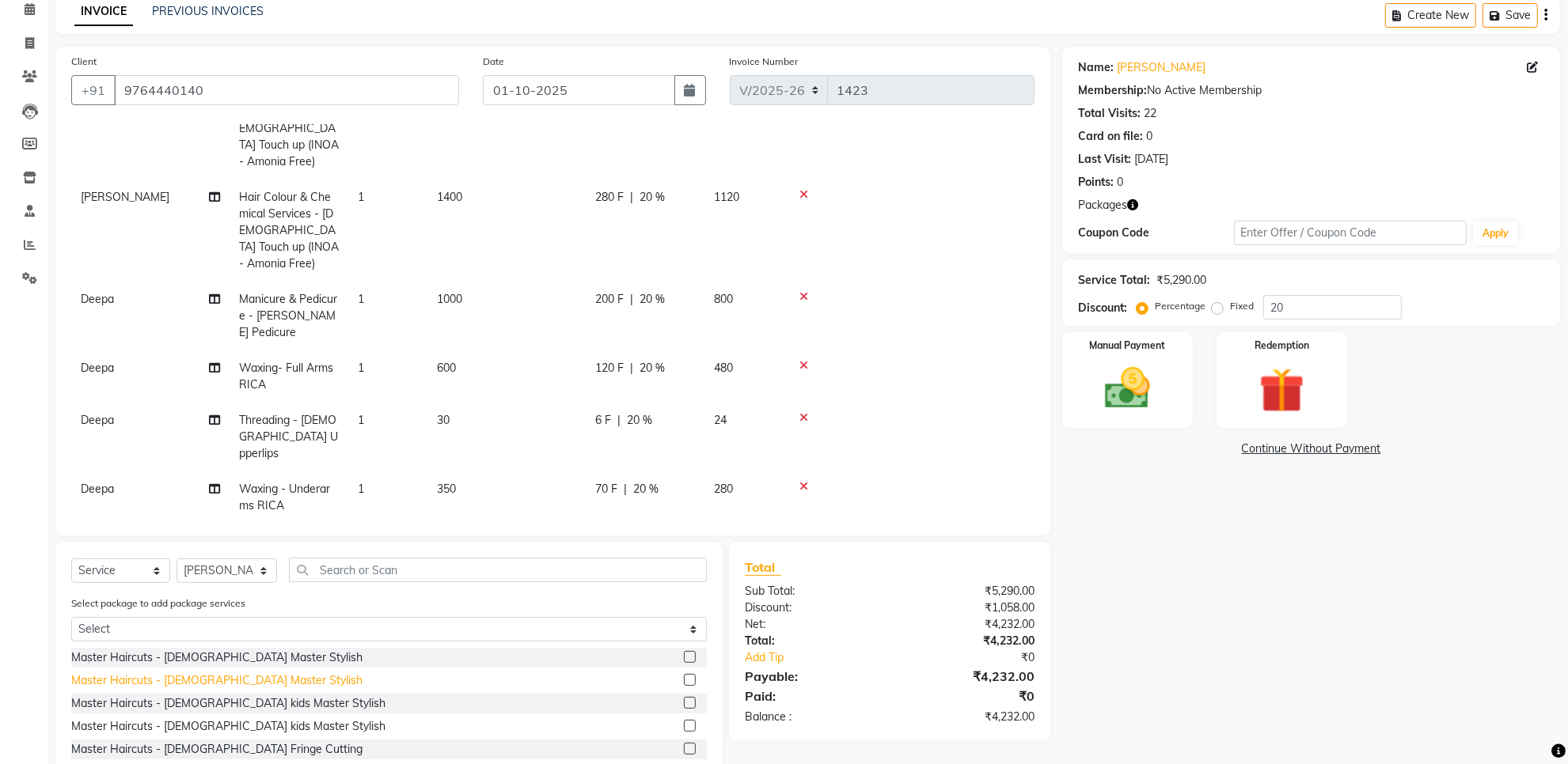
click at [231, 679] on div "Master Haircuts - [DEMOGRAPHIC_DATA] Master Stylish" at bounding box center [216, 680] width 291 height 17
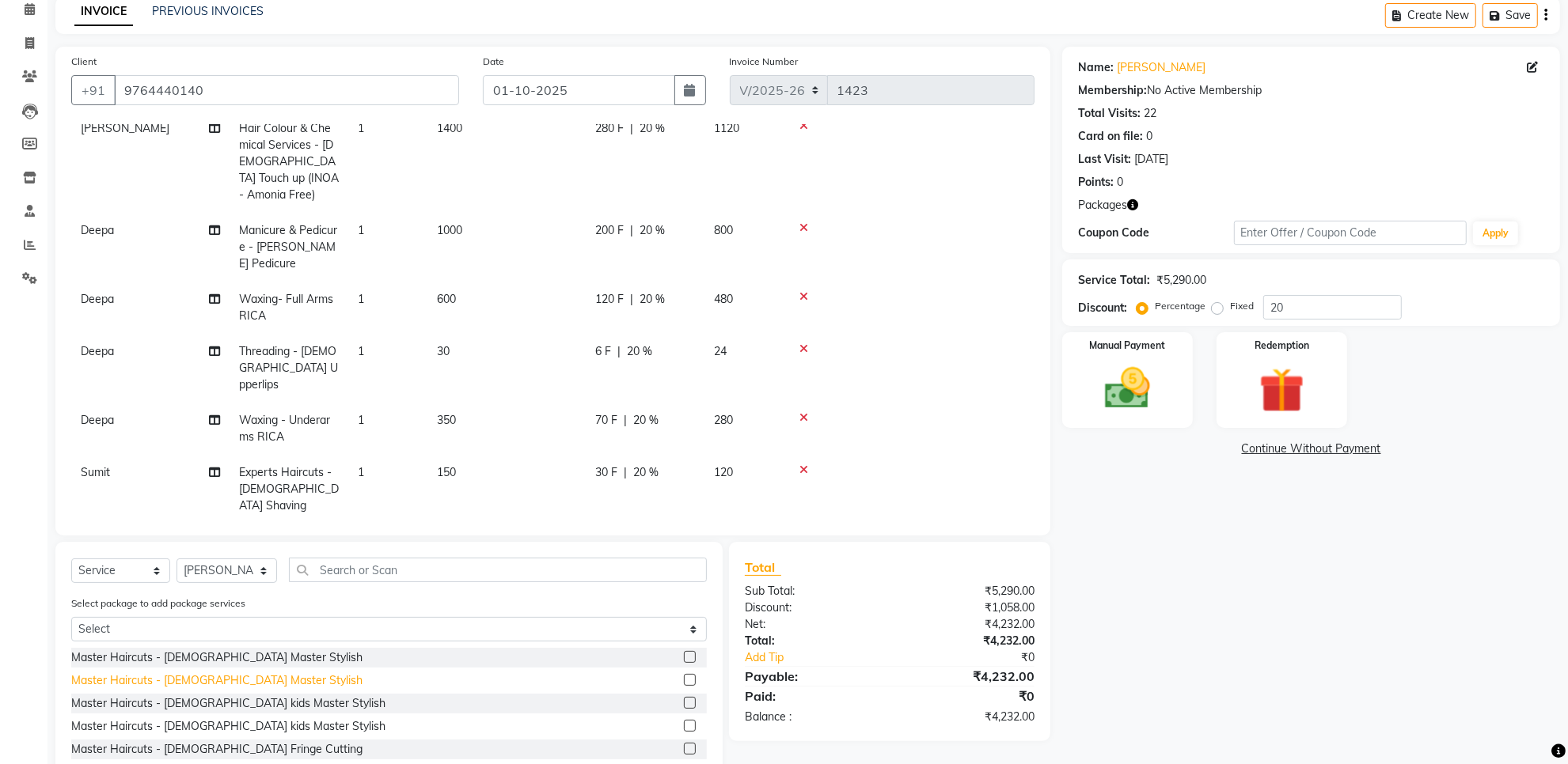
checkbox input "false"
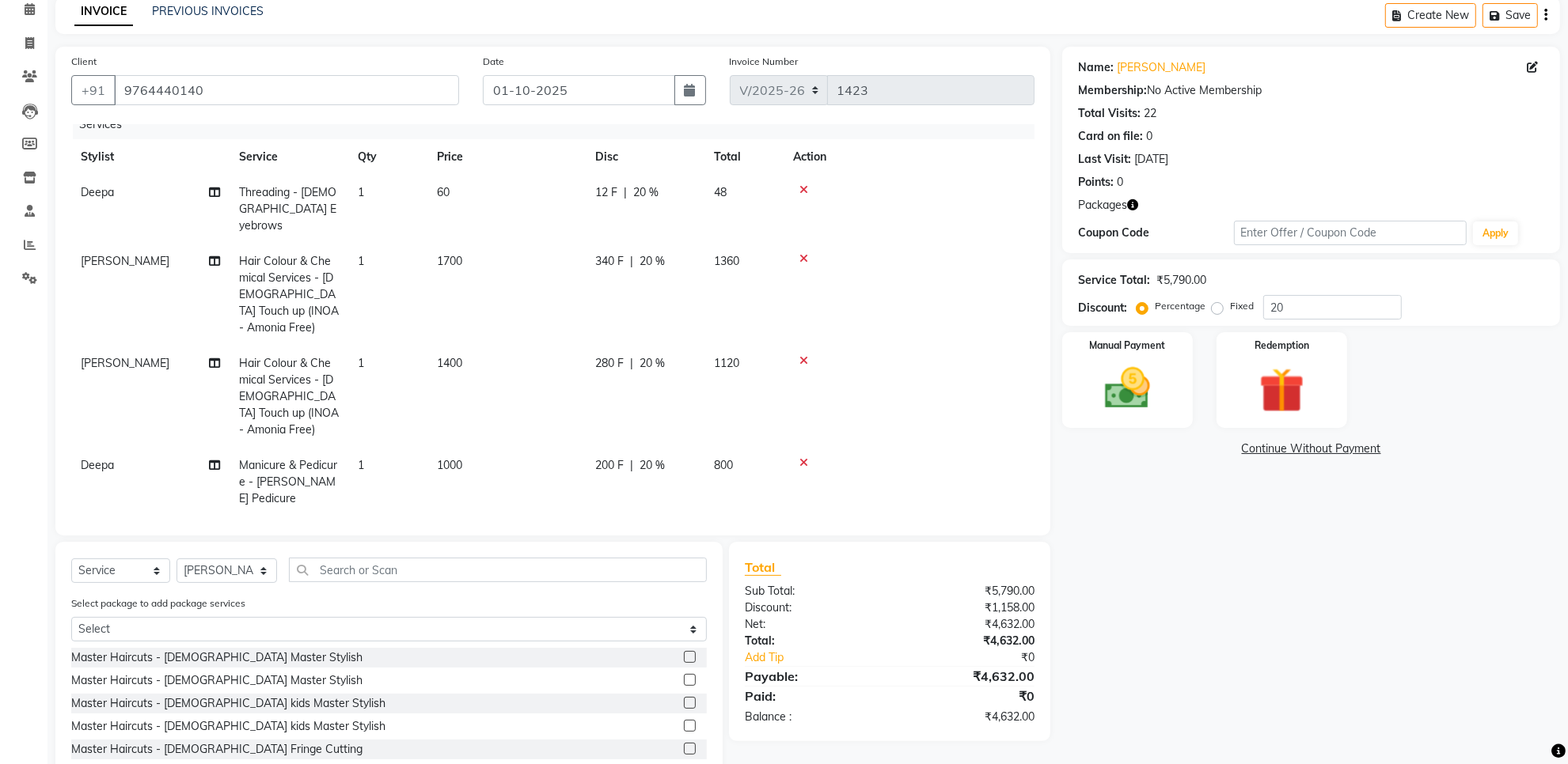
scroll to position [0, 0]
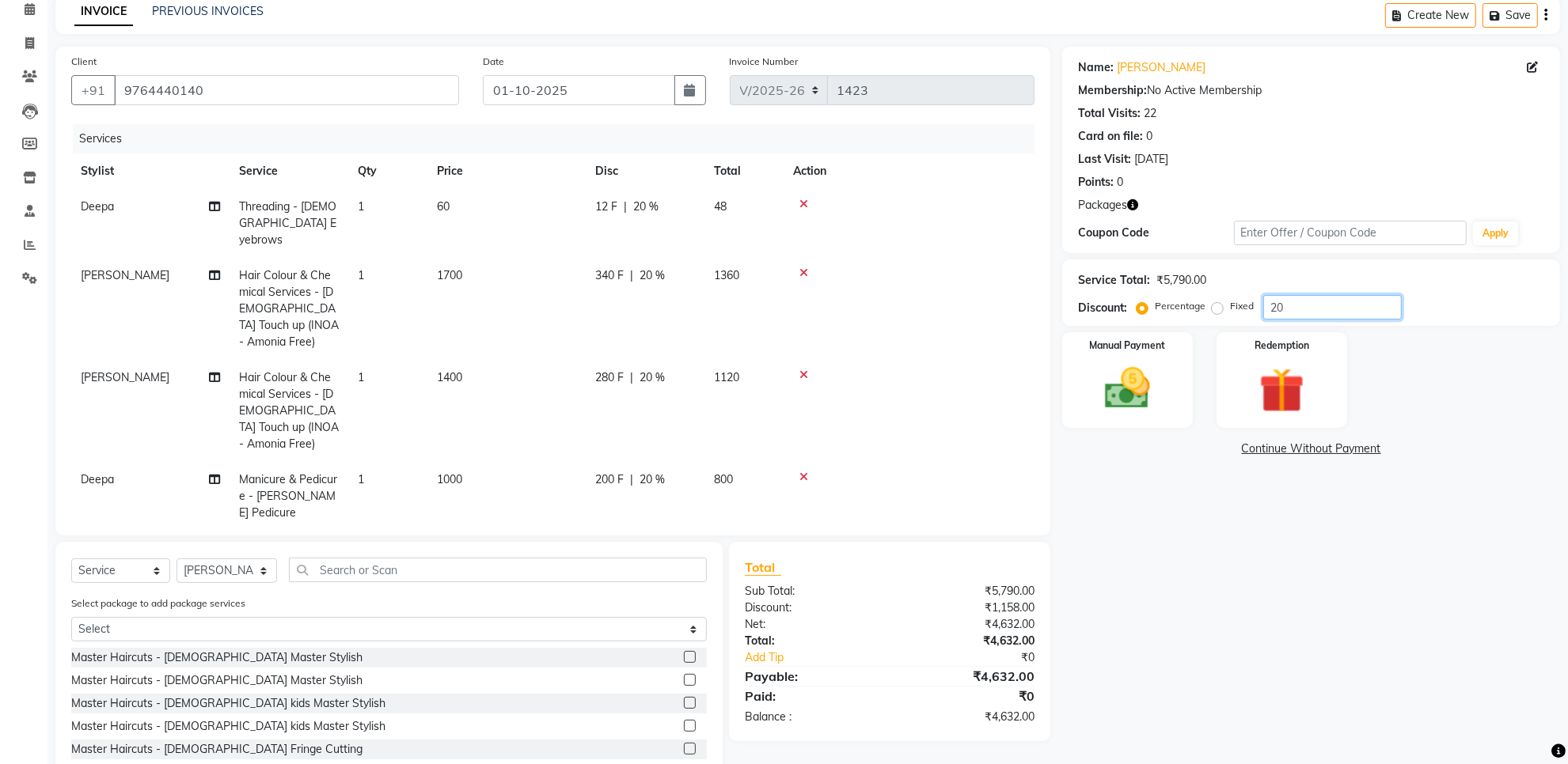
click at [1295, 308] on input "20" at bounding box center [1333, 307] width 139 height 25
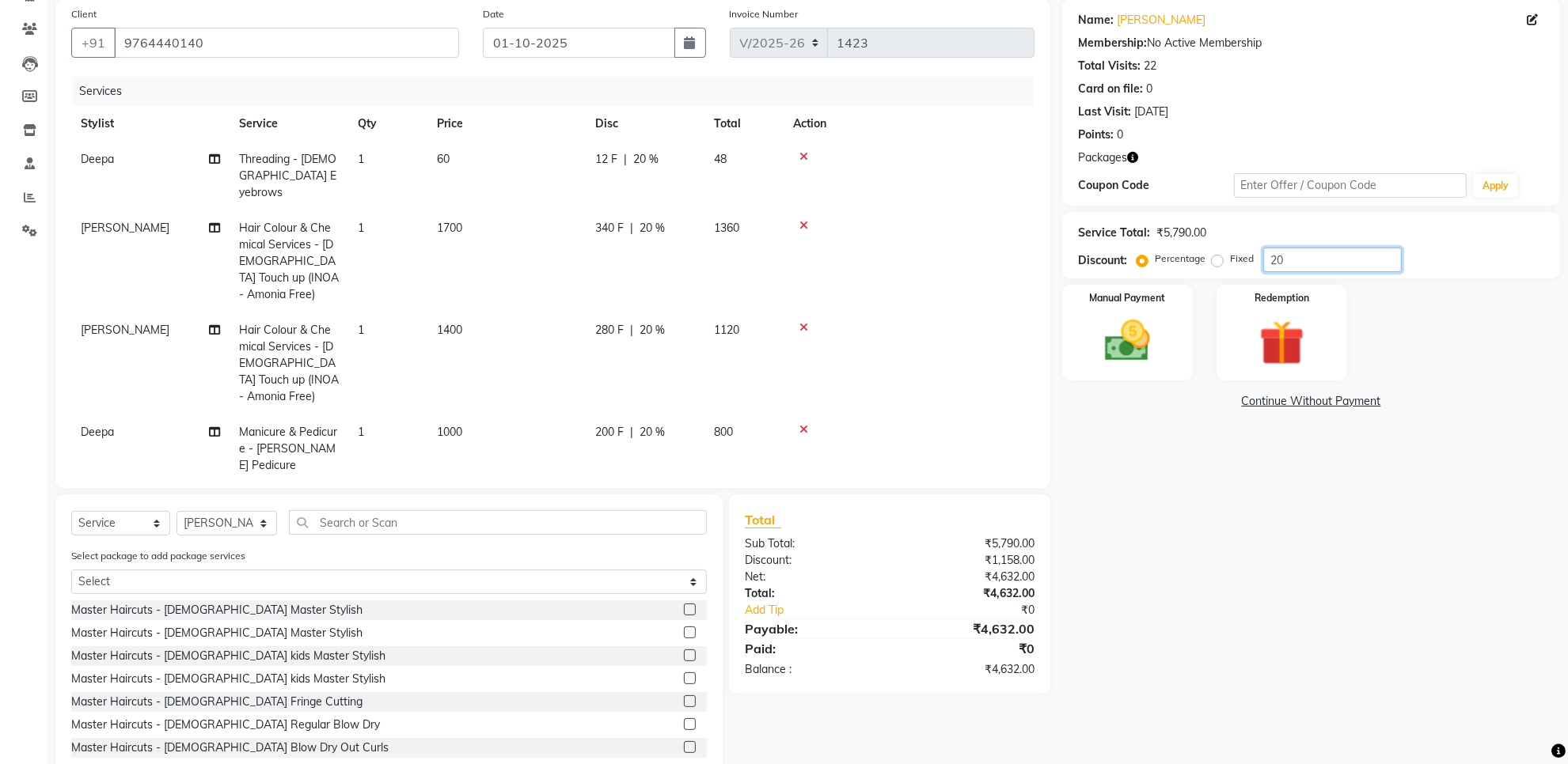
scroll to position [159, 0]
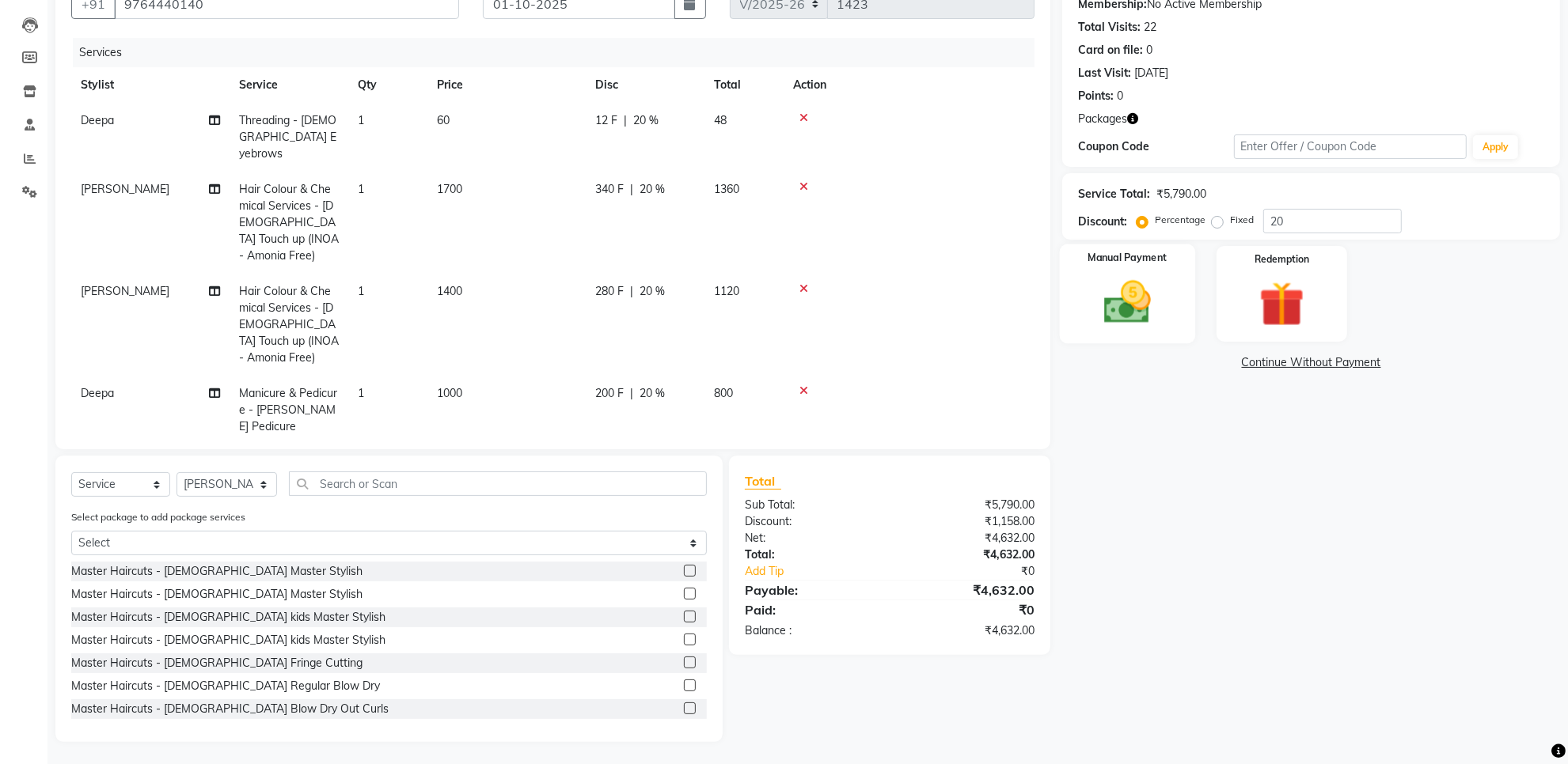
click at [1145, 265] on label "Manual Payment" at bounding box center [1127, 258] width 79 height 15
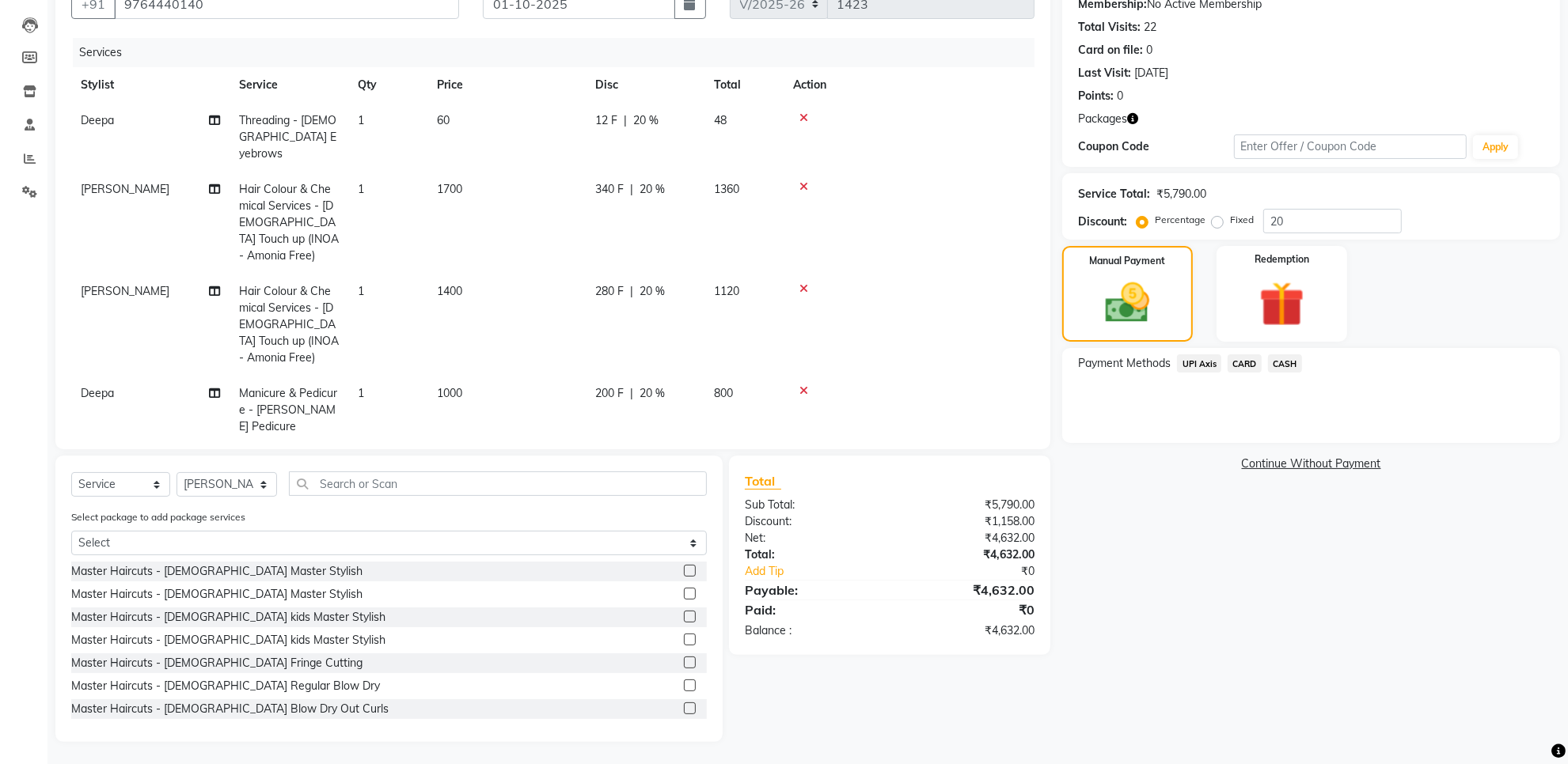
click at [1189, 356] on span "UPI Axis" at bounding box center [1200, 363] width 45 height 18
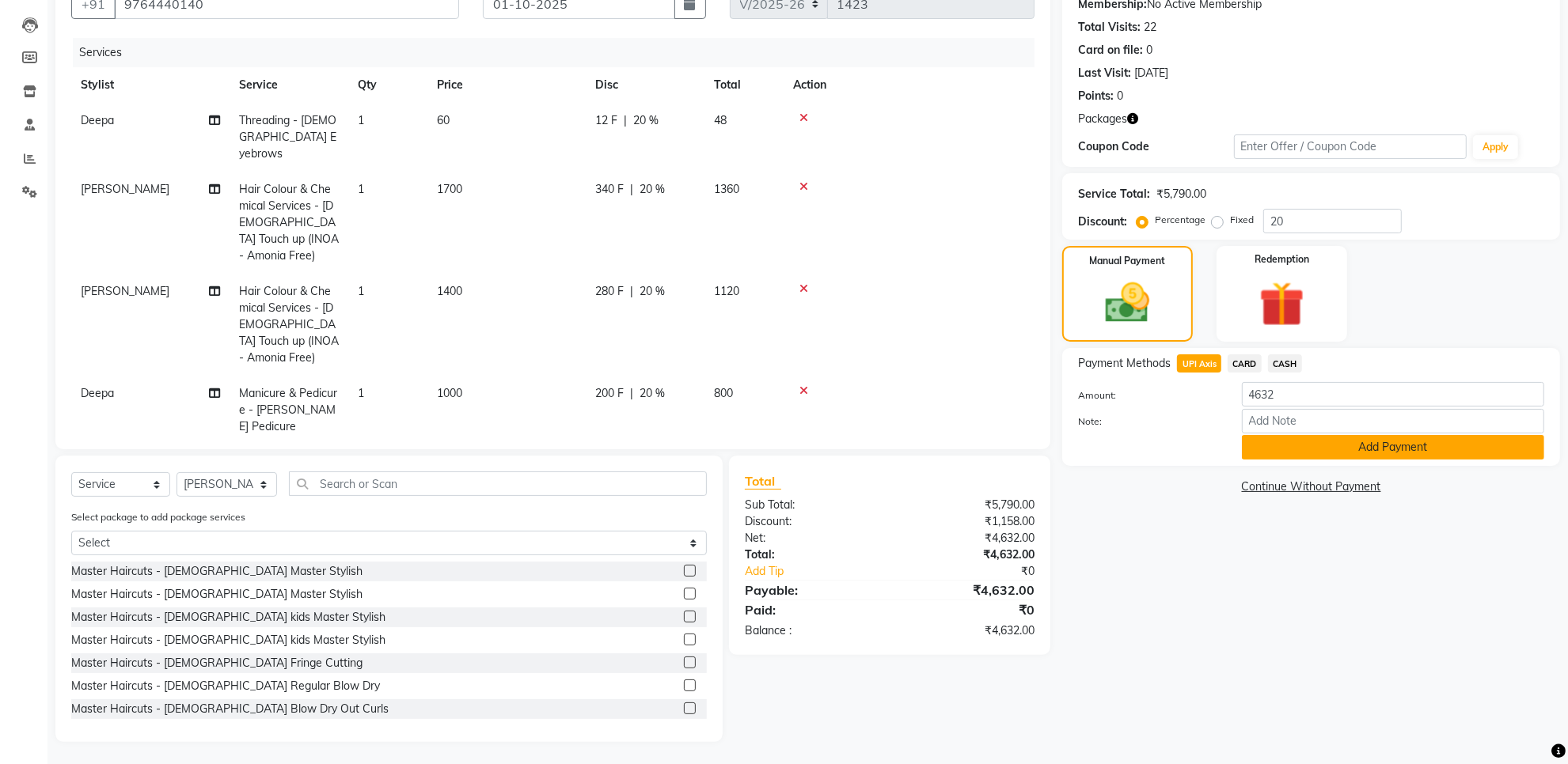
click at [1269, 441] on button "Add Payment" at bounding box center [1393, 447] width 302 height 25
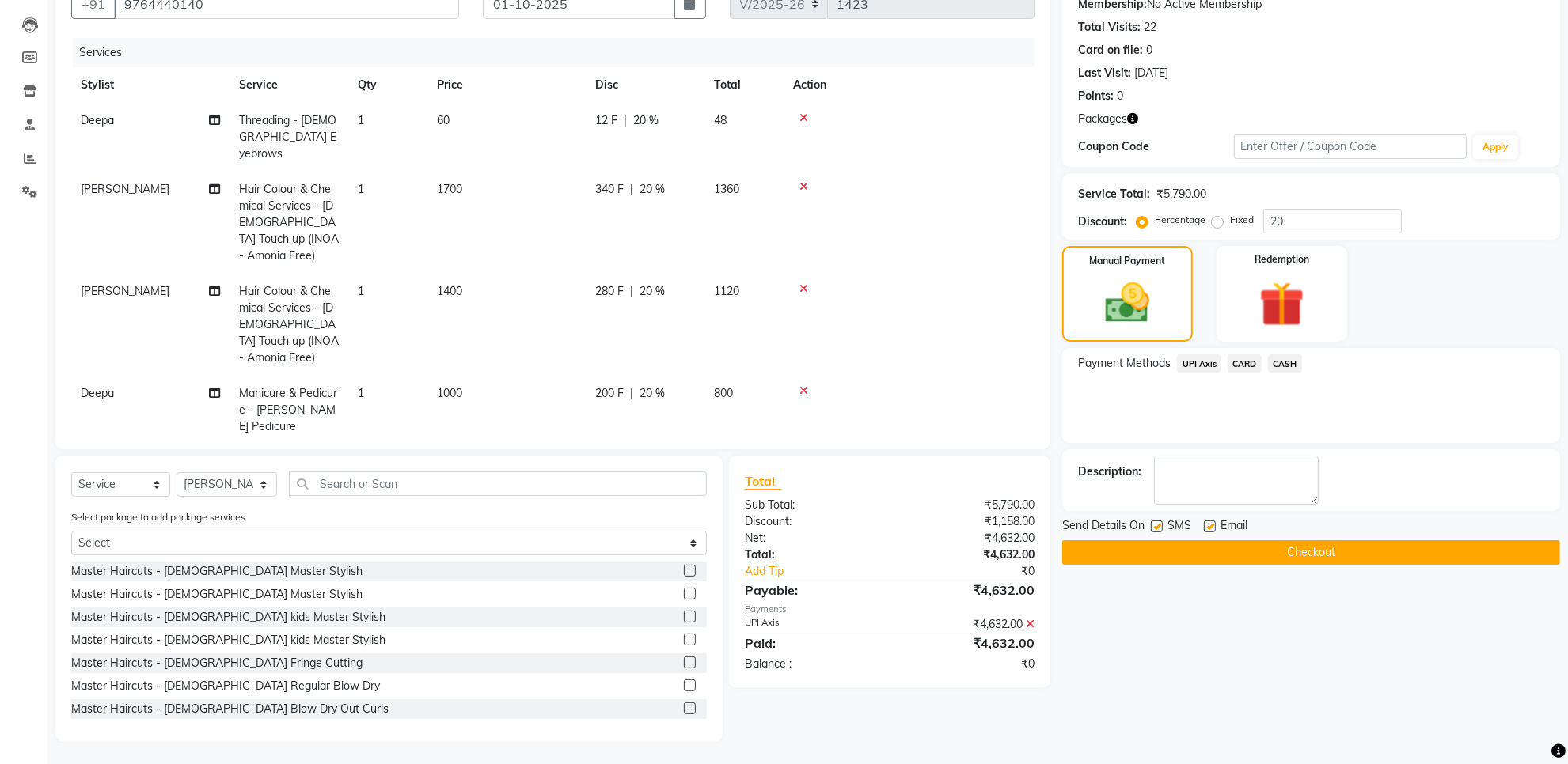
click at [1220, 551] on button "Checkout" at bounding box center [1311, 552] width 498 height 25
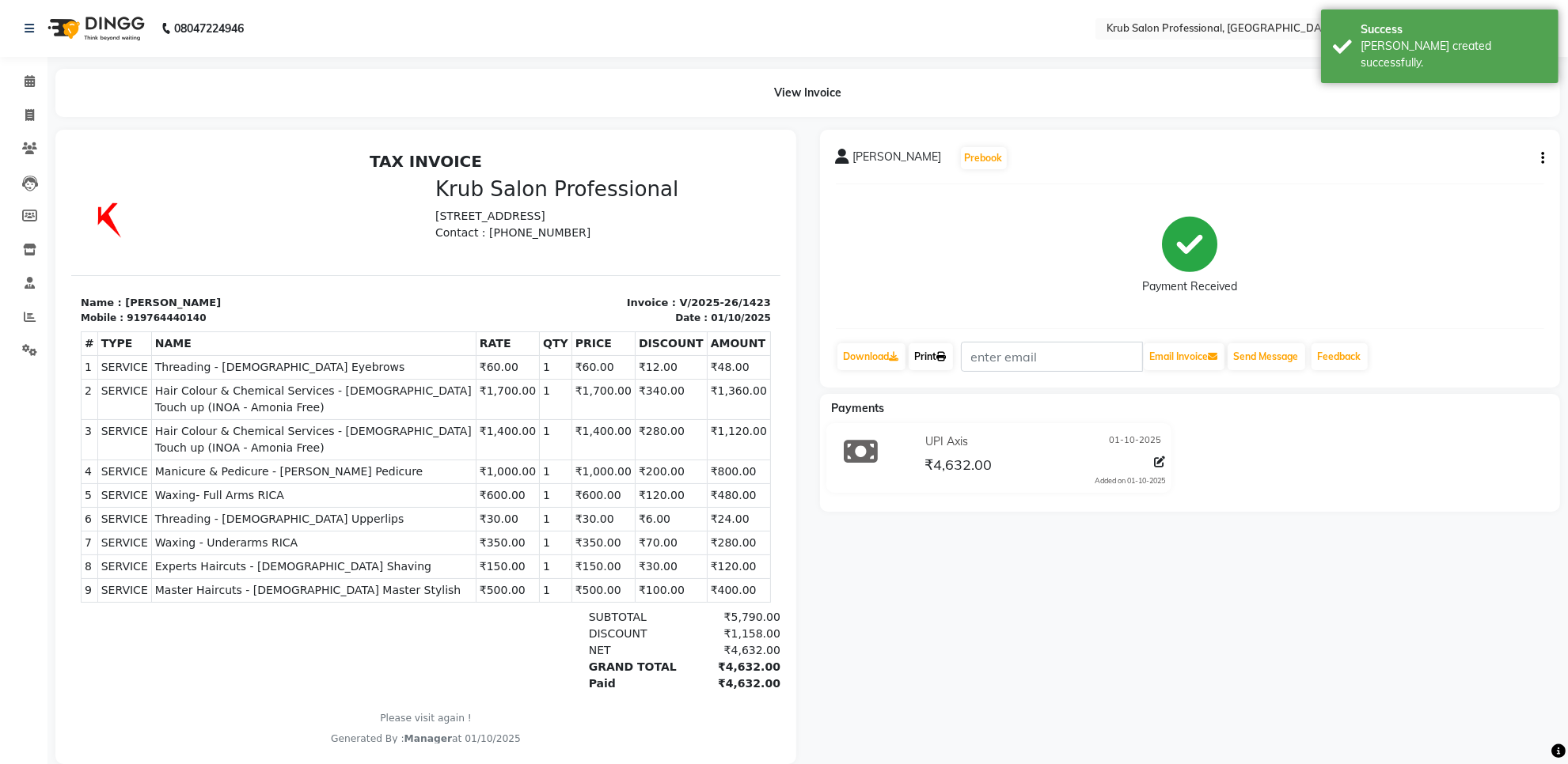
click at [936, 358] on link "Print" at bounding box center [931, 357] width 45 height 27
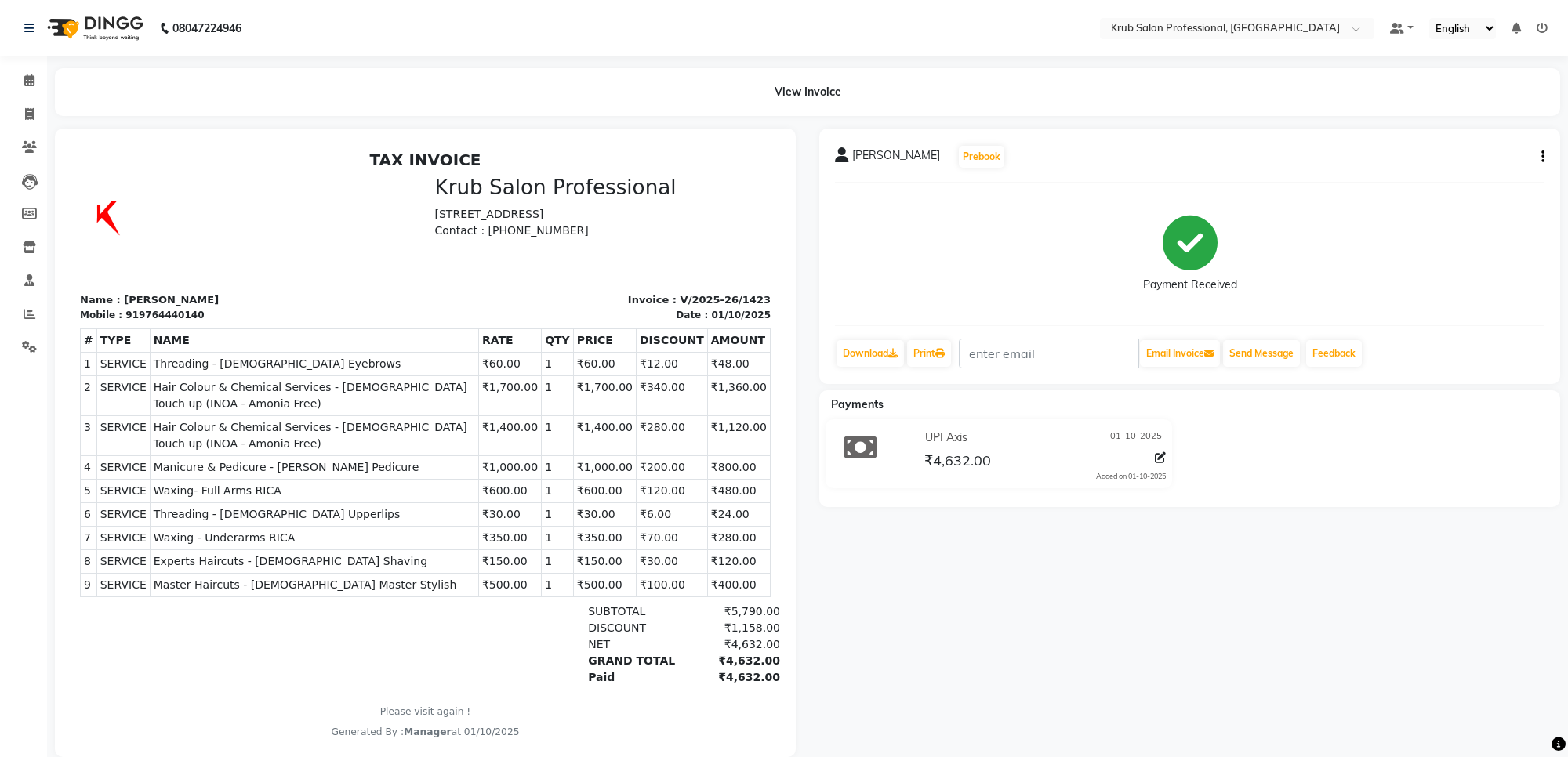
select select "7490"
select select "service"
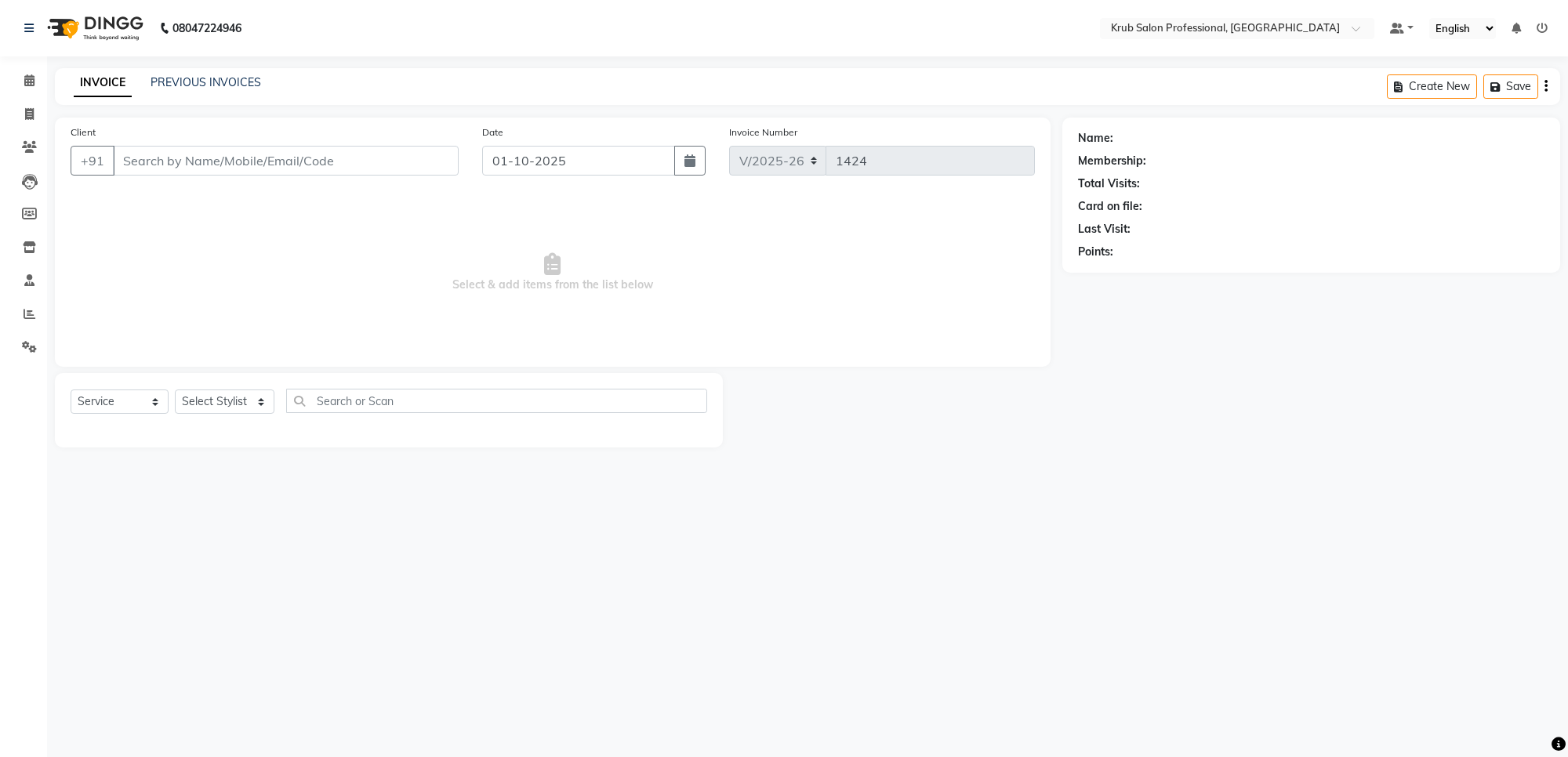
type input "9764440140"
select select "92158"
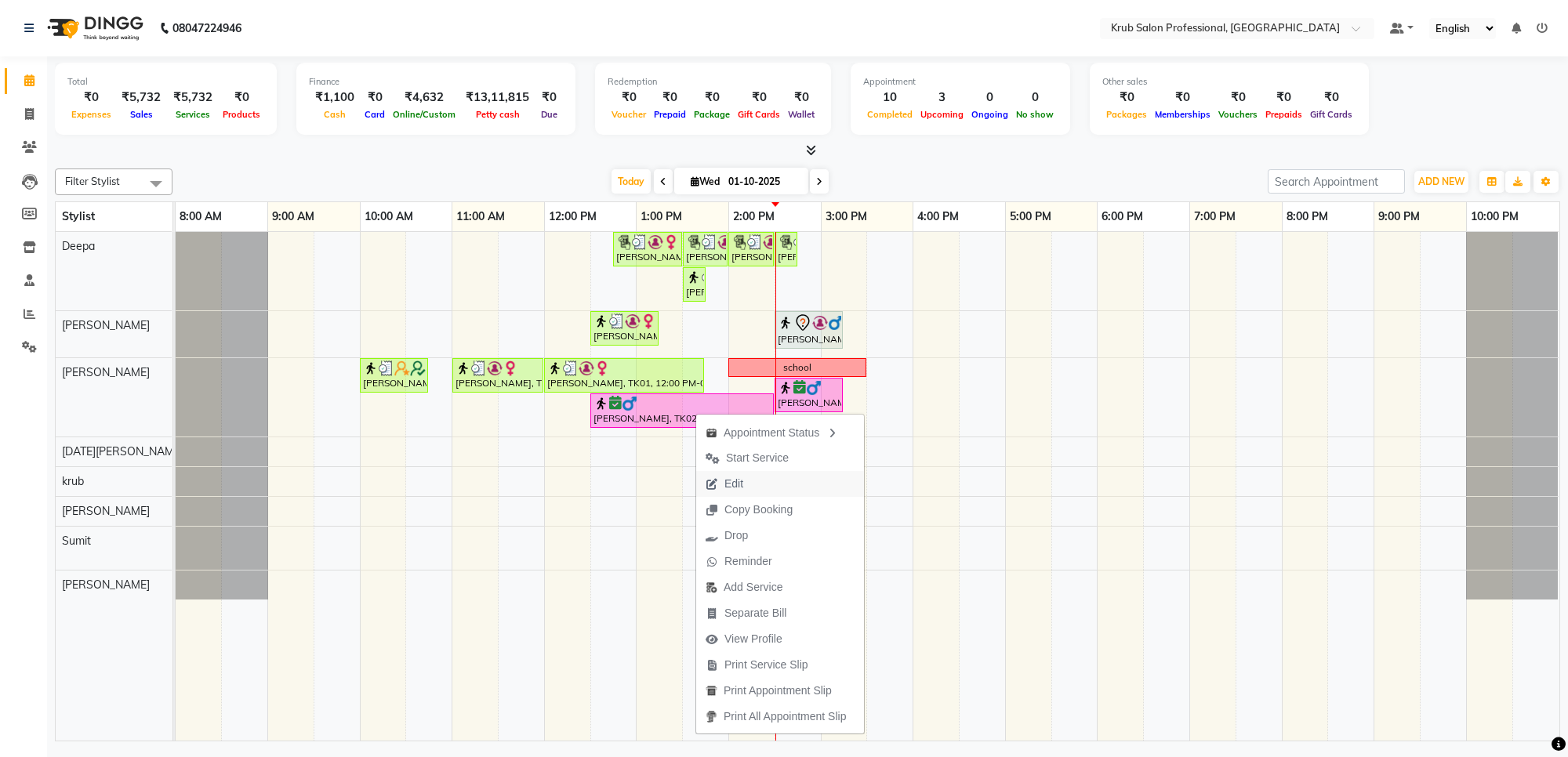
click at [735, 486] on span "Edit" at bounding box center [734, 484] width 19 height 17
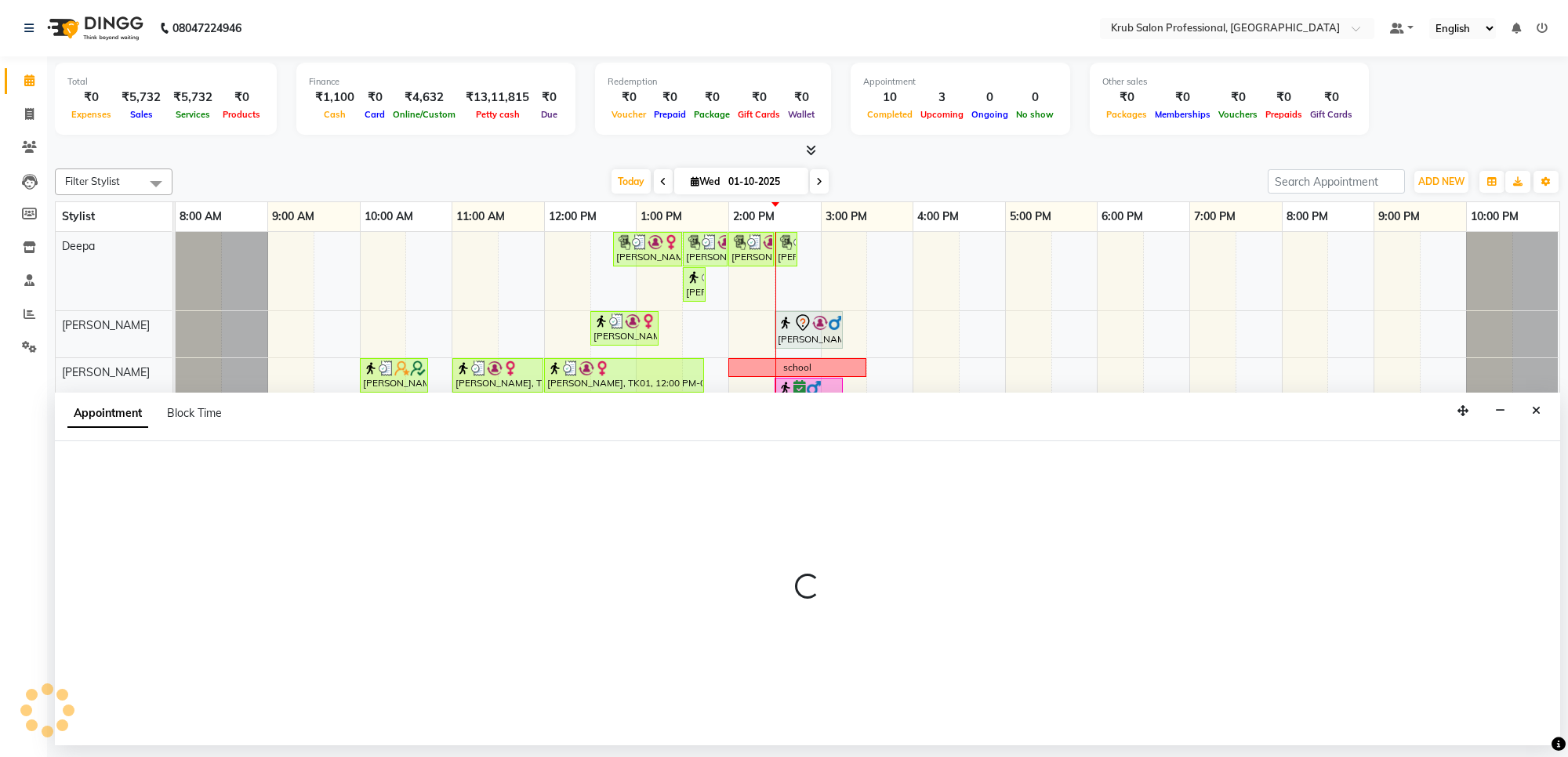
select select "tentative"
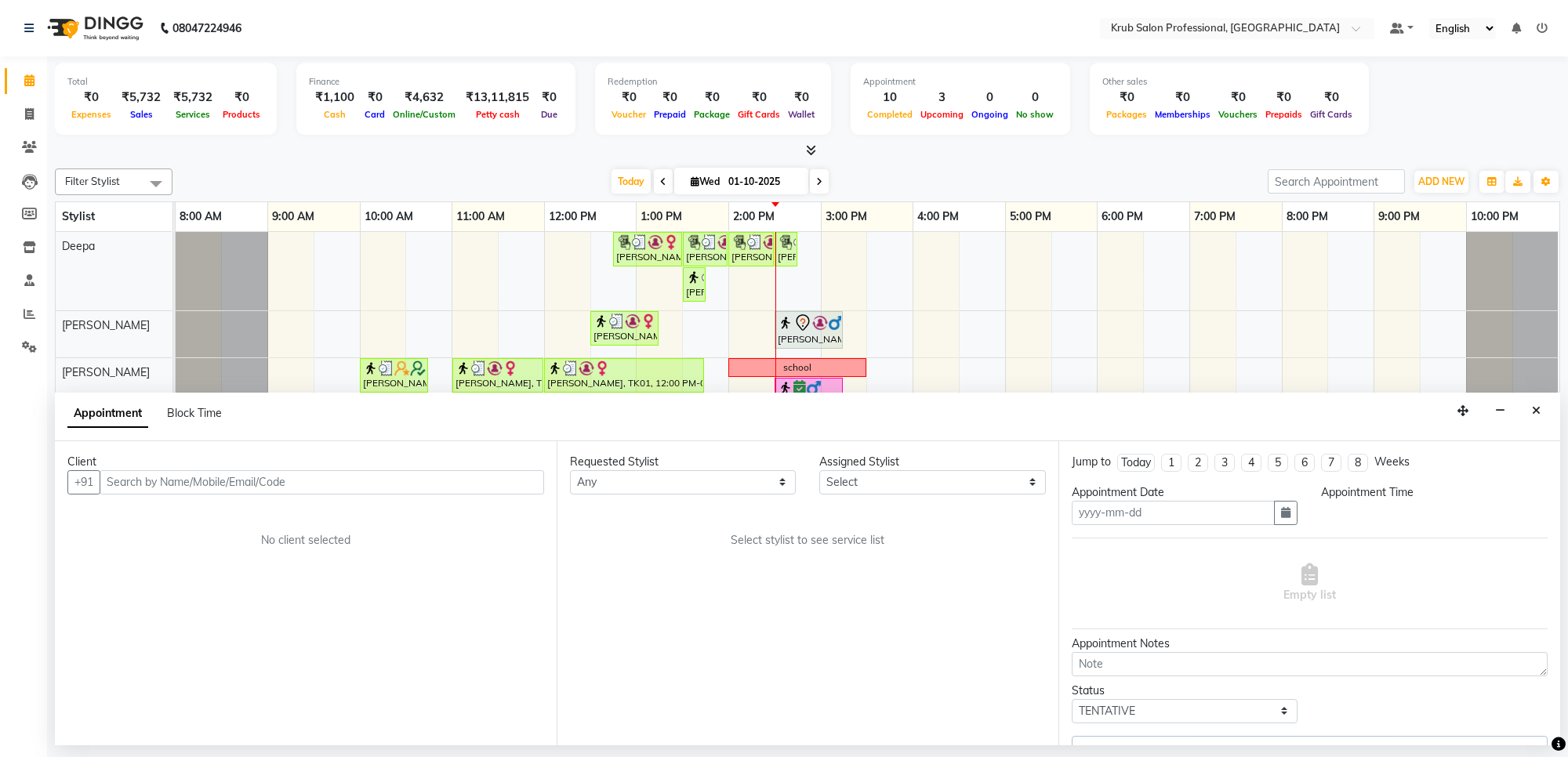
type input "01-10-2025"
select select "66028"
select select "confirm booking"
select select "750"
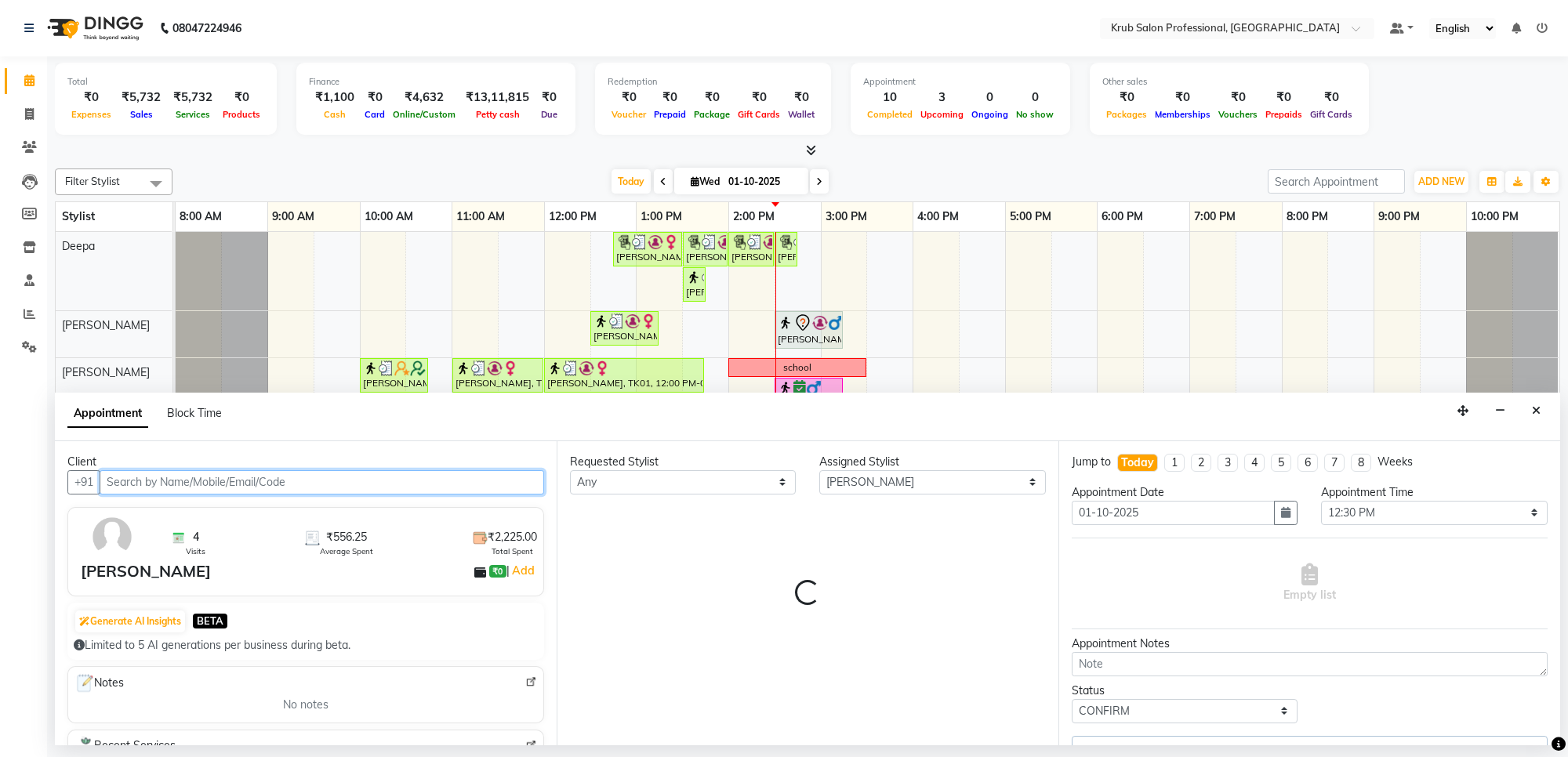
select select "3755"
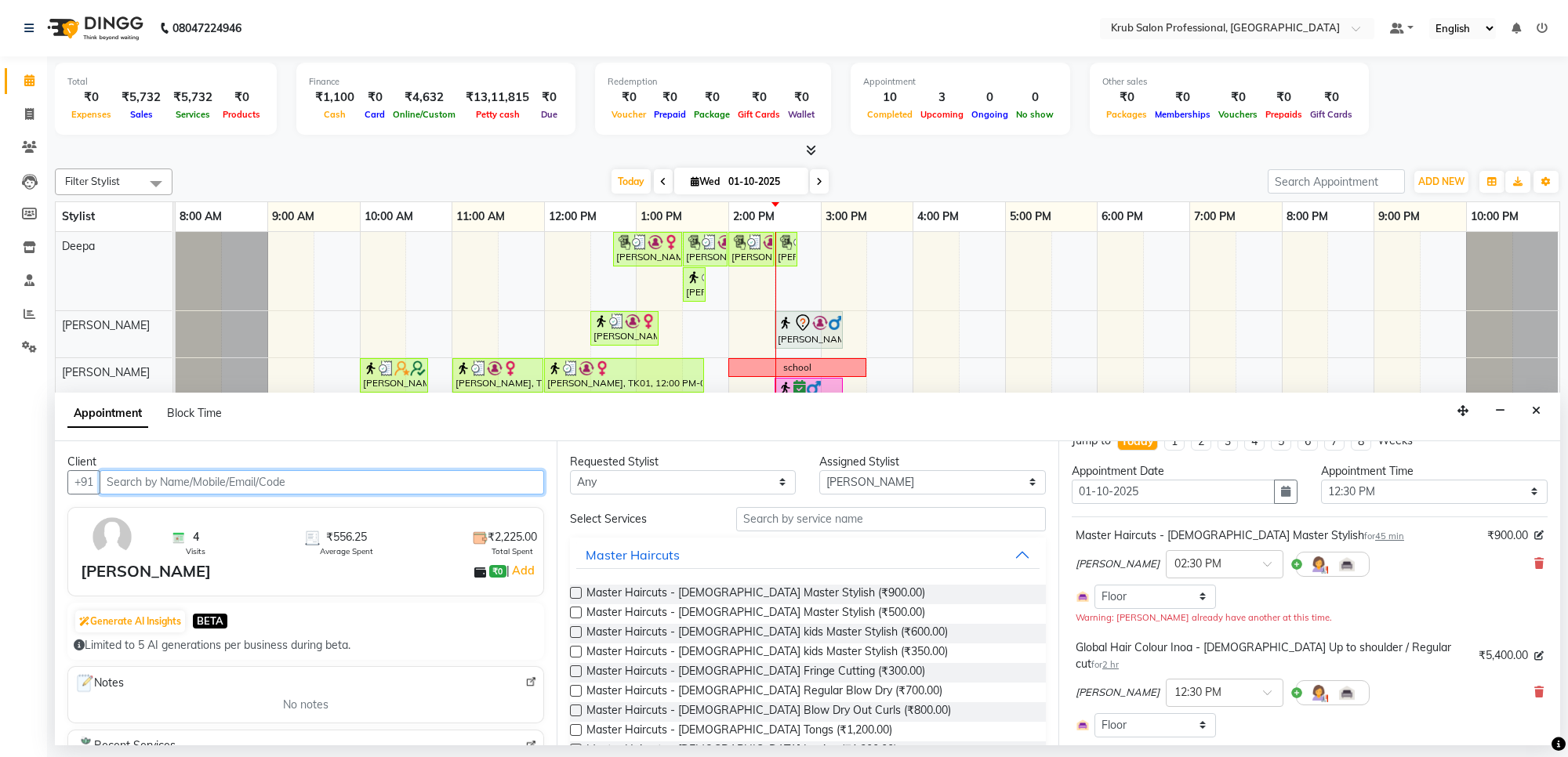
scroll to position [9, 0]
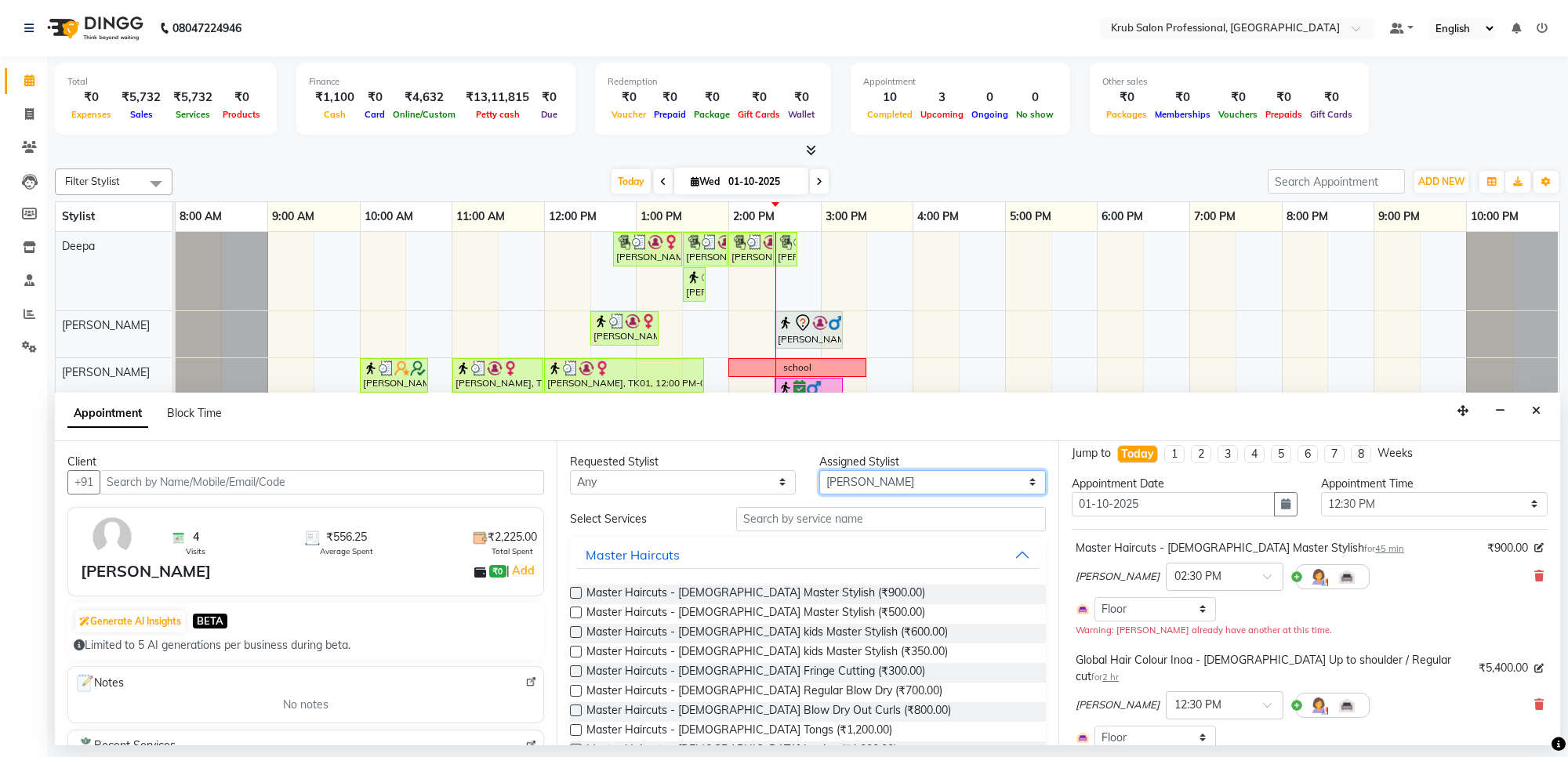
click at [1019, 485] on select "Select Deepa [DATE][PERSON_NAME] [PERSON_NAME] [PERSON_NAME] Sumit [PERSON_NAME]" at bounding box center [932, 482] width 226 height 24
select select "66022"
click at [820, 470] on select "Select Deepa [DATE][PERSON_NAME] [PERSON_NAME] [PERSON_NAME] Sumit [PERSON_NAME]" at bounding box center [932, 482] width 226 height 24
click at [778, 519] on input "text" at bounding box center [891, 519] width 309 height 24
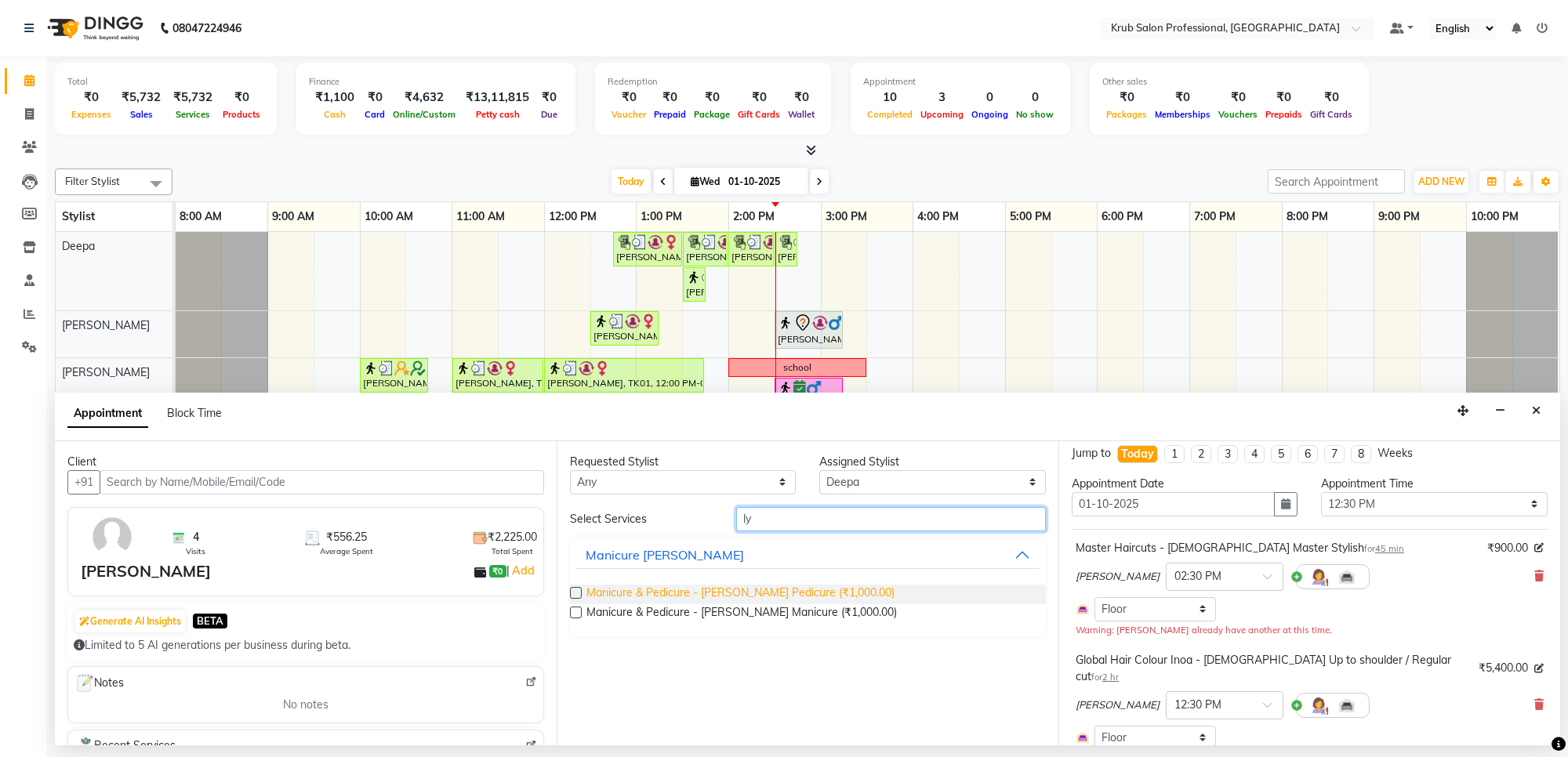
type input "ly"
click at [737, 590] on span "Manicure & Pedicure - [PERSON_NAME] Pedicure (₹1,000.00)" at bounding box center [741, 594] width 308 height 20
checkbox input "false"
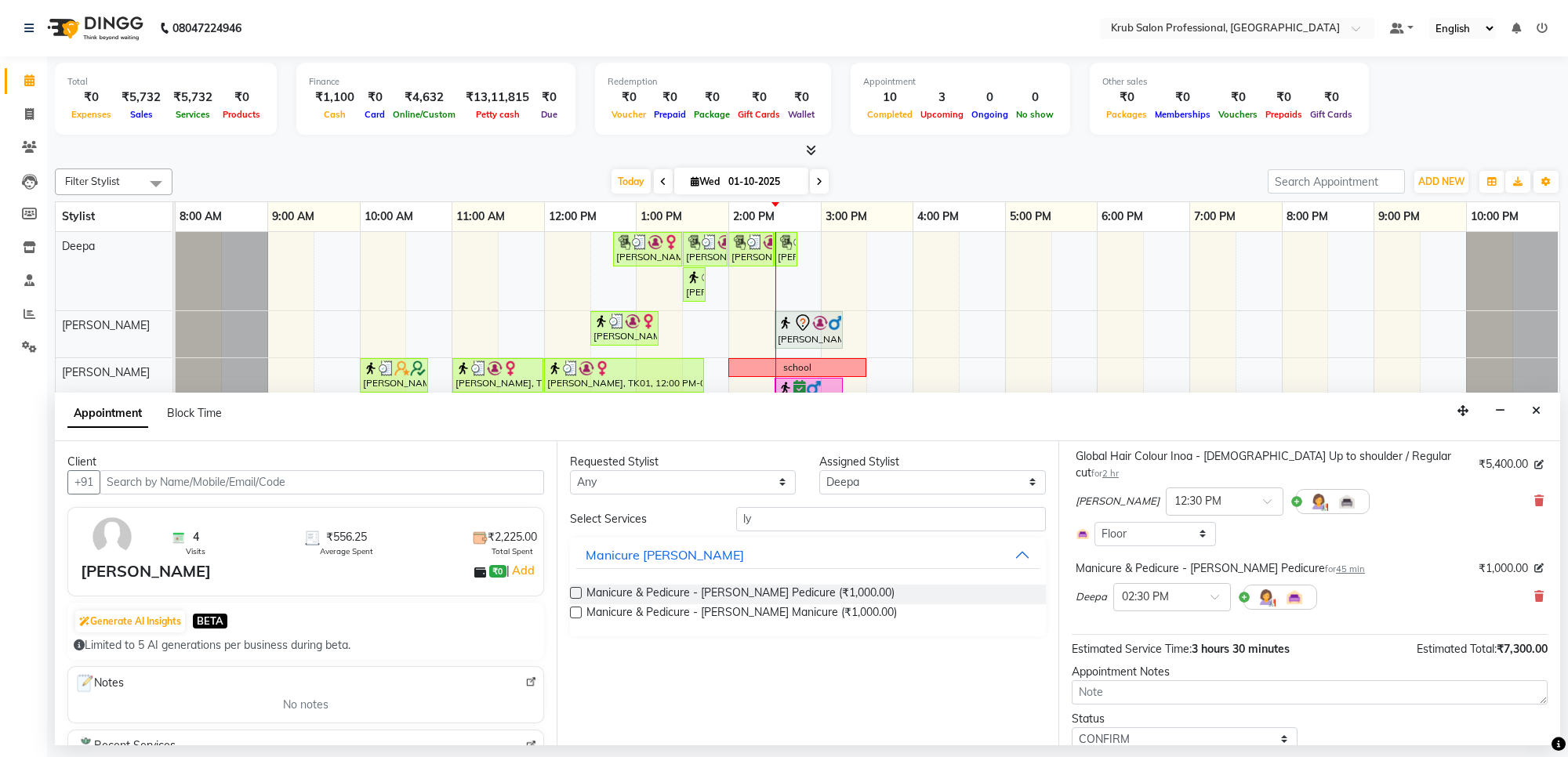
scroll to position [257, 0]
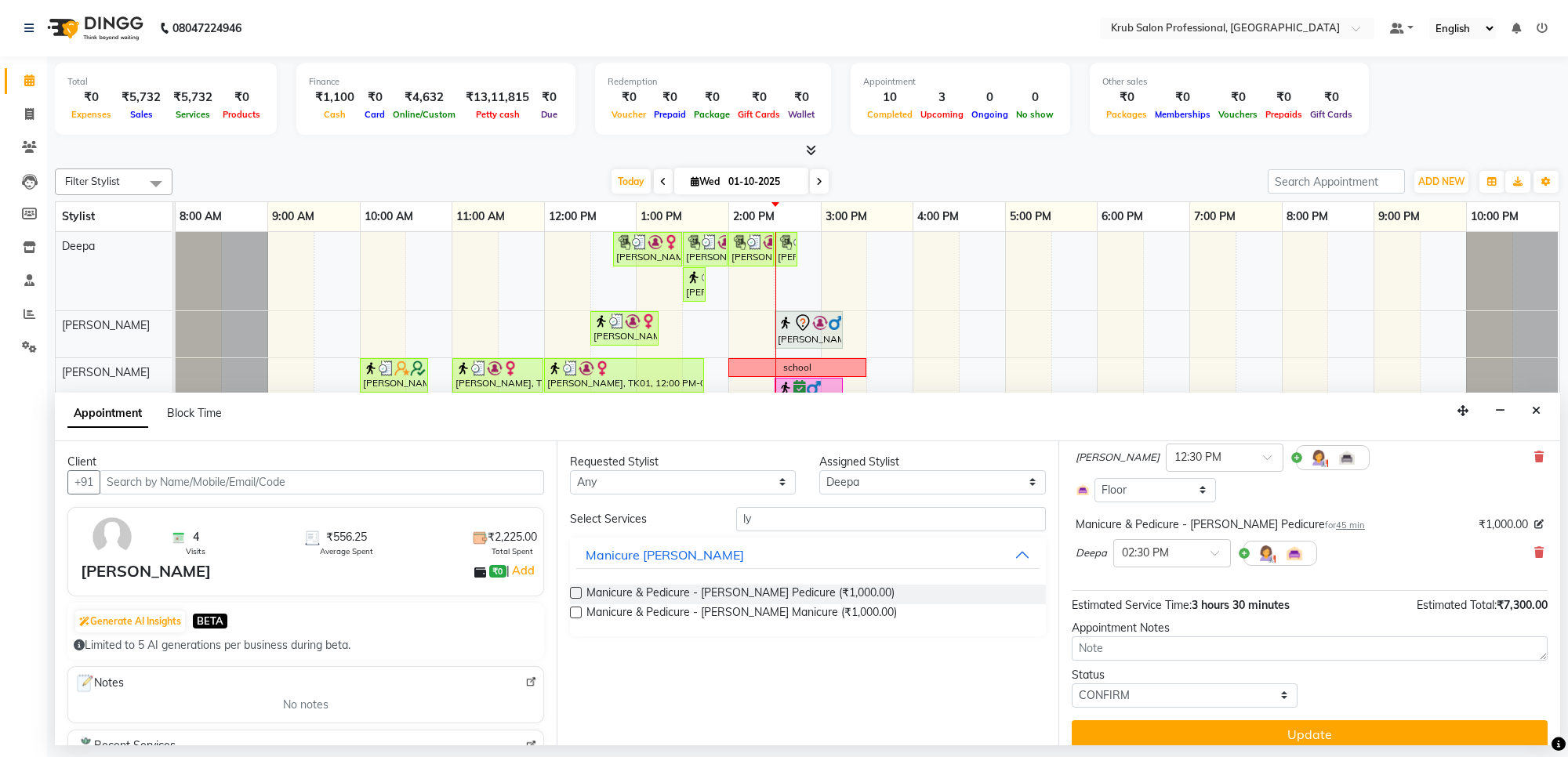
click at [1398, 722] on button "Update" at bounding box center [1309, 735] width 476 height 28
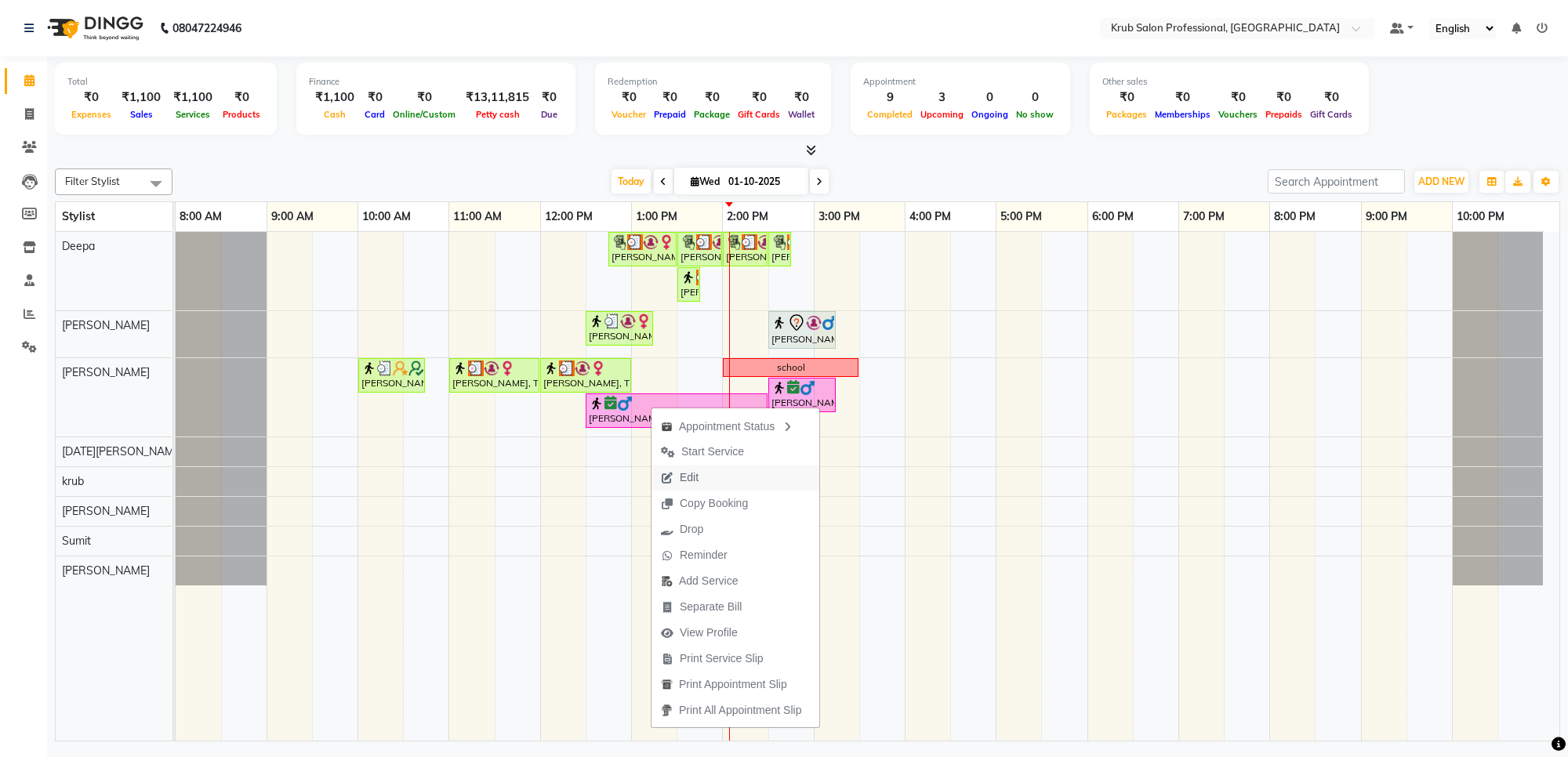
click at [685, 479] on span "Edit" at bounding box center [689, 478] width 19 height 17
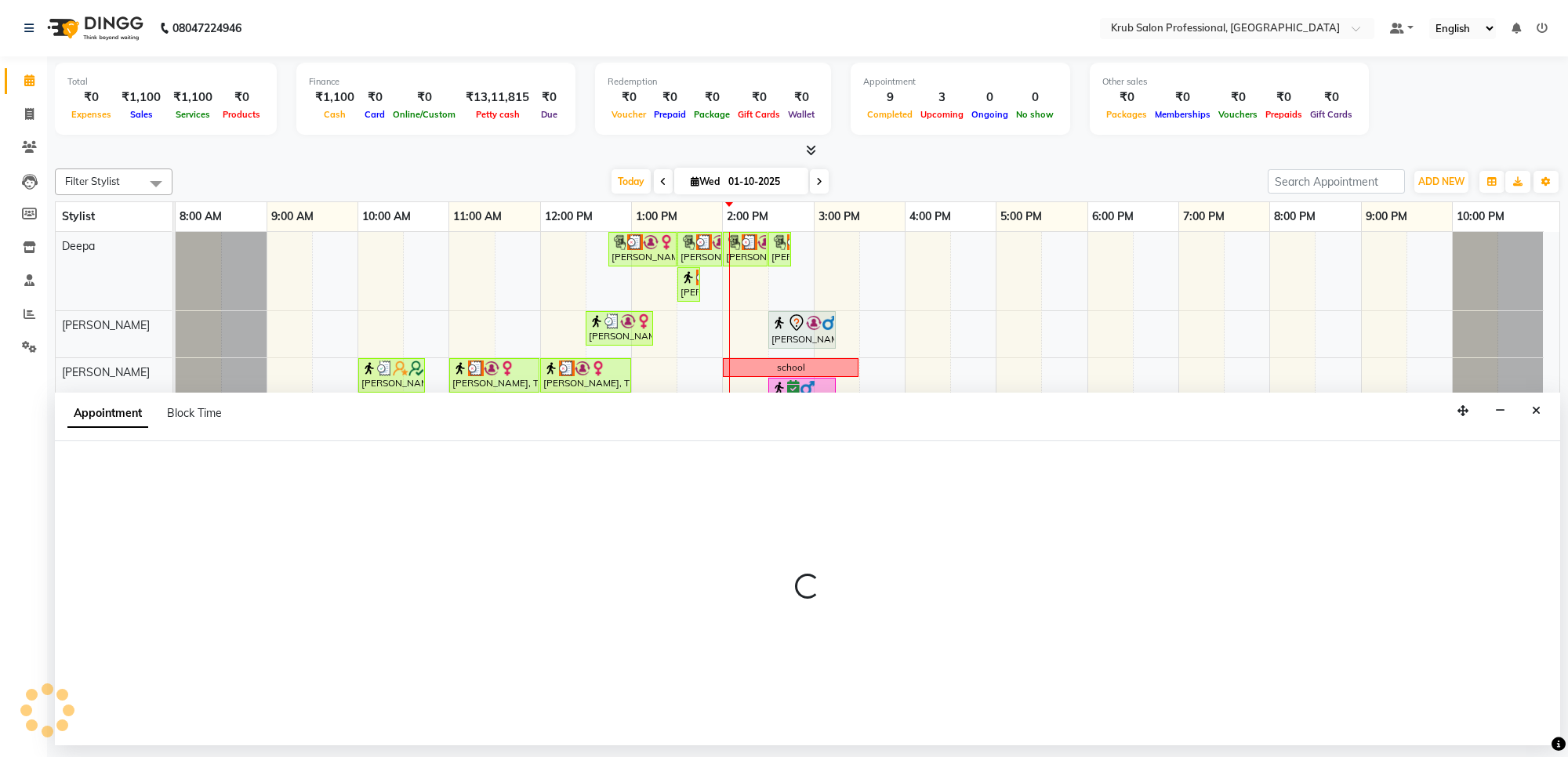
select select "tentative"
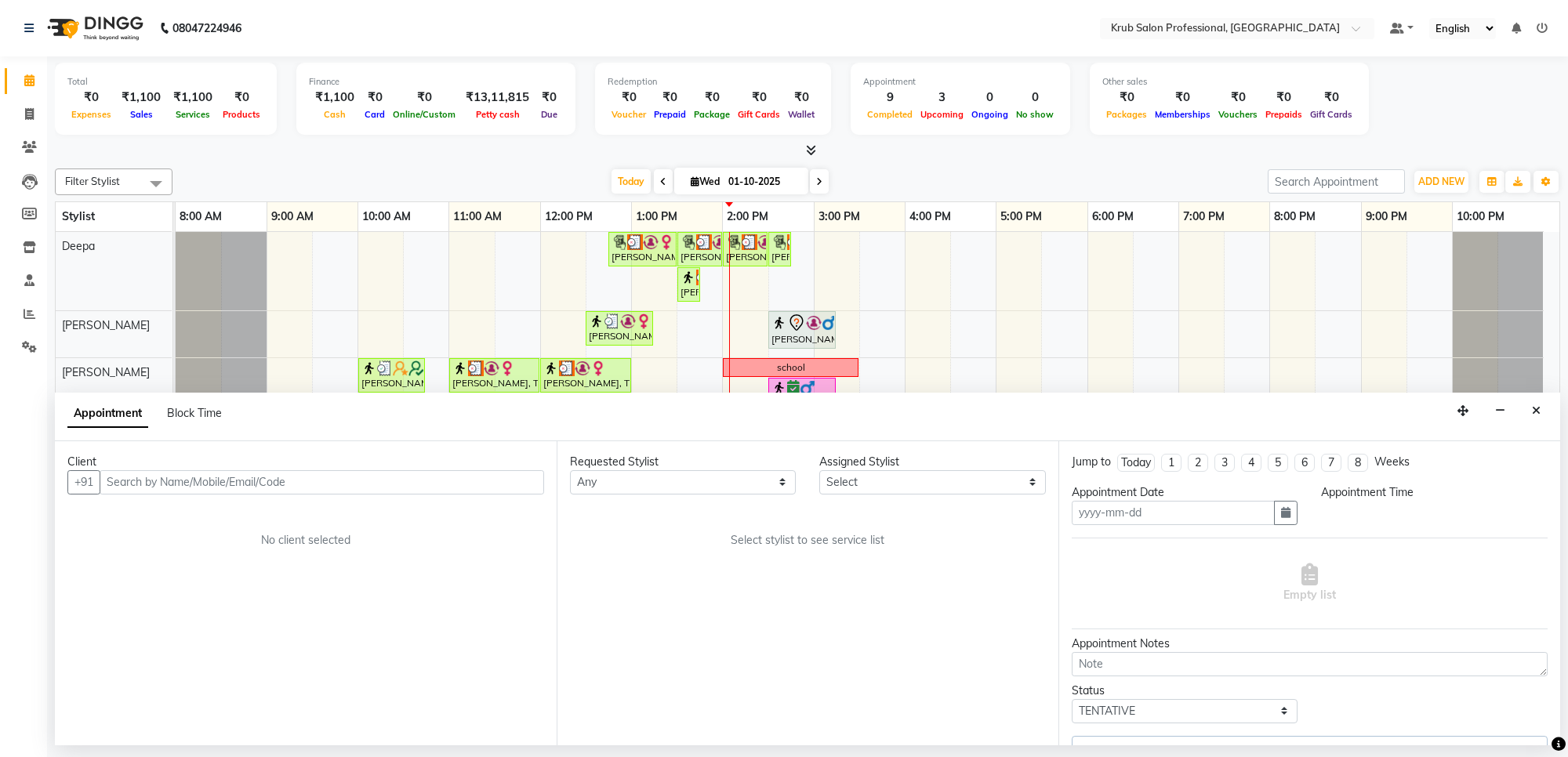
type input "01-10-2025"
select select "confirm booking"
select select "66028"
select select "750"
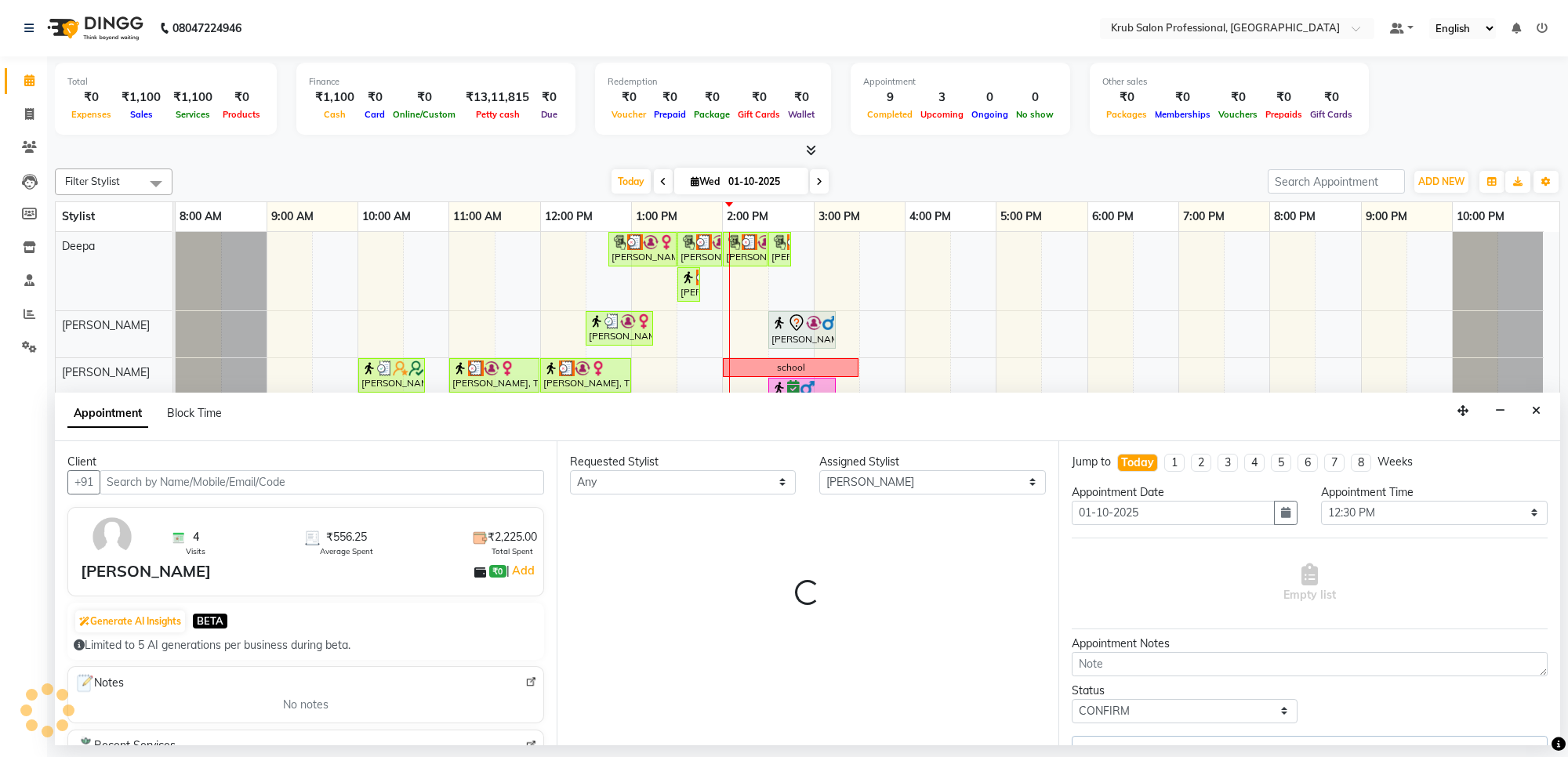
select select "3755"
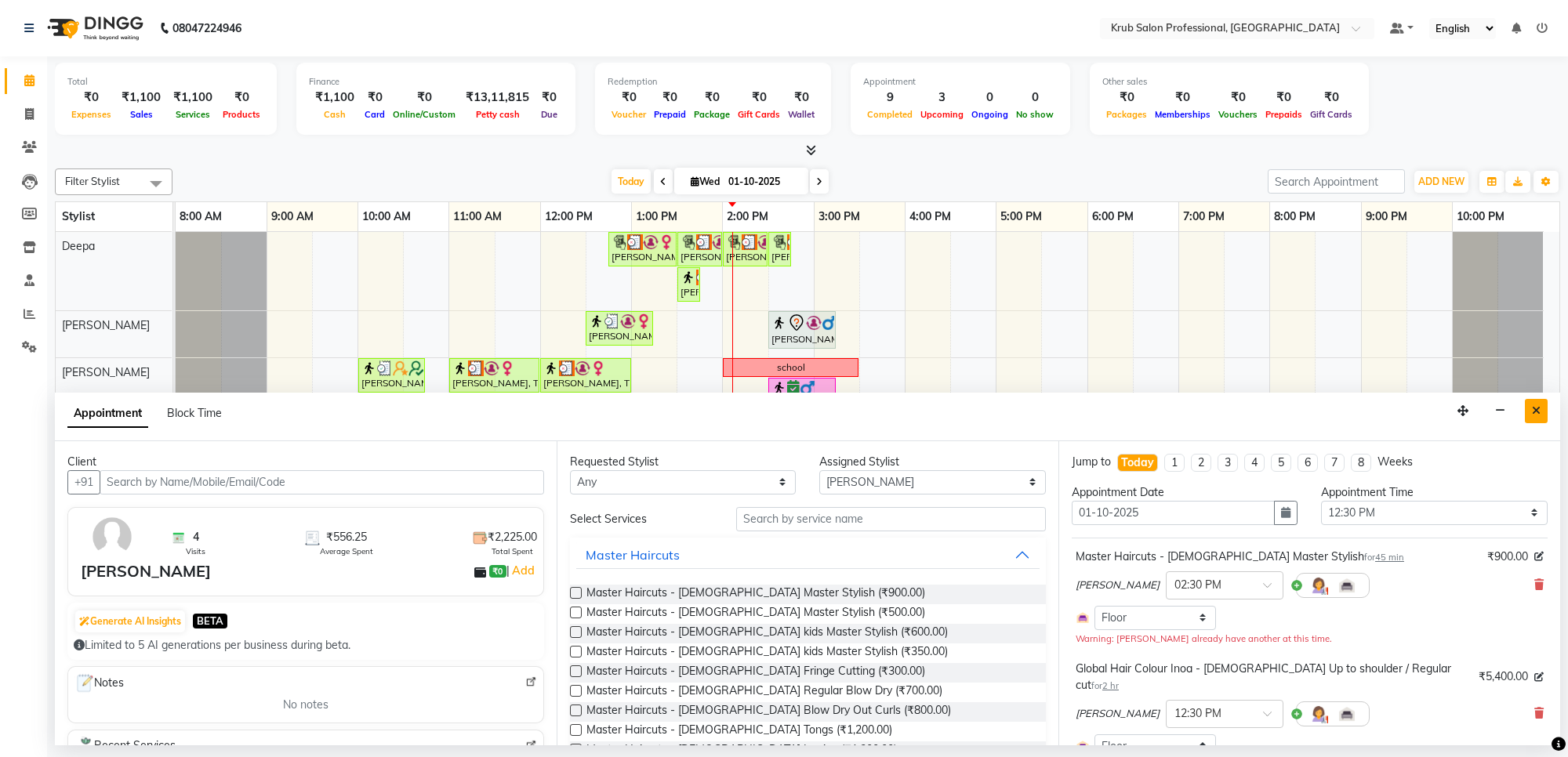
click at [1540, 413] on button "Close" at bounding box center [1536, 410] width 23 height 24
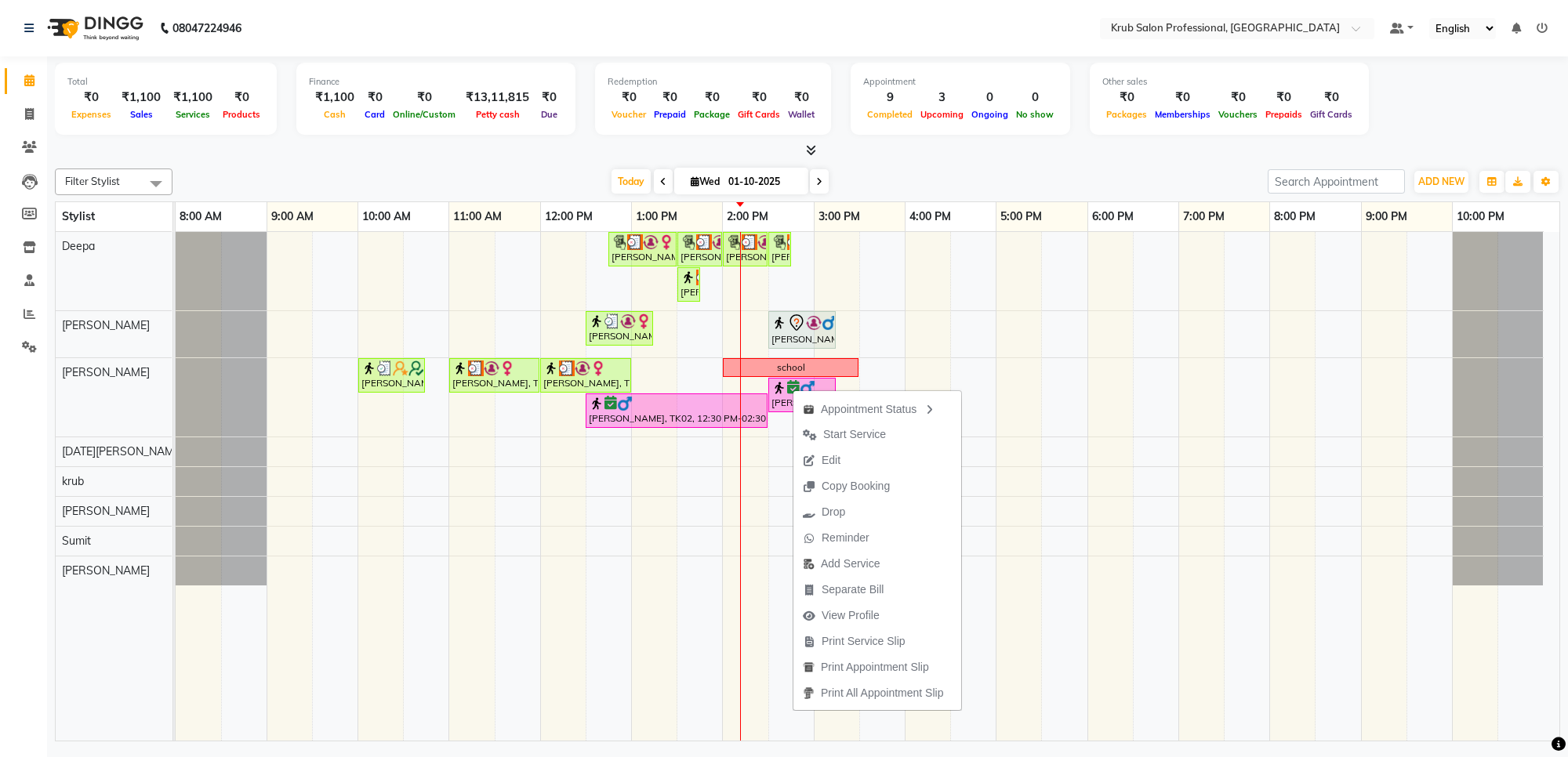
click at [1119, 159] on div "Total ₹0 Expenses ₹1,100 Sales ₹1,100 Services ₹0 Products Finance ₹1,100 Cash …" at bounding box center [808, 400] width 1521 height 689
